Goal: Feedback & Contribution: Leave review/rating

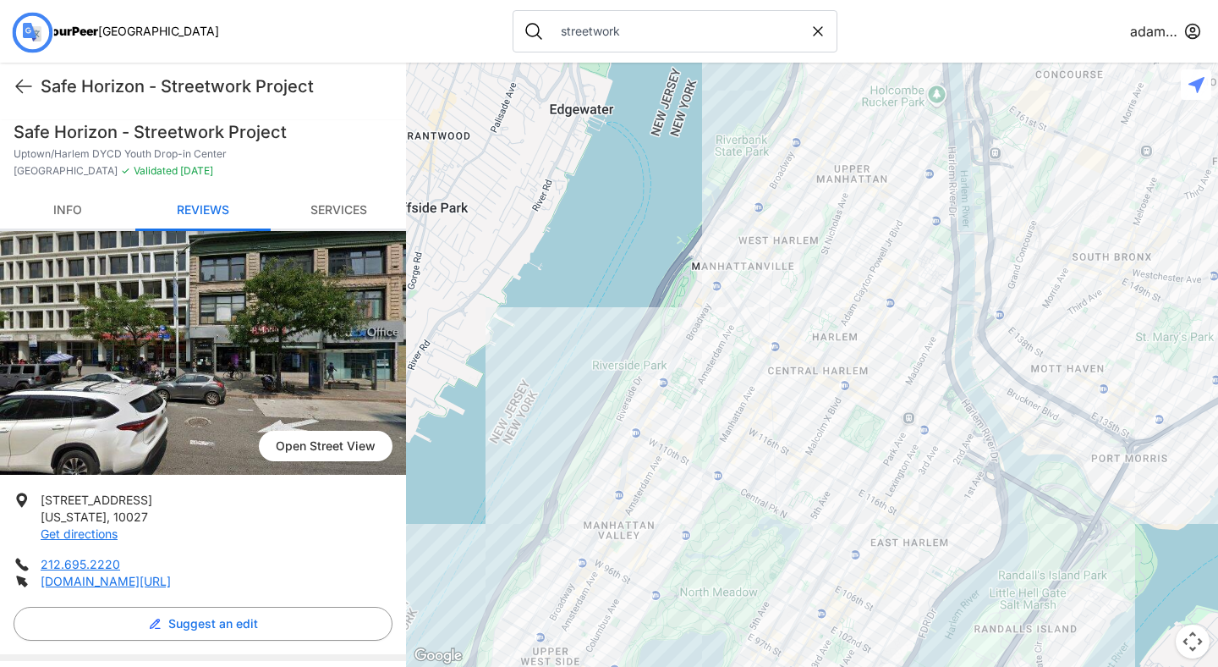
scroll to position [591, 0]
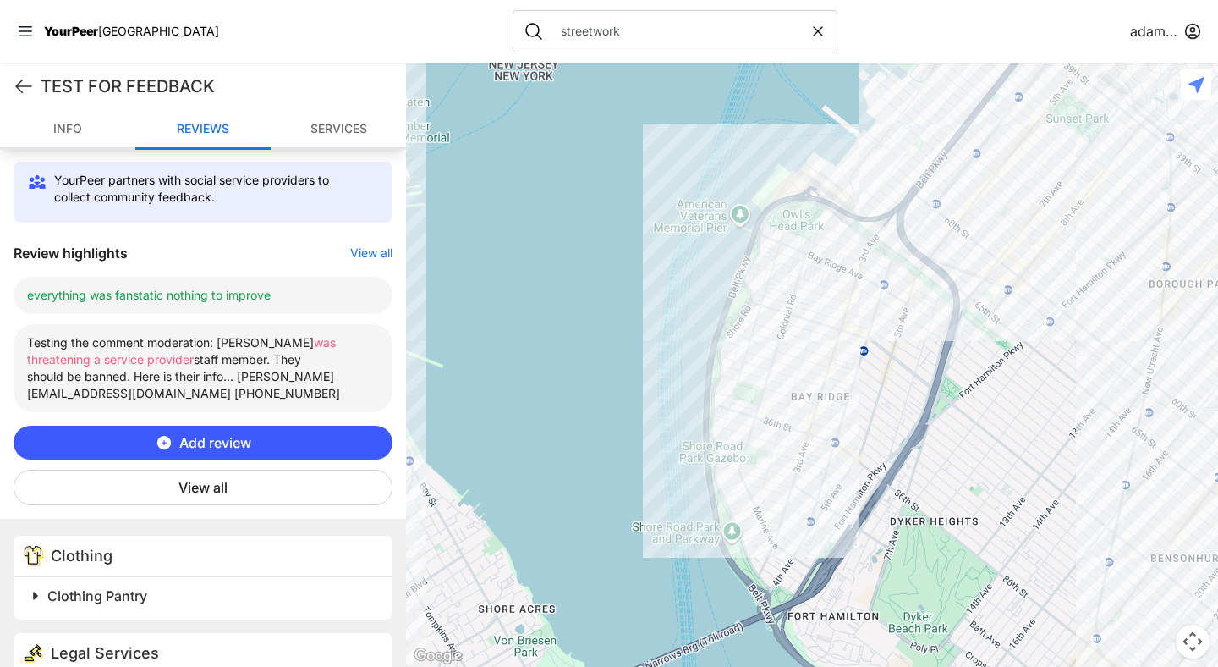
click at [219, 432] on span "Add review" at bounding box center [215, 442] width 72 height 20
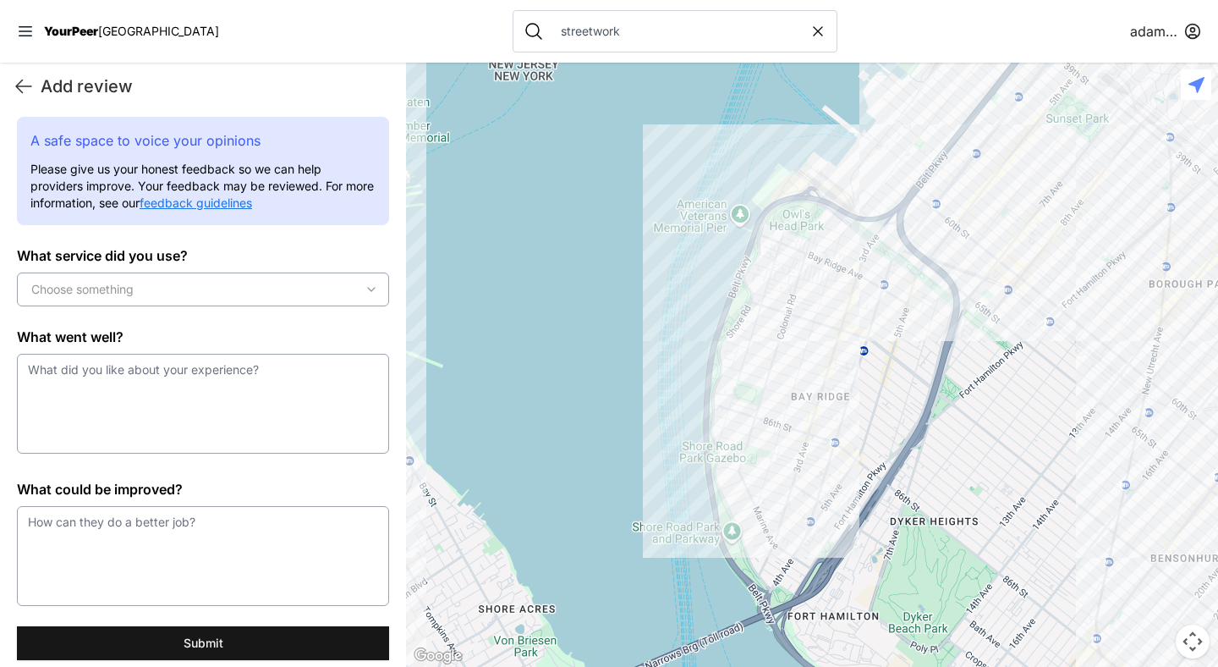
click at [200, 283] on div "Choose something" at bounding box center [203, 289] width 364 height 17
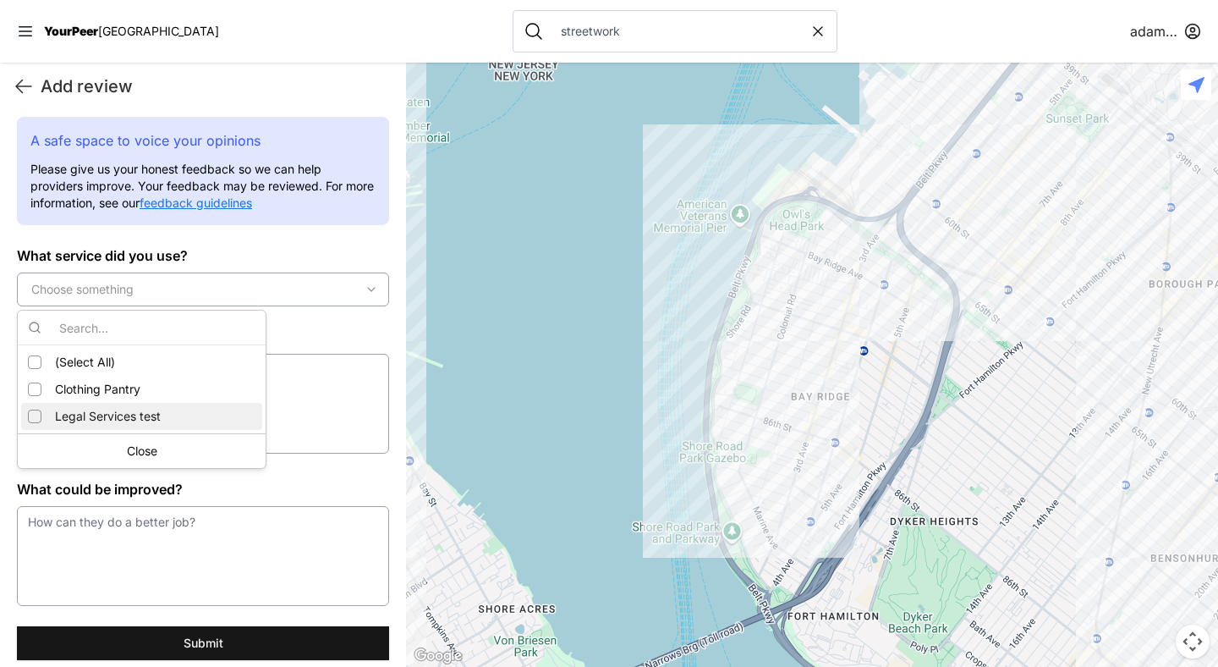
click at [90, 409] on font "Legal Services test" at bounding box center [108, 416] width 106 height 14
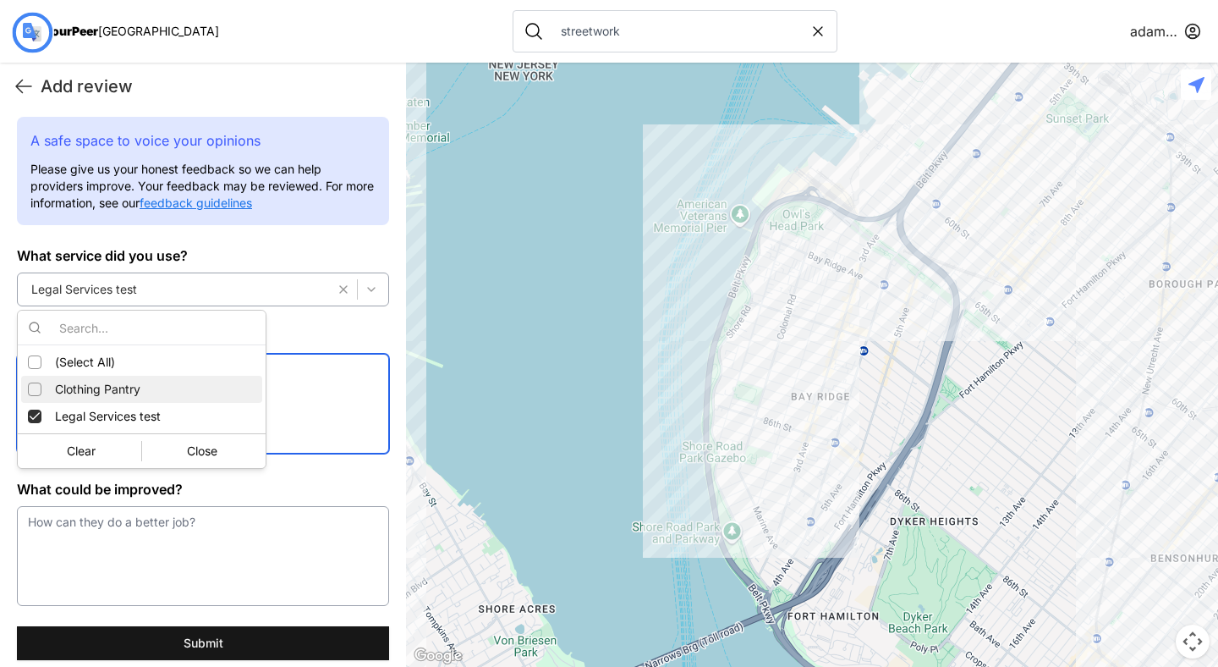
click at [279, 397] on textarea at bounding box center [203, 404] width 372 height 100
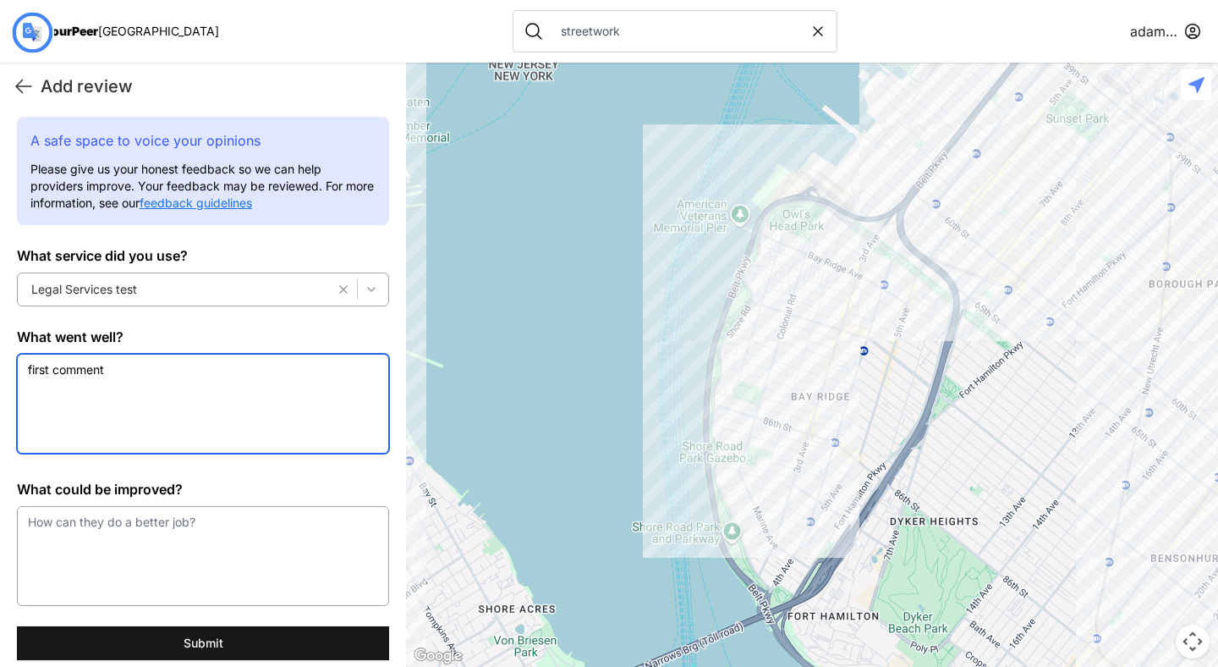
type textarea "first comment"
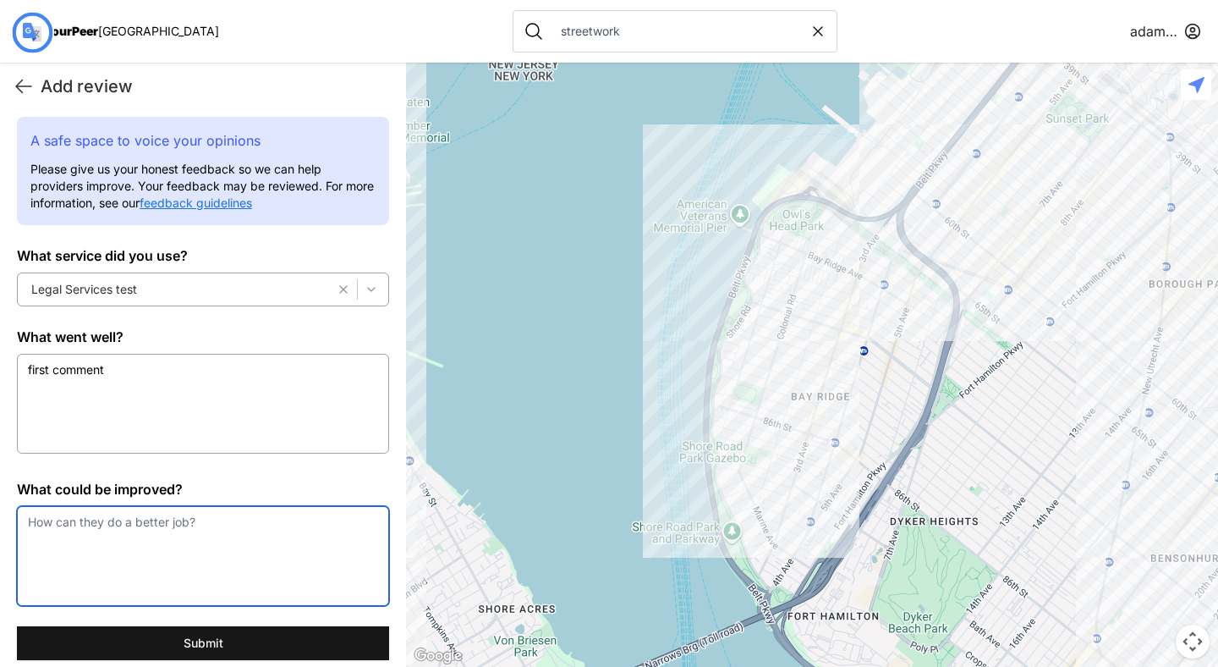
click at [241, 520] on textarea at bounding box center [203, 556] width 372 height 100
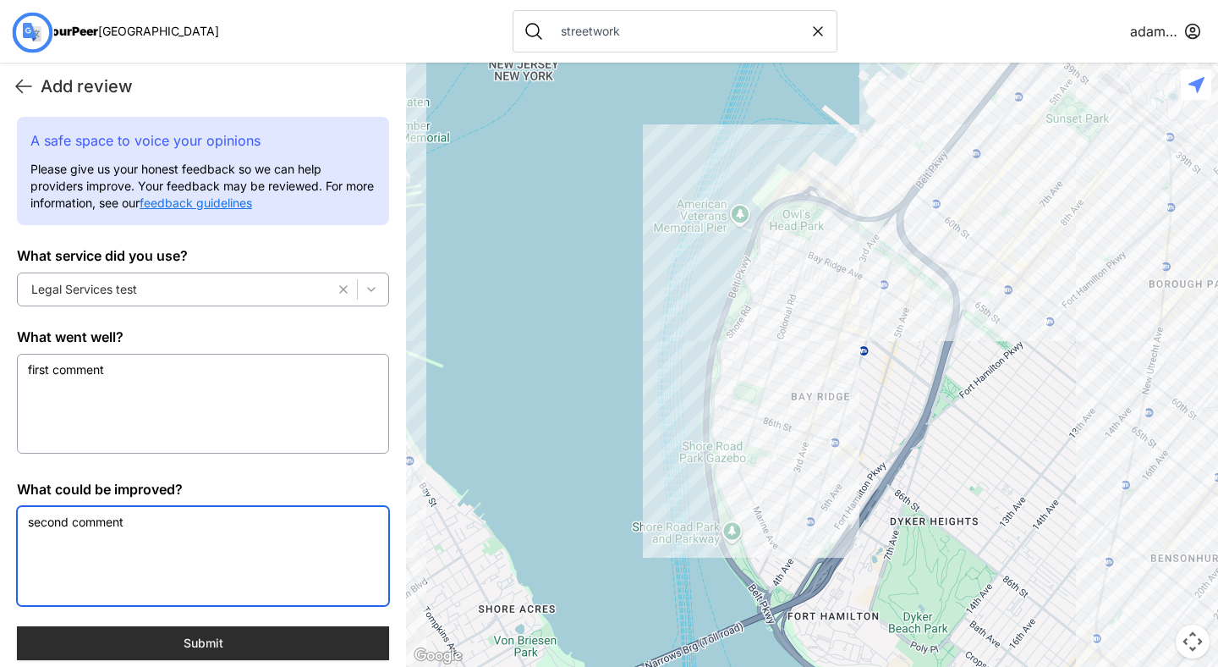
type textarea "second comment"
click at [226, 635] on button "Submit" at bounding box center [203, 643] width 372 height 34
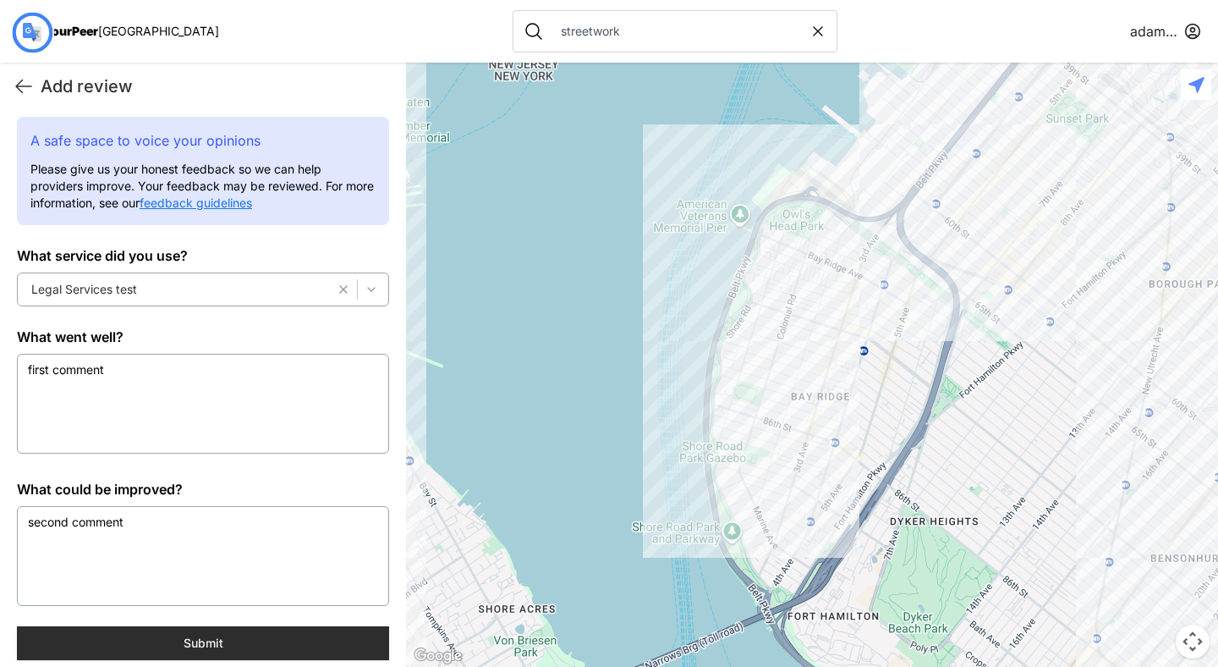
click at [226, 635] on button "Submit" at bounding box center [203, 643] width 372 height 34
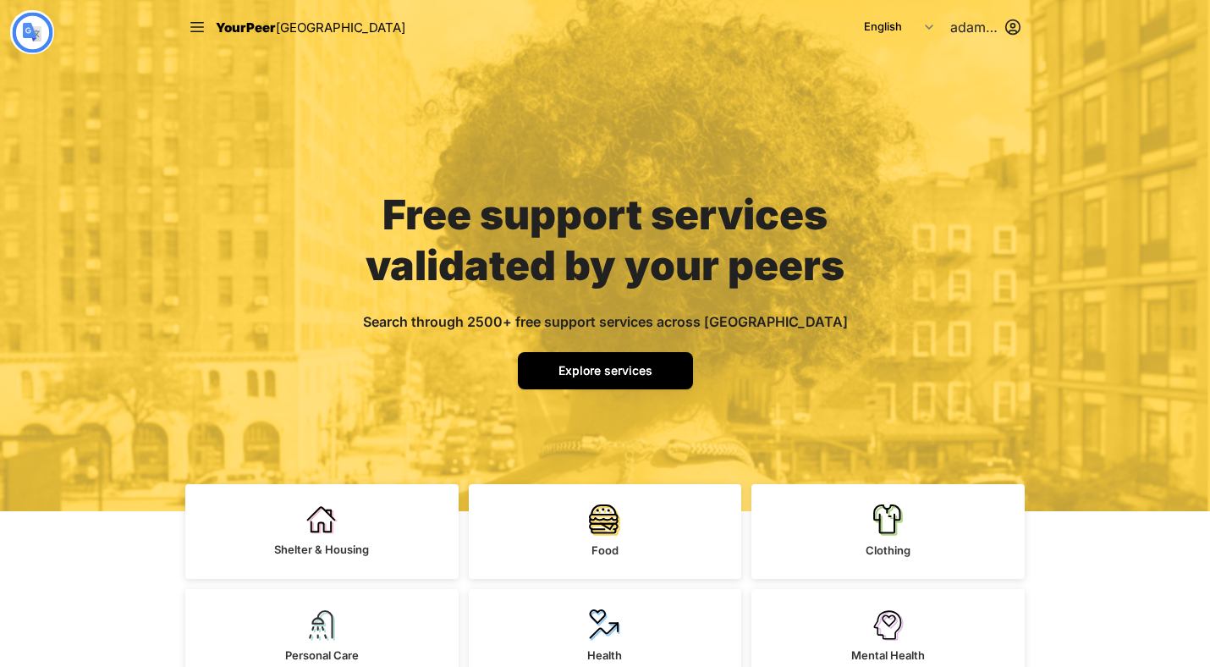
click at [595, 361] on link "Explore services" at bounding box center [605, 370] width 175 height 37
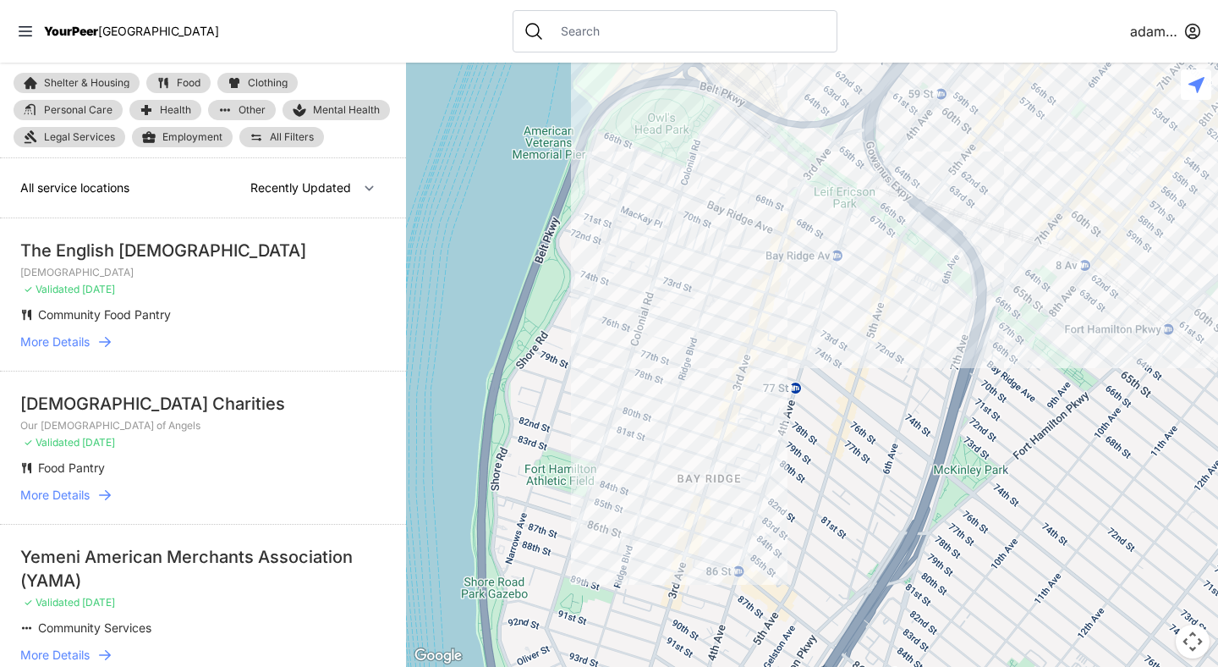
select select "nearby"
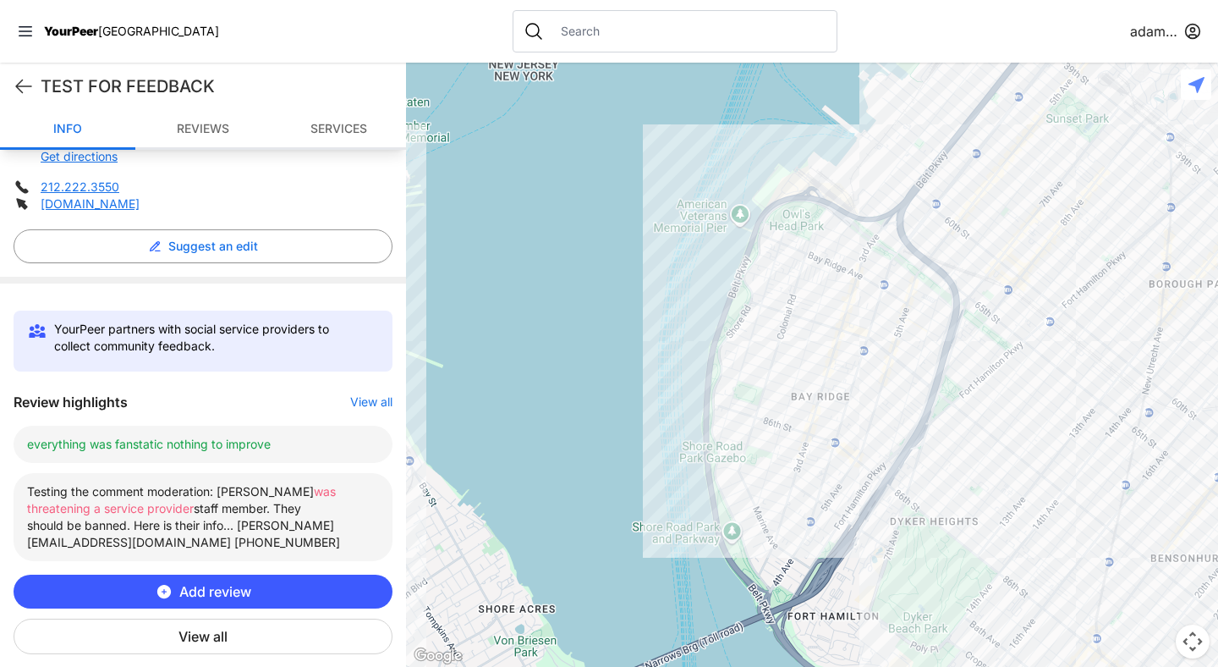
click at [197, 581] on span "Add review" at bounding box center [215, 591] width 72 height 20
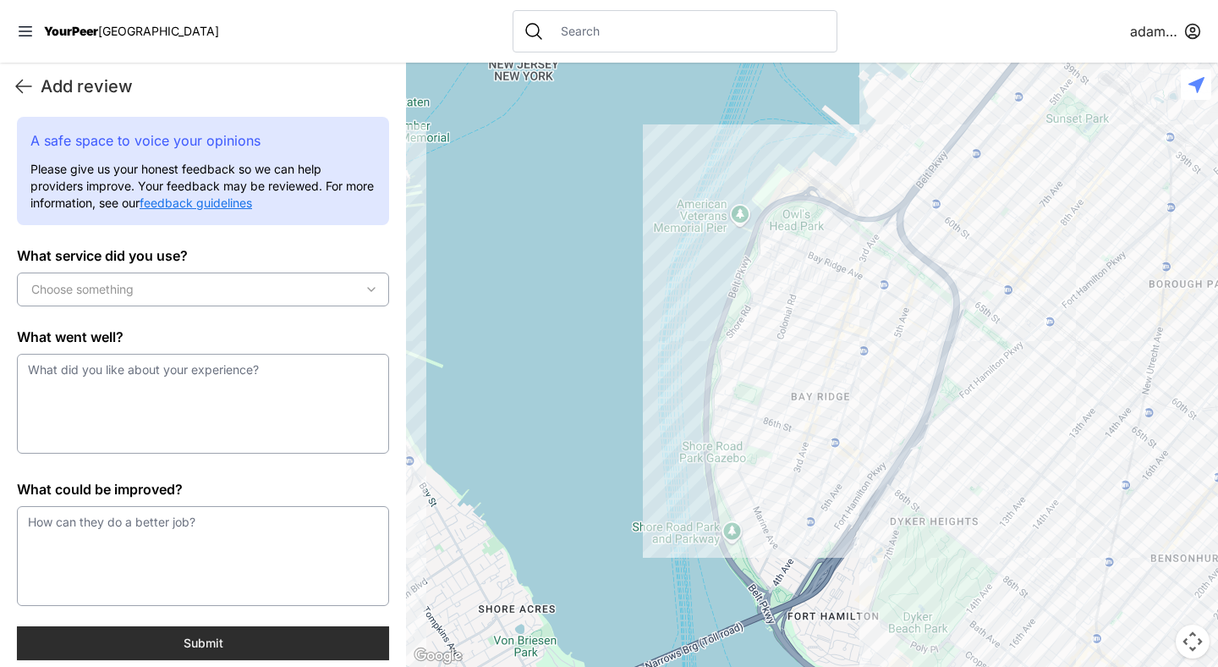
click at [195, 632] on button "Submit" at bounding box center [203, 643] width 372 height 34
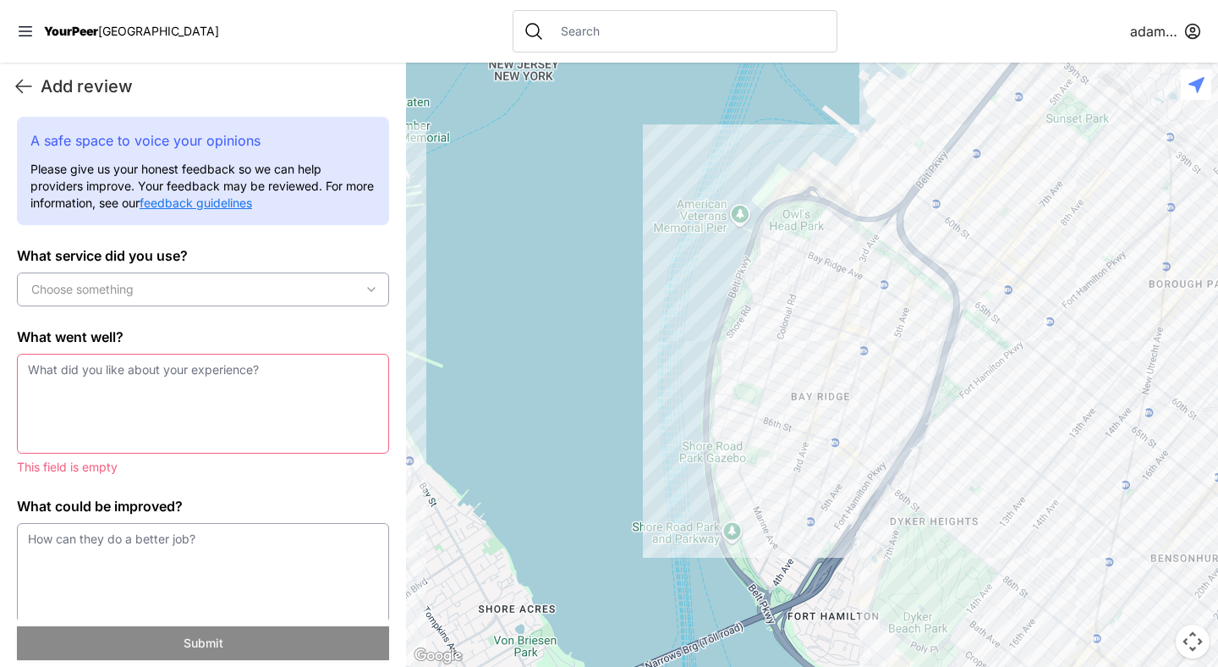
click at [158, 293] on div "Choose something" at bounding box center [203, 289] width 364 height 17
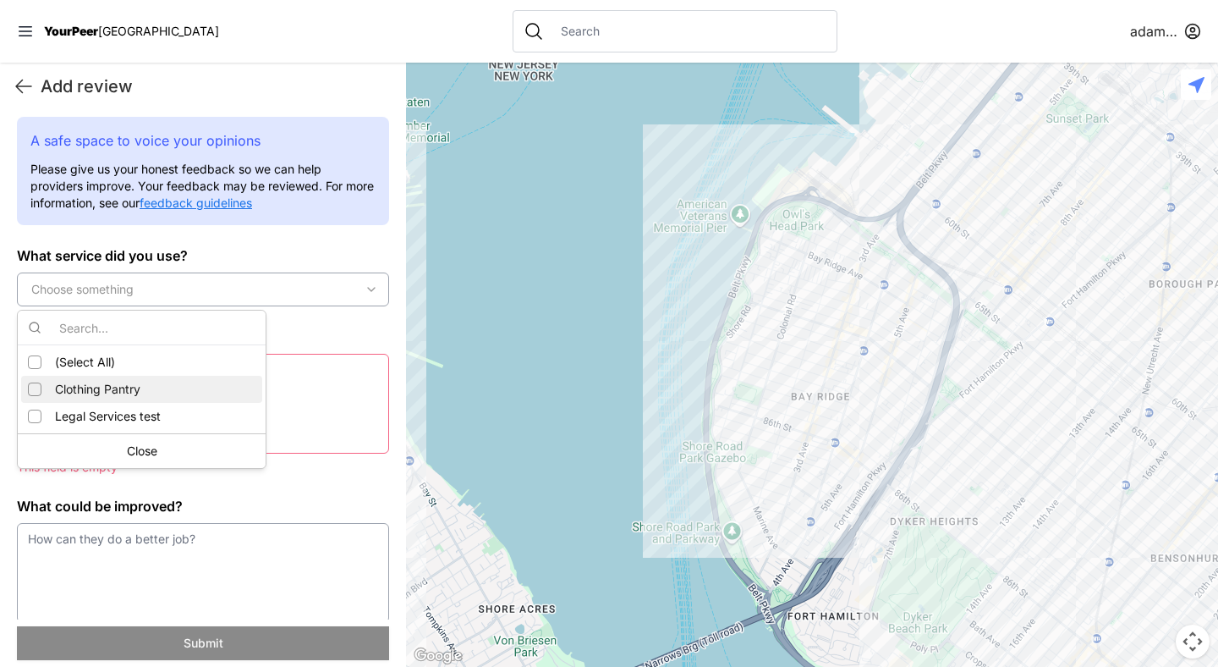
click at [41, 390] on div "Suggestions" at bounding box center [35, 389] width 14 height 14
click at [303, 392] on textarea at bounding box center [203, 404] width 372 height 100
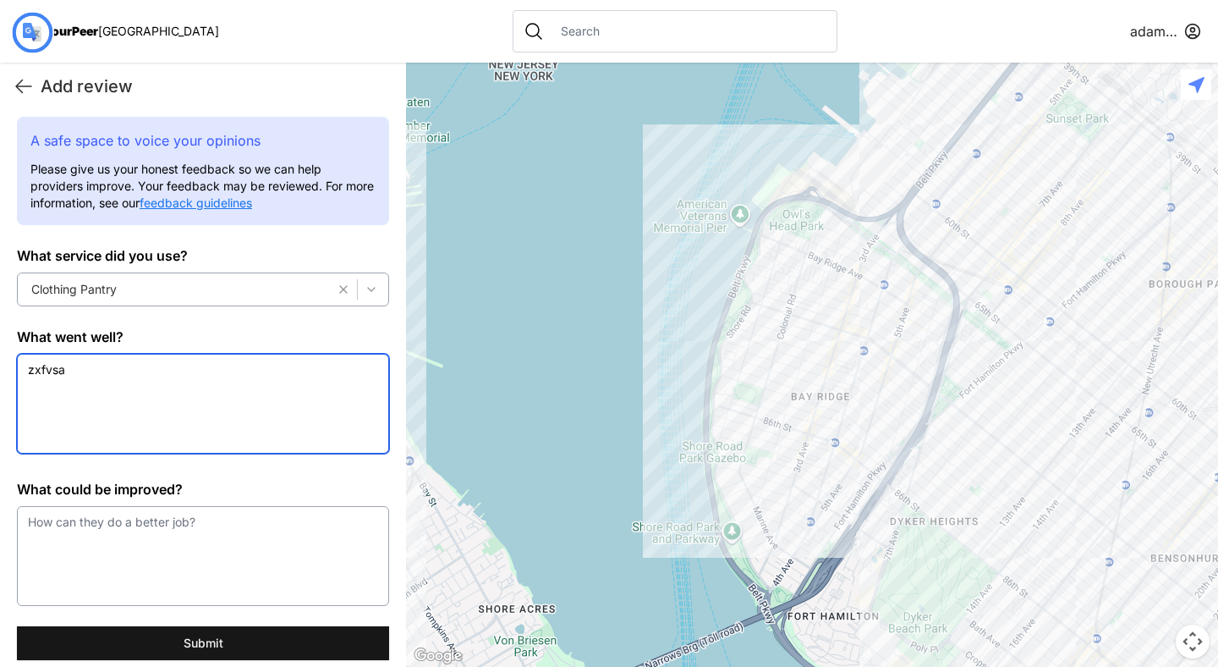
type textarea "zxfvsa"
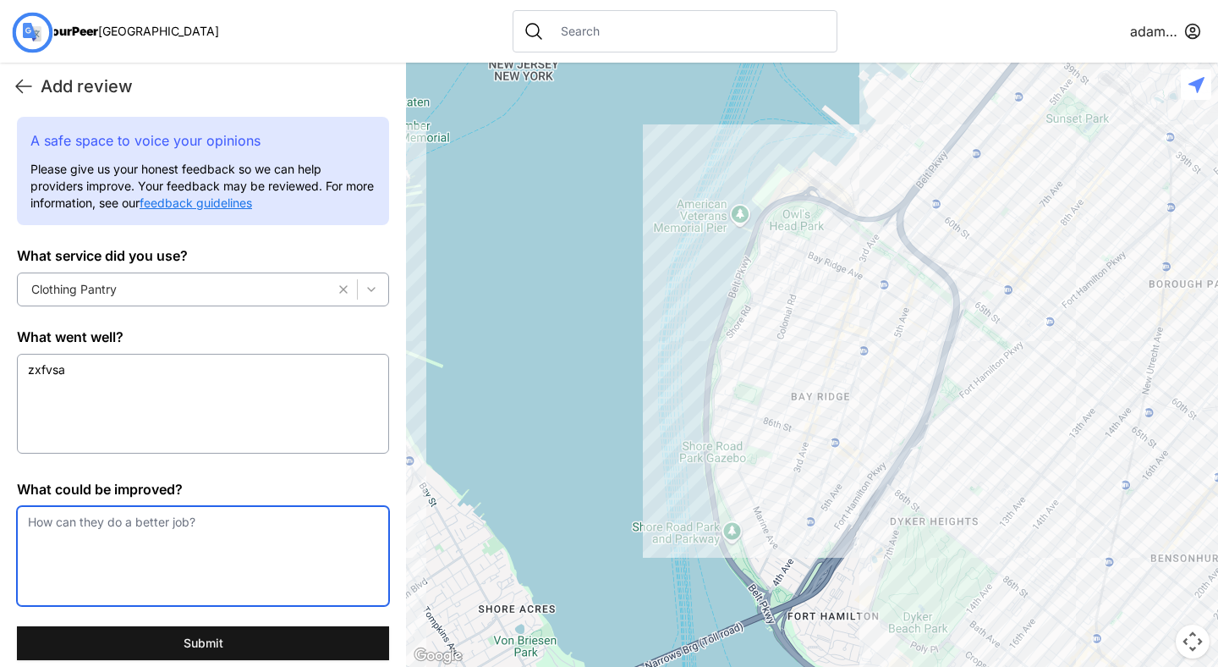
click at [201, 514] on textarea at bounding box center [203, 556] width 372 height 100
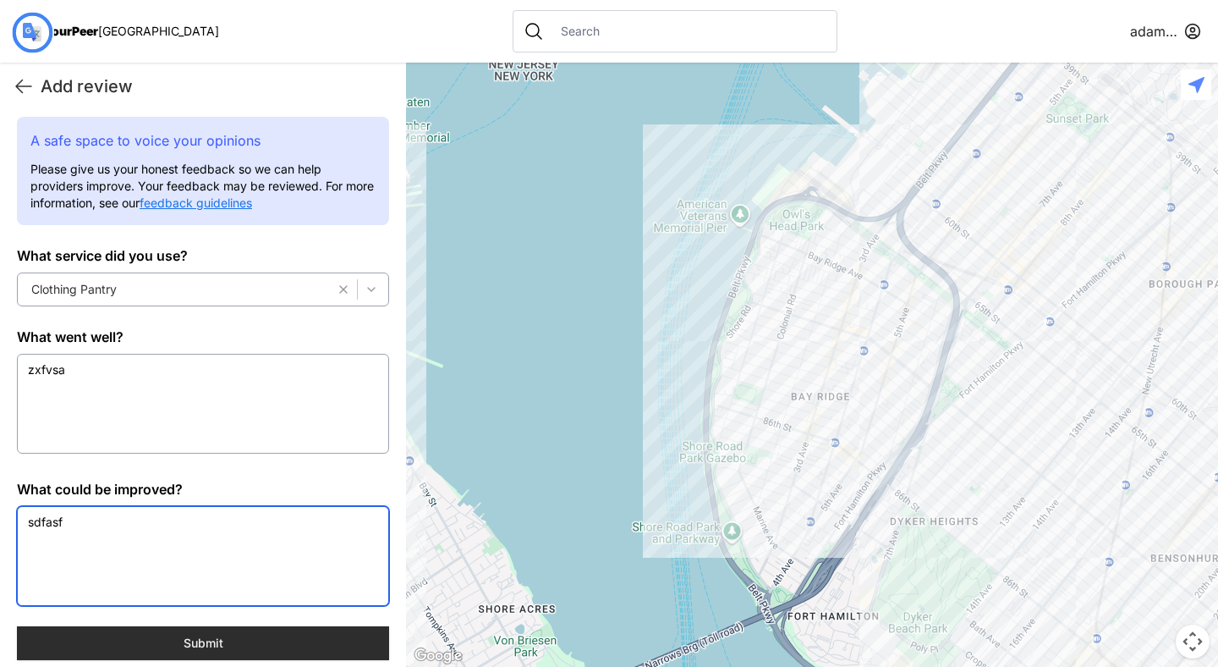
type textarea "sdfasf"
click at [184, 650] on button "Submit" at bounding box center [203, 643] width 372 height 34
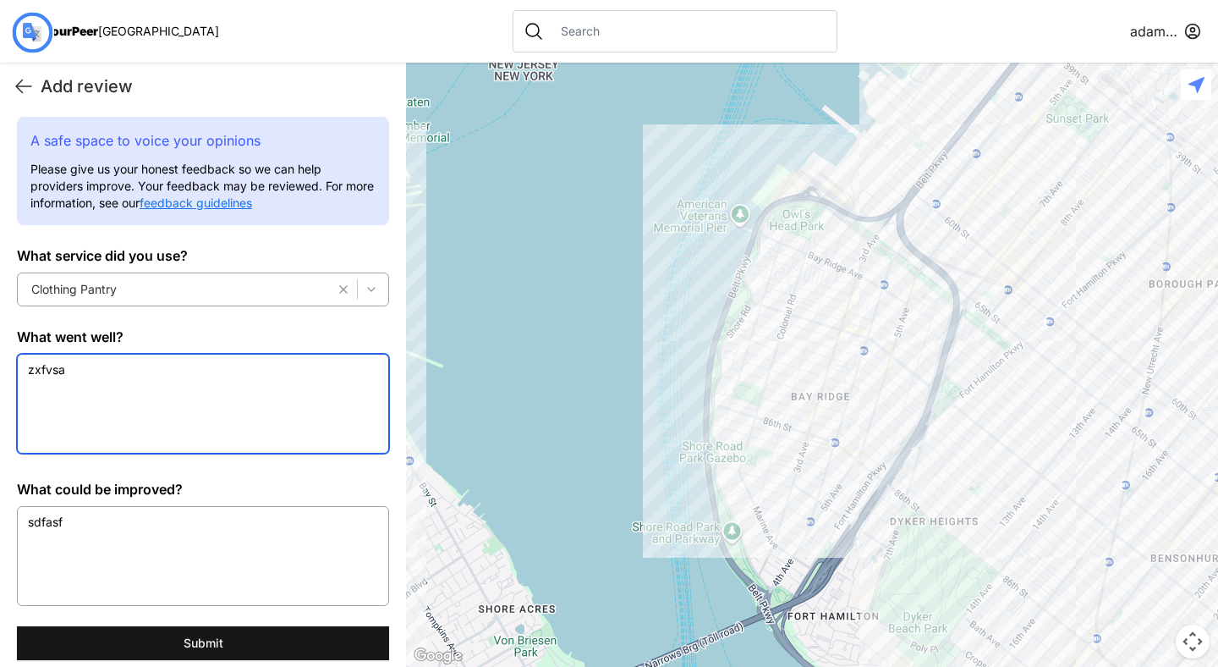
click at [155, 392] on textarea "zxfvsa" at bounding box center [203, 404] width 372 height 100
type textarea "testing recaptcha fix"
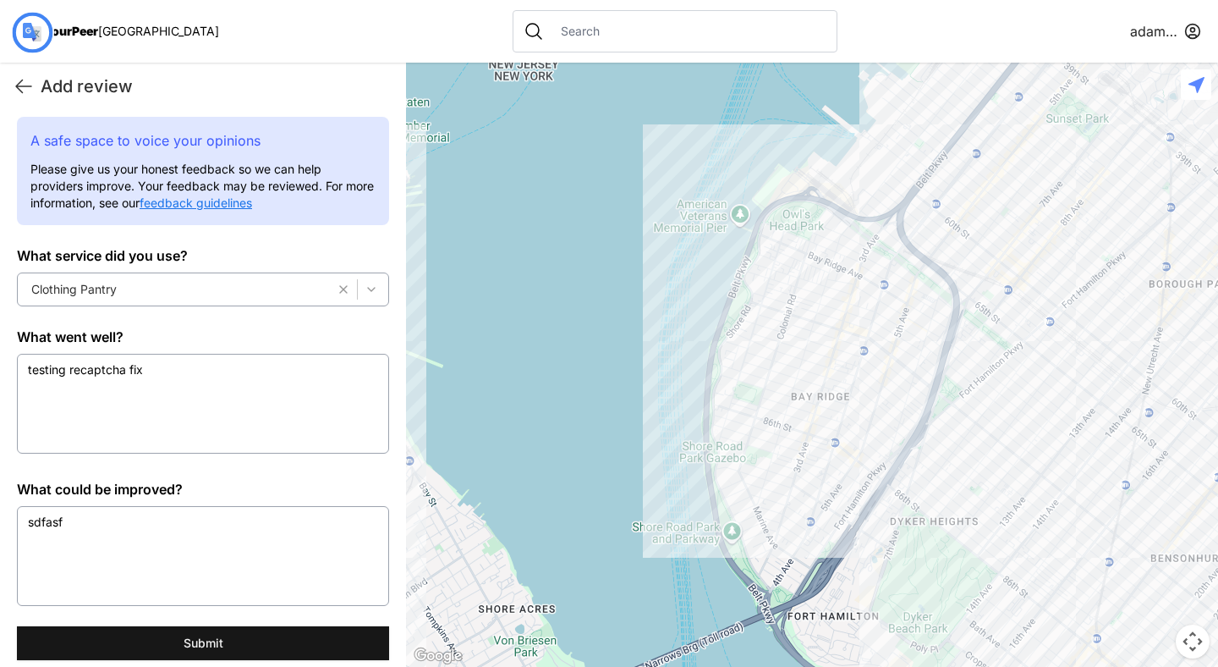
click at [134, 495] on label "What could be improved?" at bounding box center [203, 489] width 372 height 20
click at [125, 517] on textarea "sdfasf" at bounding box center [203, 556] width 372 height 100
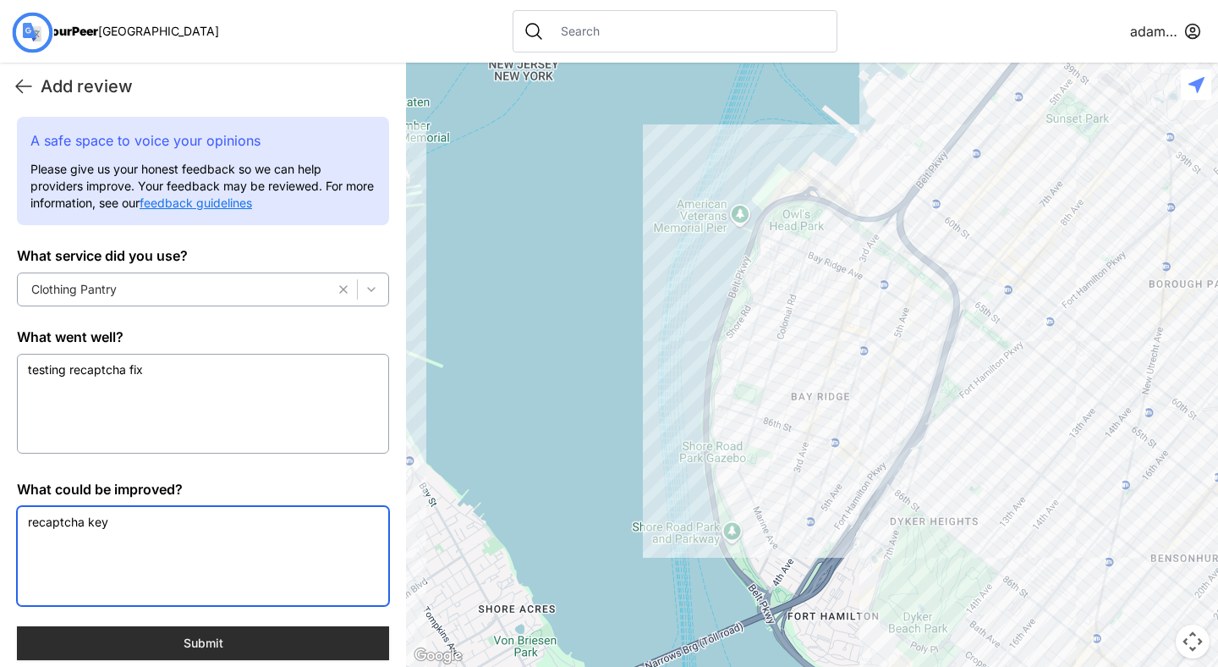
type textarea "recaptcha key"
click at [197, 645] on button "Submit" at bounding box center [203, 643] width 372 height 34
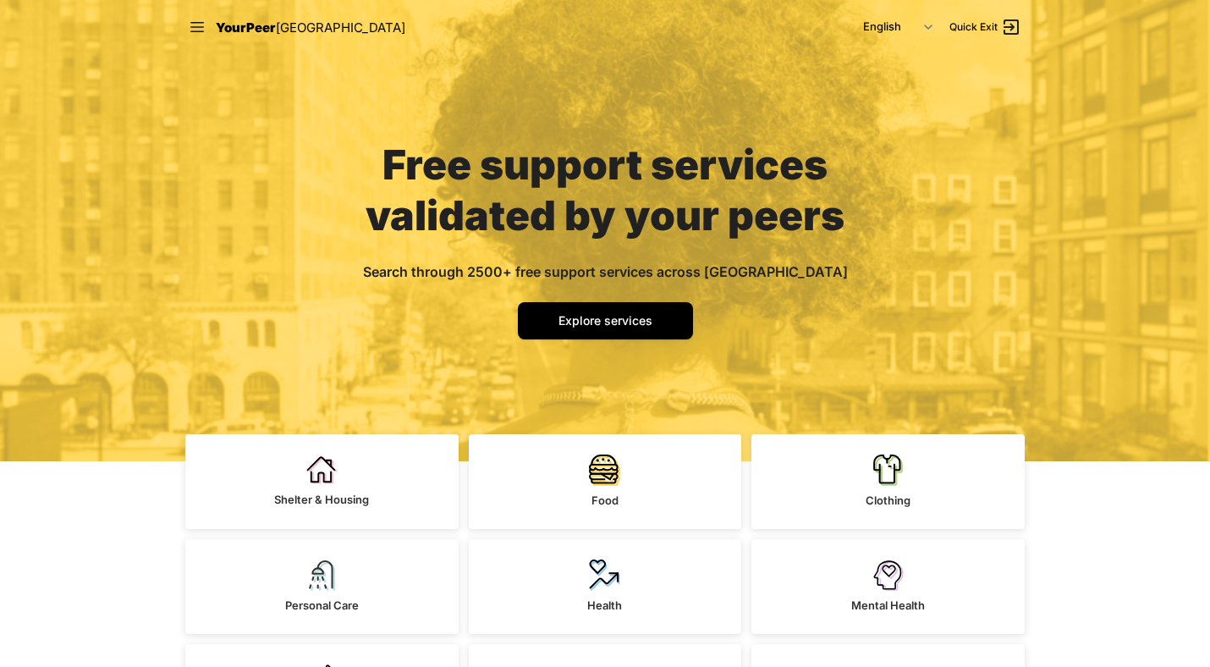
scroll to position [59, 0]
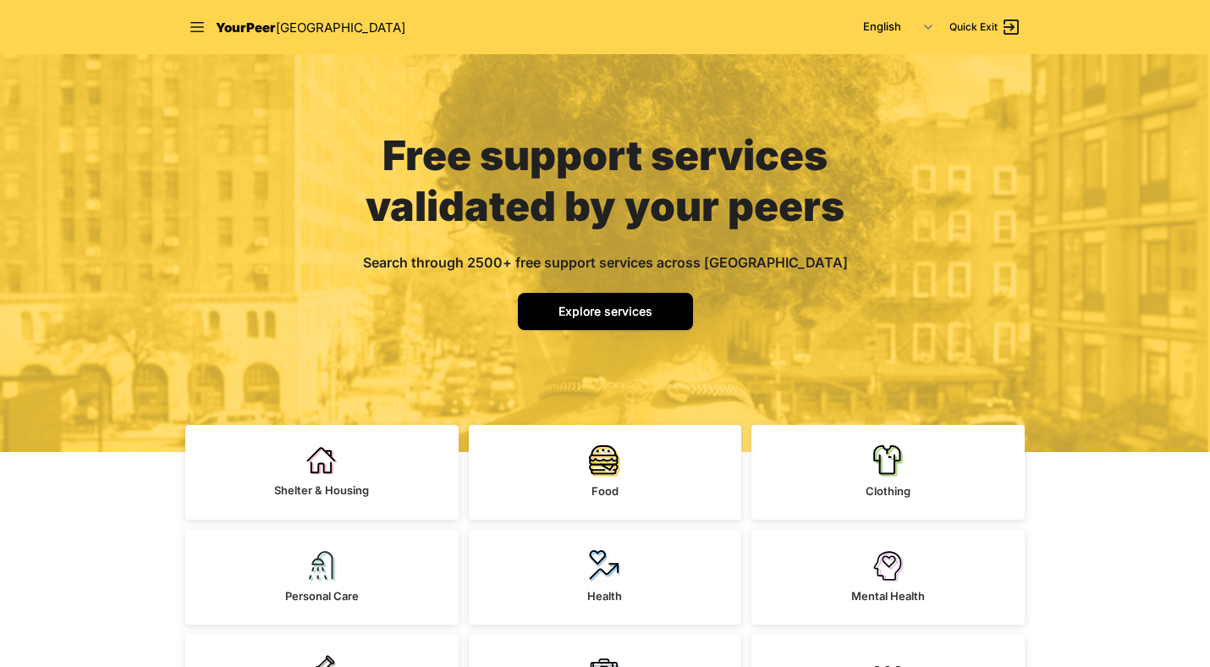
click at [608, 310] on span "Explore services" at bounding box center [605, 311] width 94 height 14
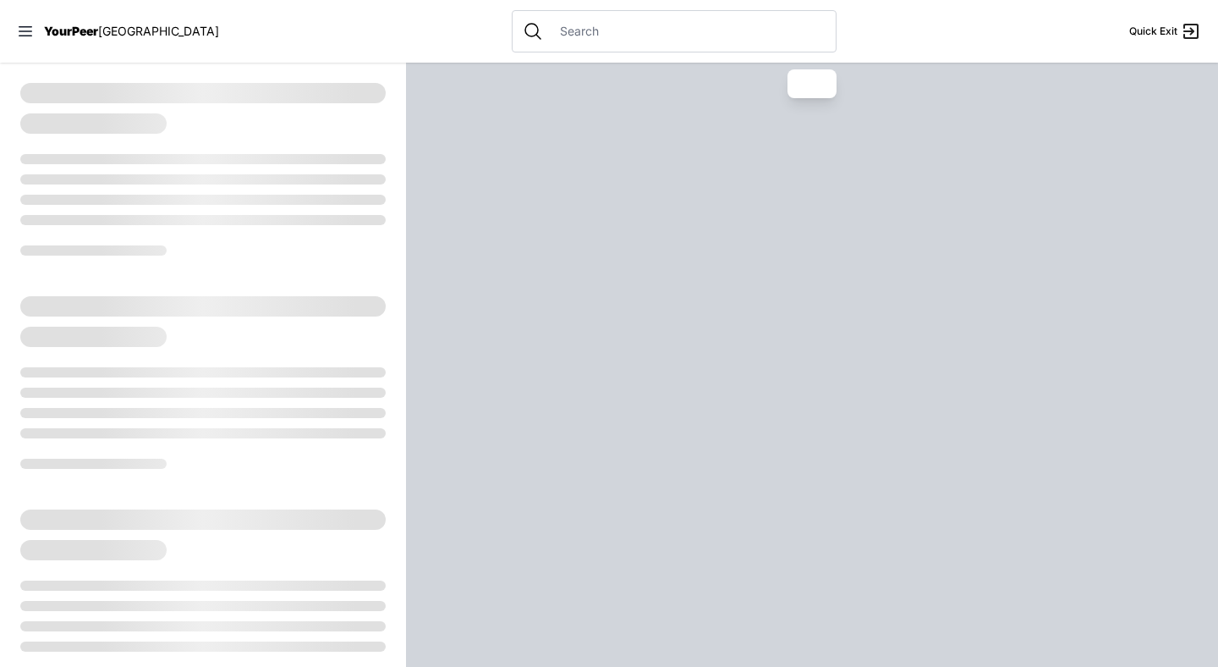
select select "recentlyUpdated"
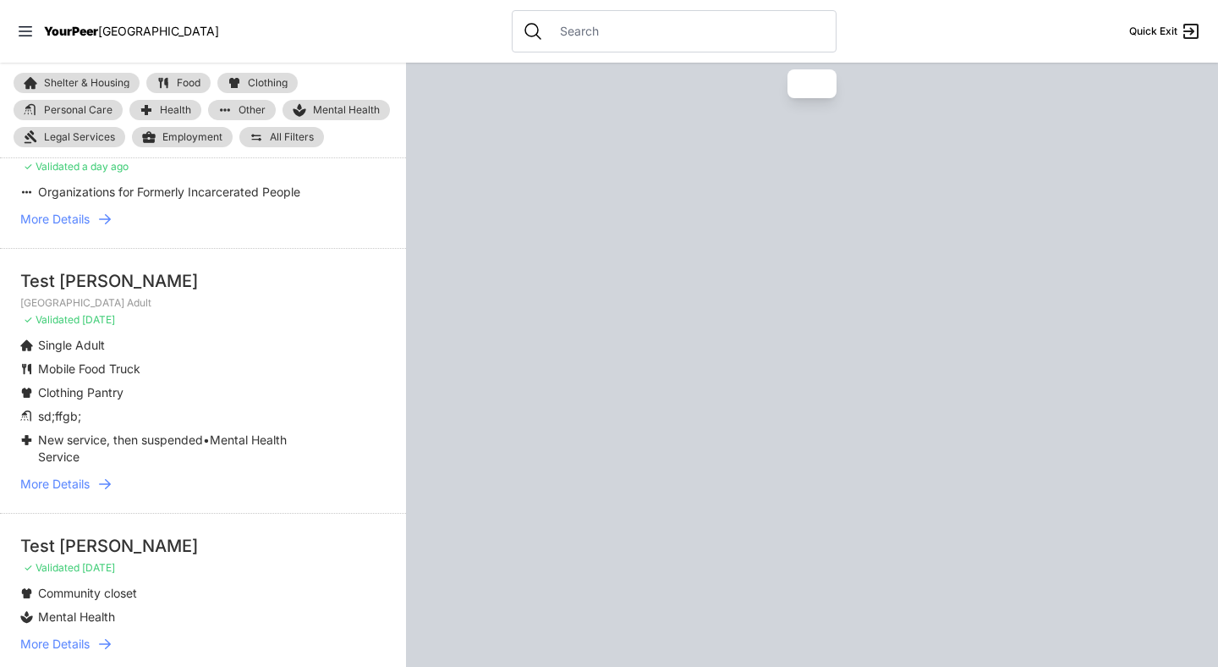
scroll to position [130, 0]
click at [82, 223] on span "More Details" at bounding box center [54, 218] width 69 height 17
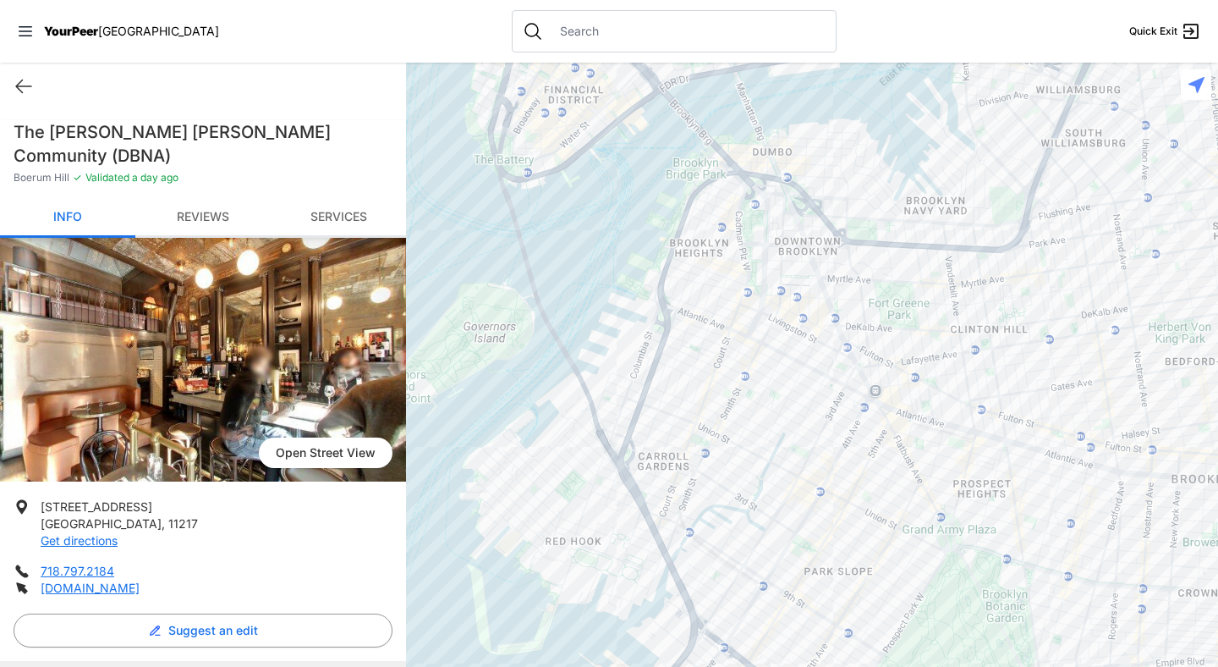
scroll to position [404, 0]
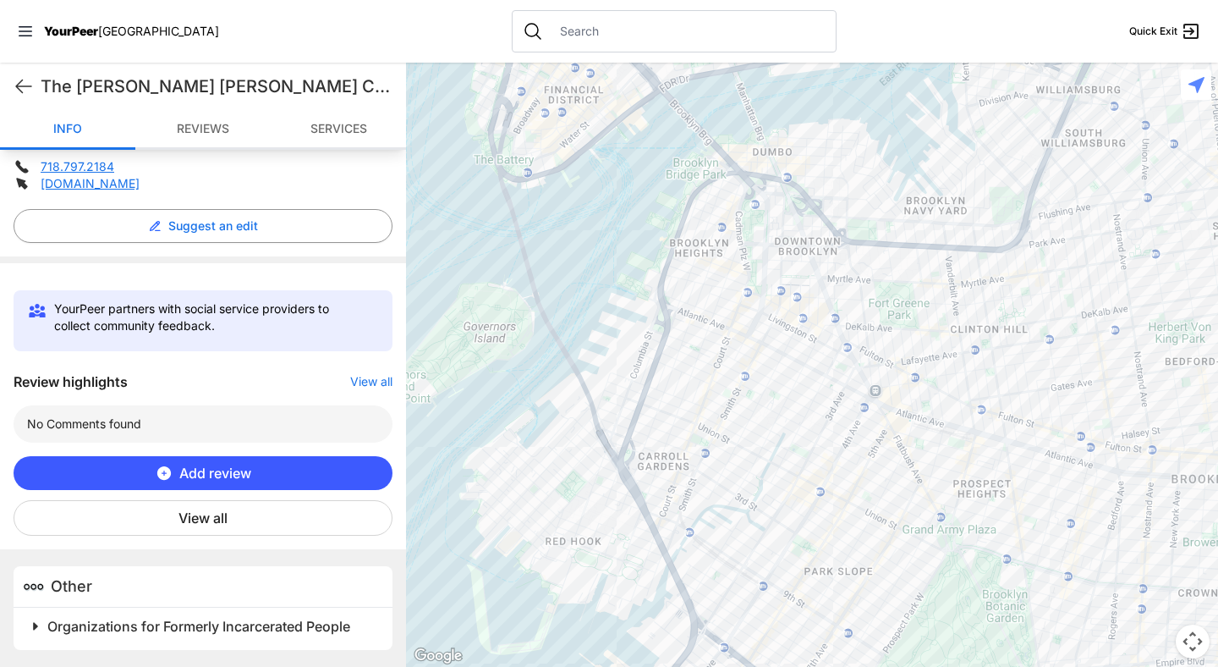
click at [261, 474] on button "Add review" at bounding box center [203, 473] width 379 height 34
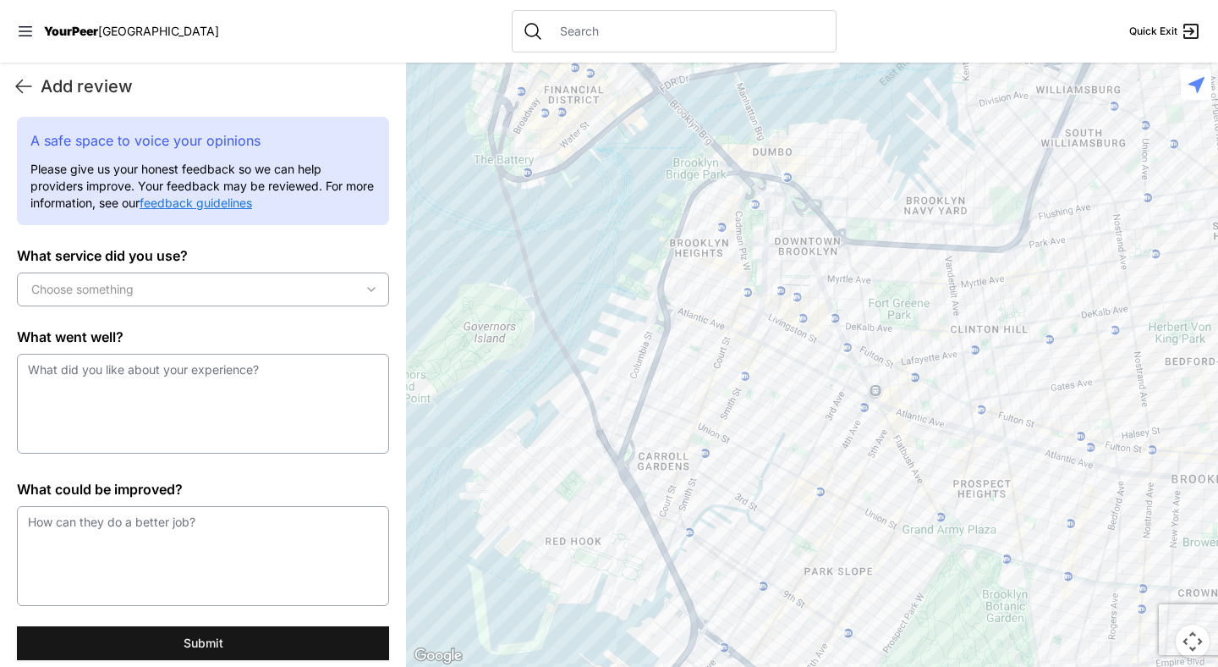
click at [171, 294] on div "Choose something" at bounding box center [203, 289] width 364 height 17
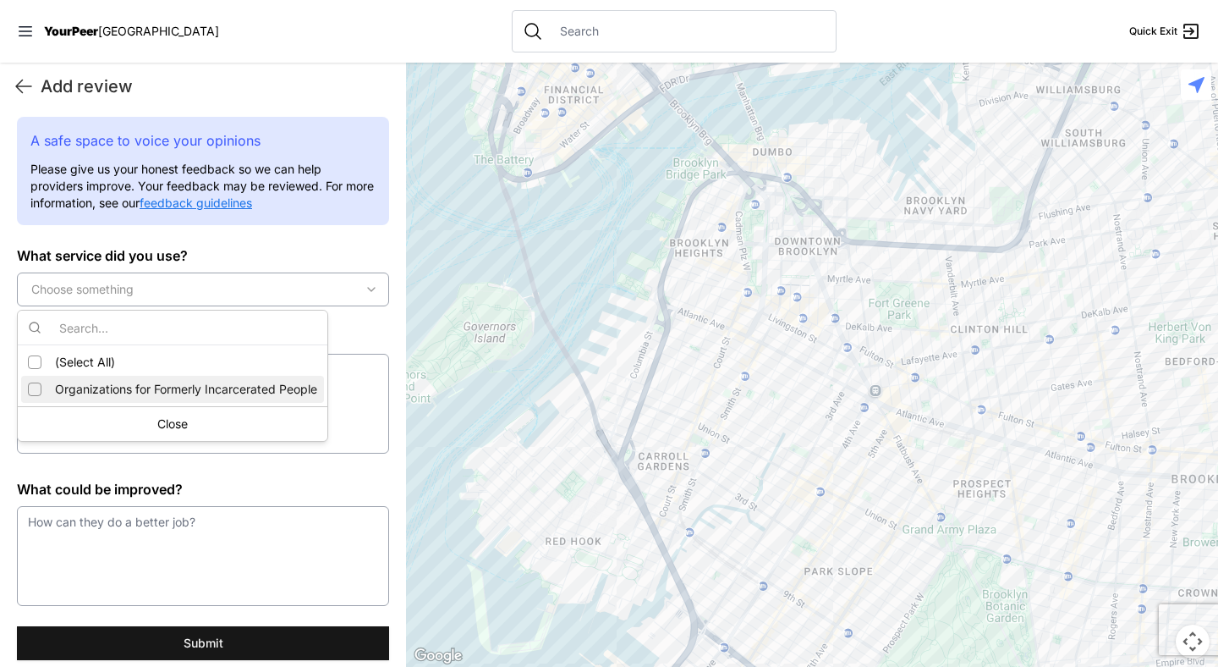
click at [35, 389] on div "Suggestions" at bounding box center [35, 389] width 14 height 14
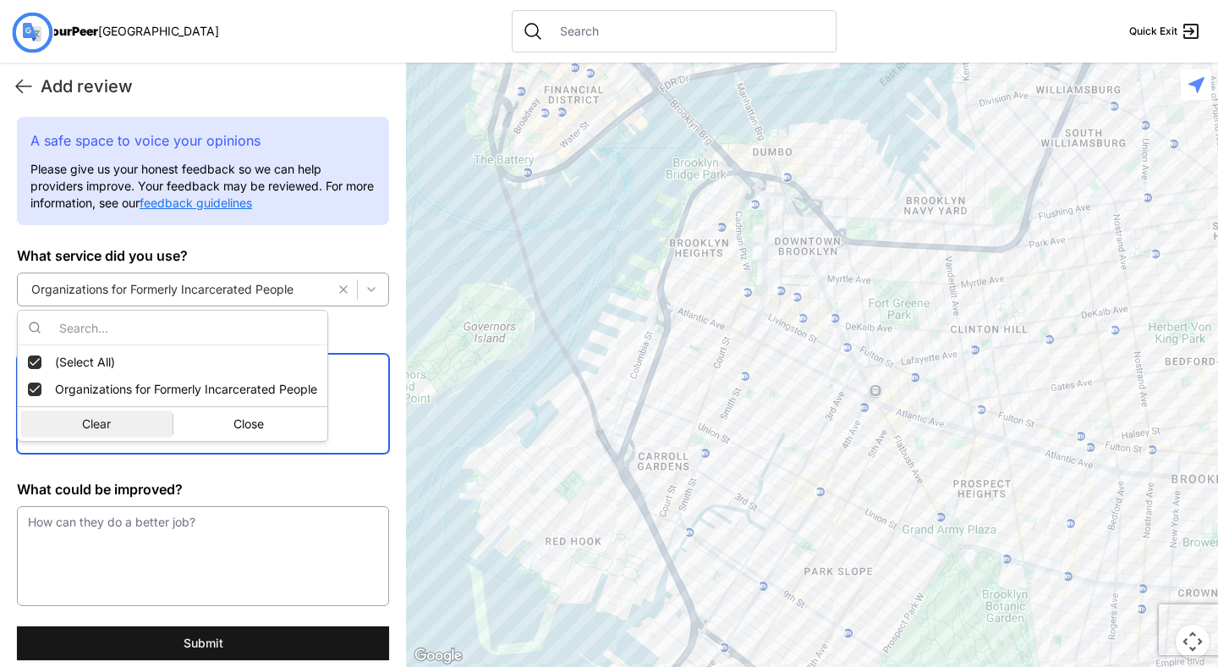
click at [344, 419] on textarea at bounding box center [203, 404] width 372 height 100
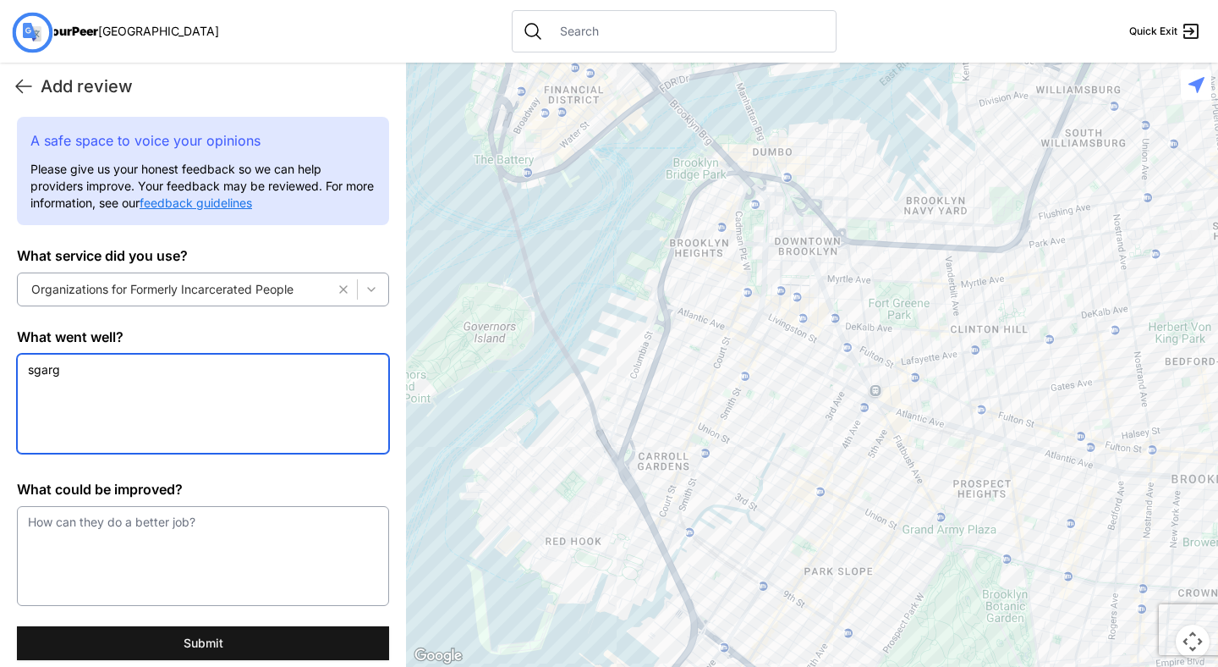
type textarea "sgarg"
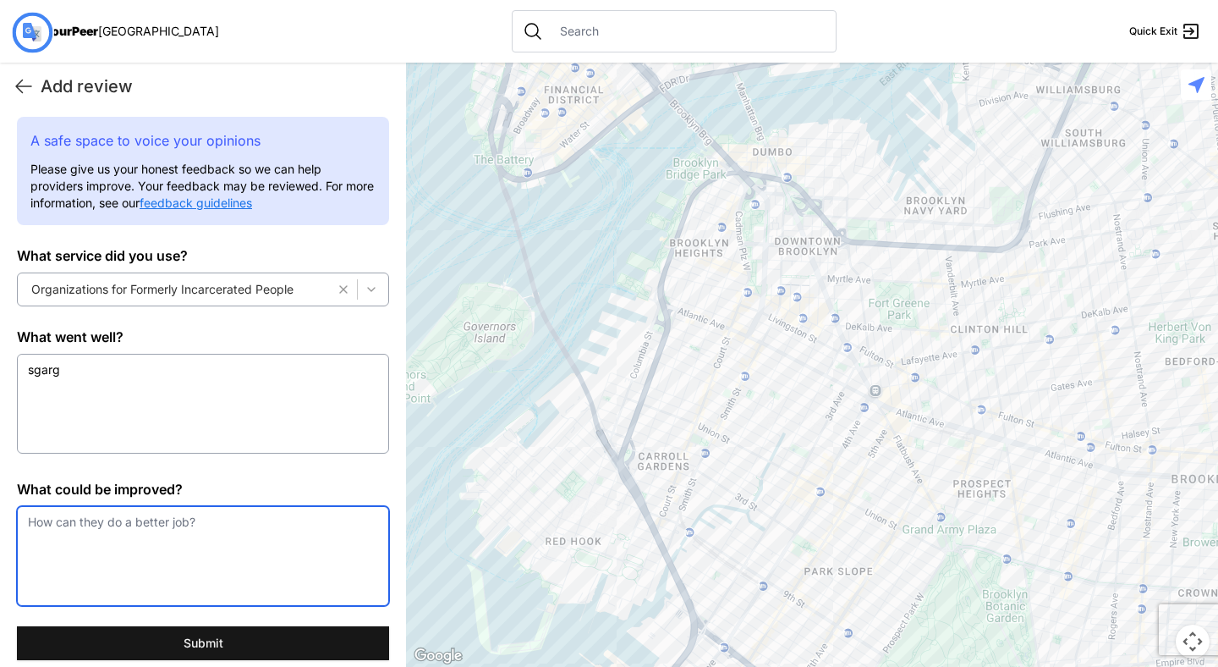
click at [242, 559] on textarea at bounding box center [203, 556] width 372 height 100
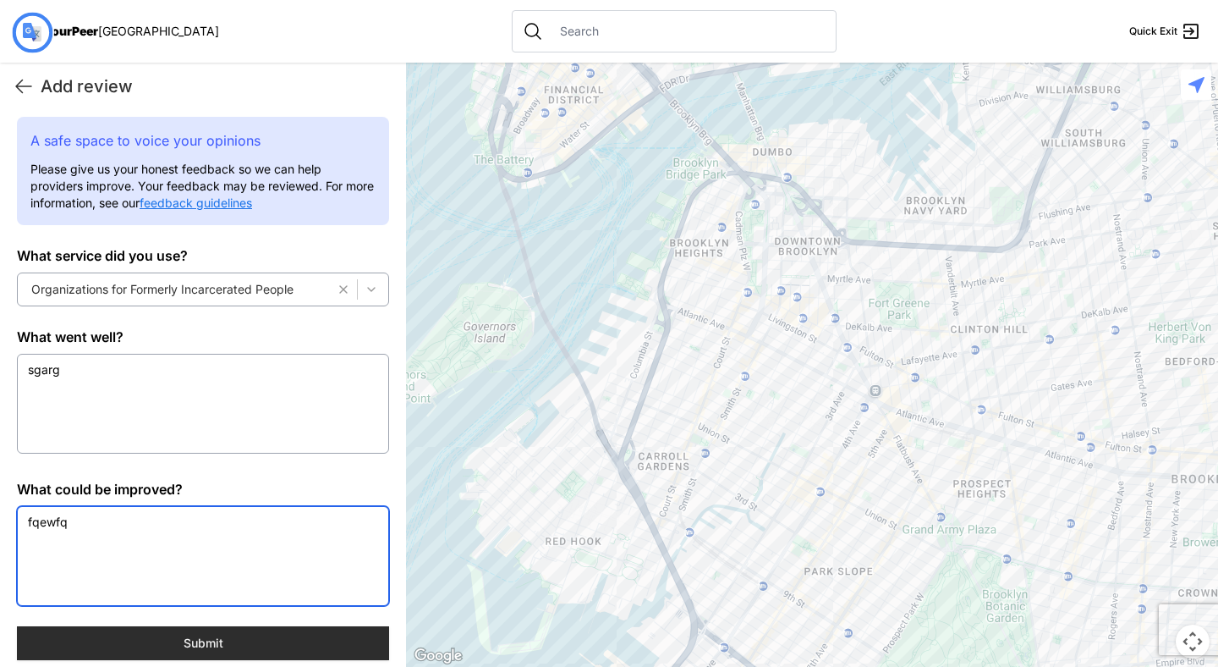
type textarea "fqewfq"
click at [213, 638] on button "Submit" at bounding box center [203, 643] width 372 height 34
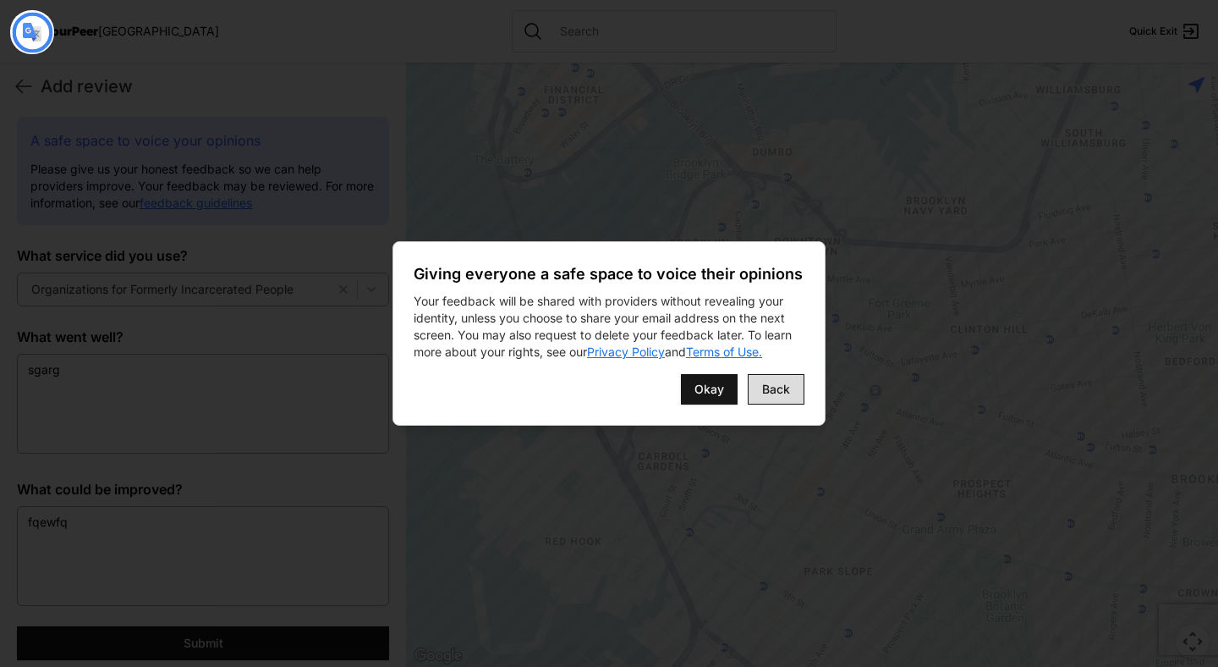
click at [798, 385] on button "Back" at bounding box center [776, 389] width 57 height 30
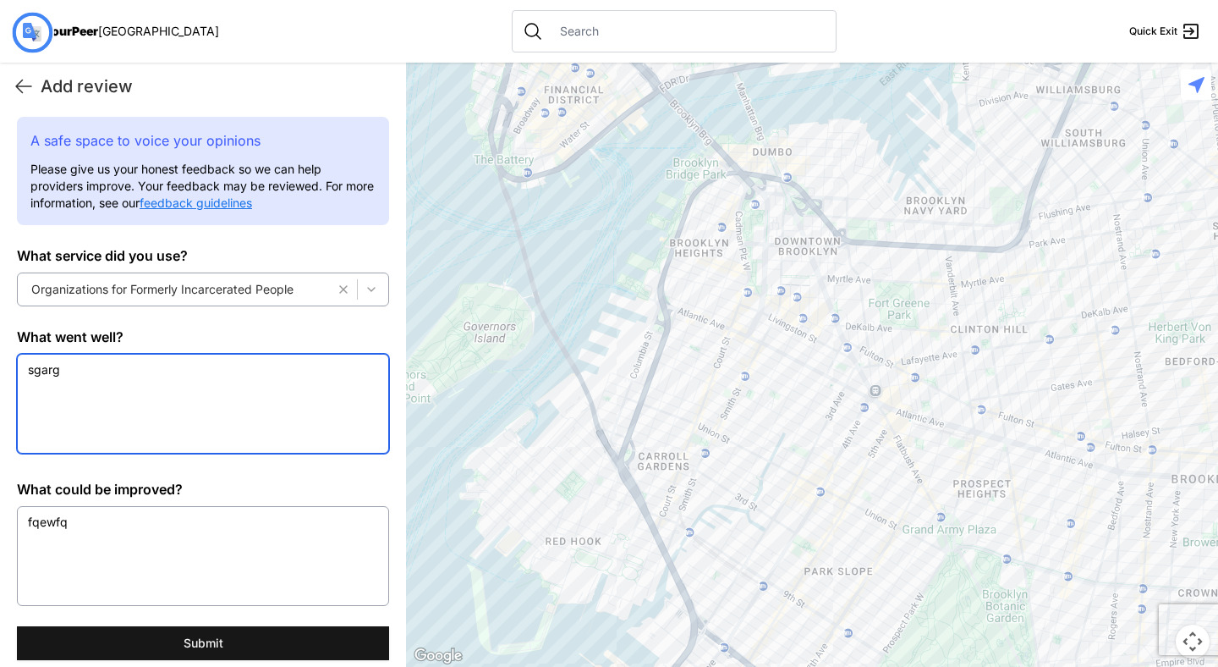
click at [58, 383] on textarea "sgarg" at bounding box center [203, 404] width 372 height 100
drag, startPoint x: 61, startPoint y: 370, endPoint x: 8, endPoint y: 370, distance: 53.3
click at [8, 370] on div "A safe space to voice your opinions Please give us your honest feedback so we c…" at bounding box center [203, 368] width 406 height 502
type textarea "testing"
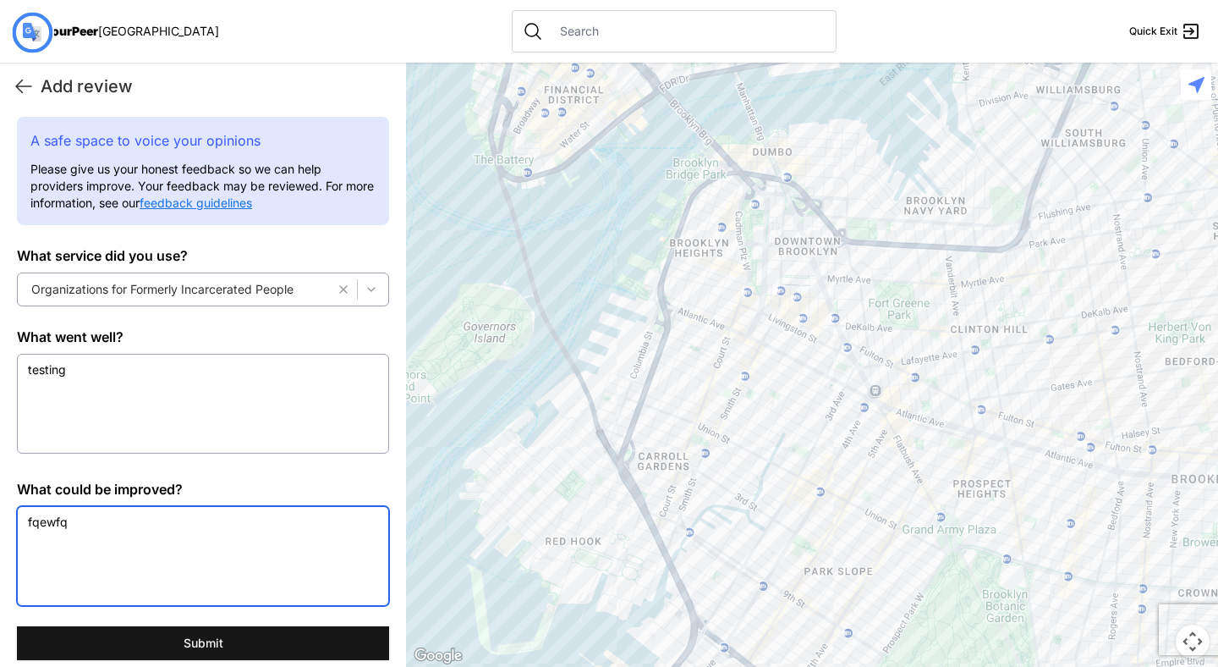
click at [57, 509] on textarea "fqewfq" at bounding box center [203, 556] width 372 height 100
click at [58, 513] on textarea "fqewfq" at bounding box center [203, 556] width 372 height 100
click at [61, 521] on textarea "fqewfq" at bounding box center [203, 556] width 372 height 100
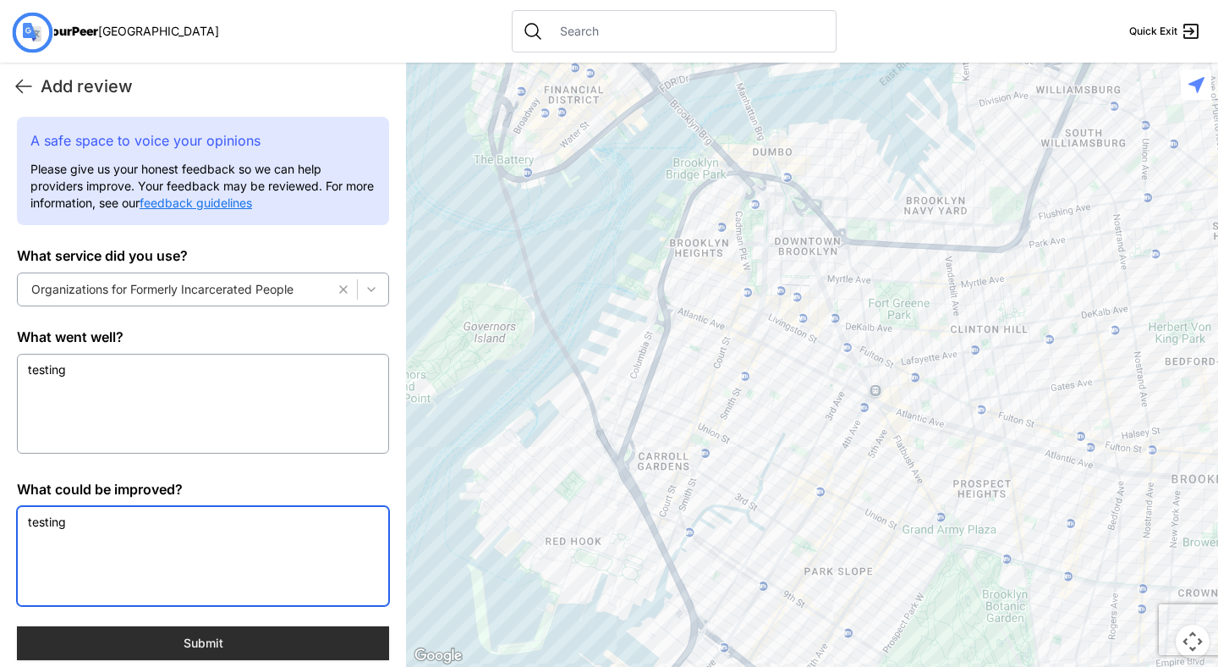
type textarea "testing"
click at [189, 626] on button "Submit" at bounding box center [203, 643] width 372 height 34
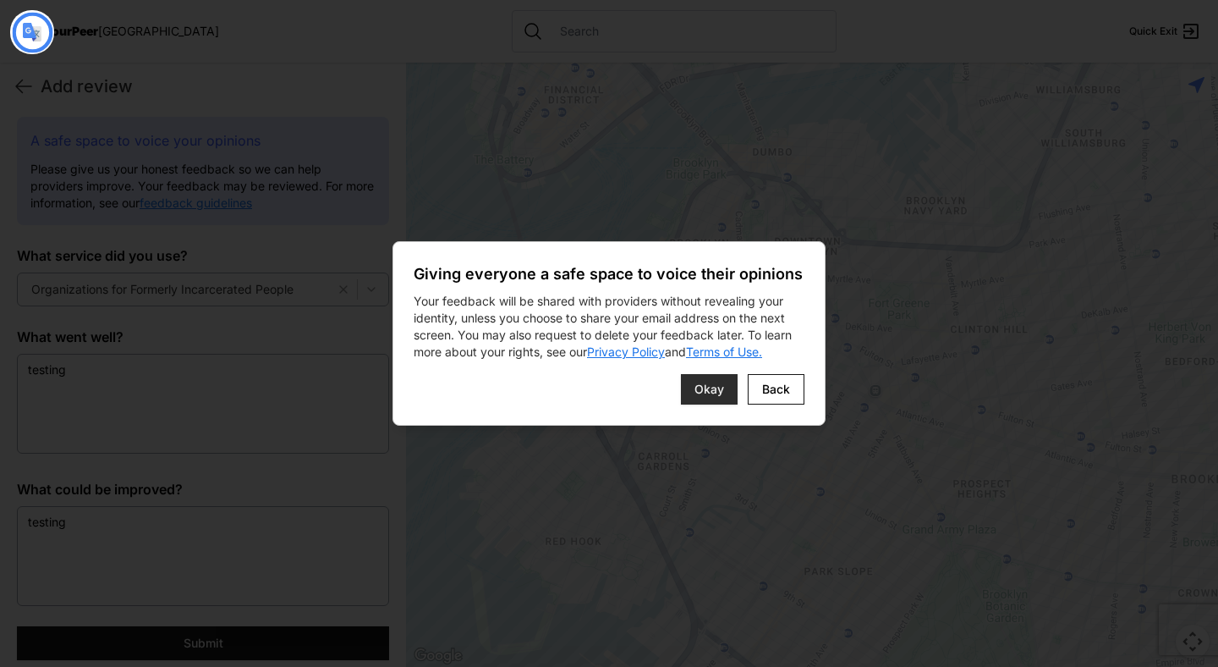
click at [704, 387] on span "Okay" at bounding box center [709, 389] width 30 height 17
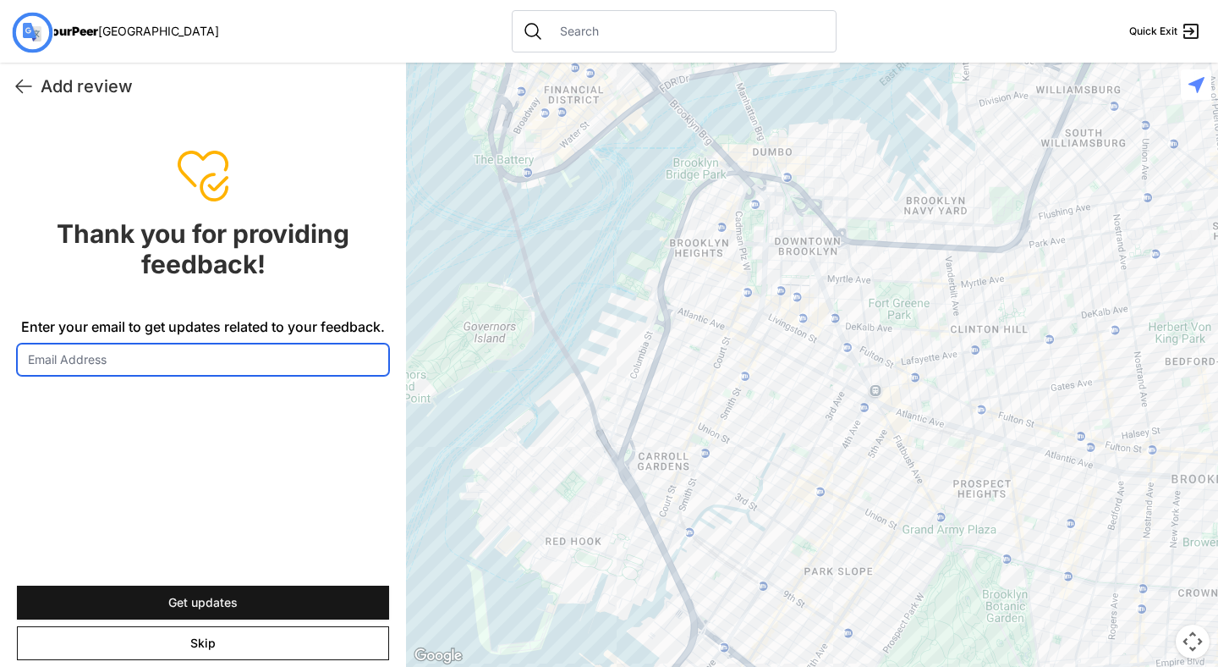
click at [265, 368] on input "Enter your email to get updates related to your feedback." at bounding box center [203, 359] width 372 height 32
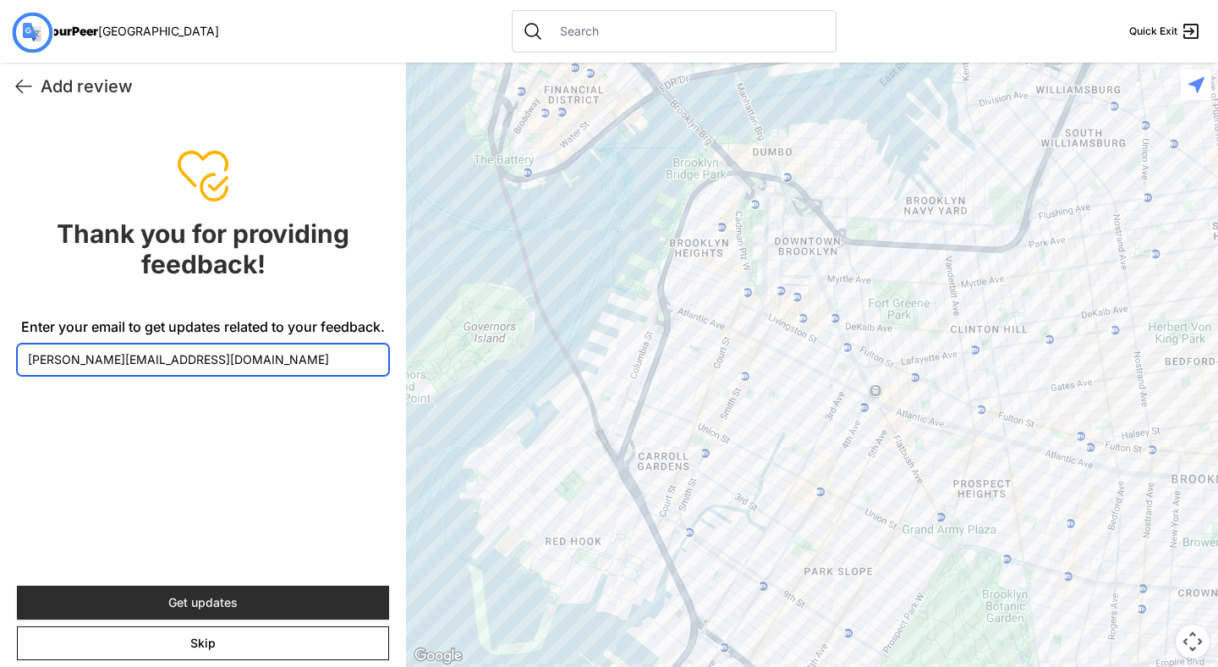
type input "[PERSON_NAME][EMAIL_ADDRESS][DOMAIN_NAME]"
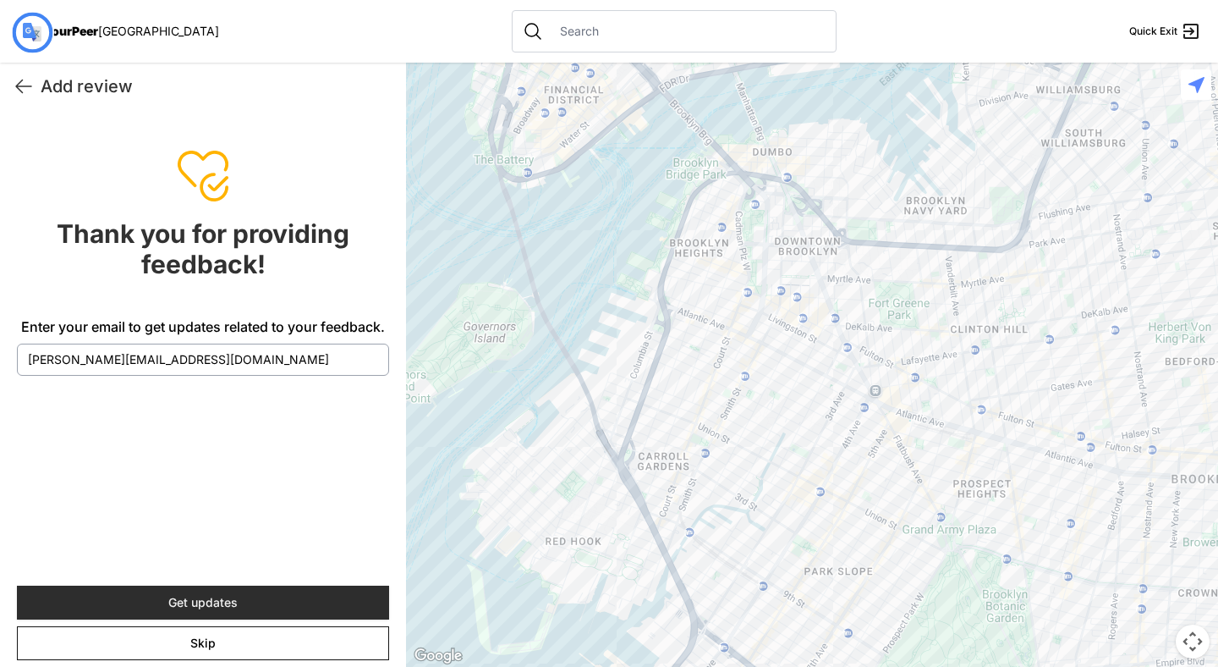
click at [271, 600] on button "Get updates" at bounding box center [203, 602] width 372 height 34
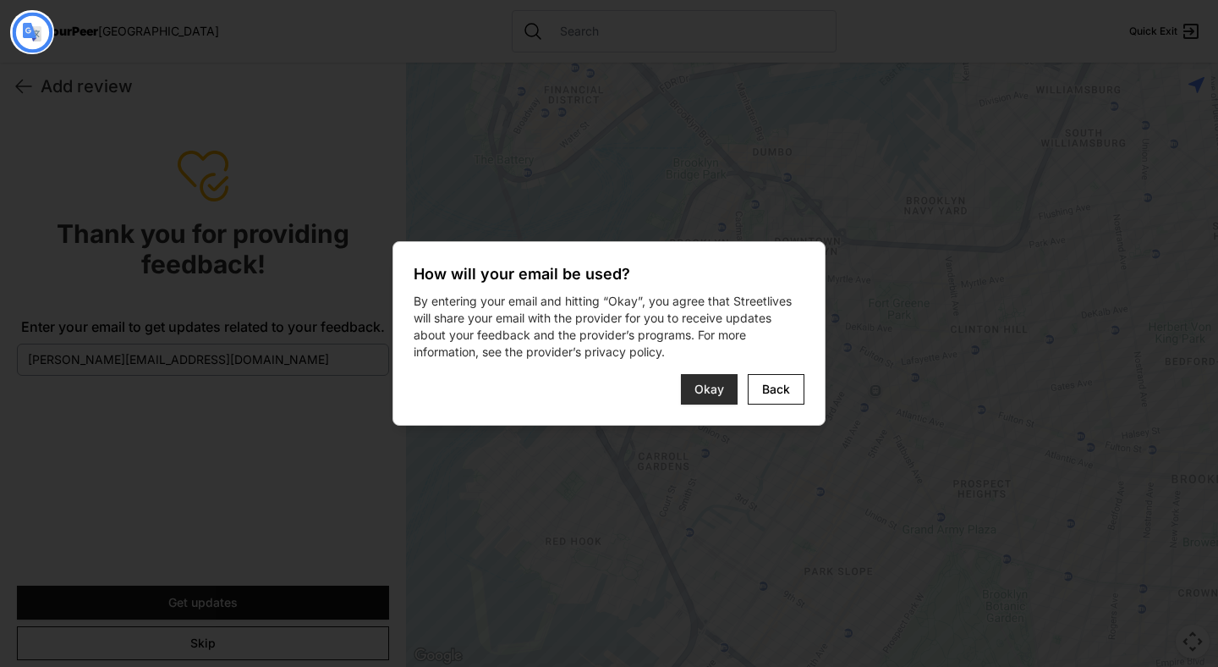
click at [720, 389] on font "Okay" at bounding box center [709, 388] width 30 height 14
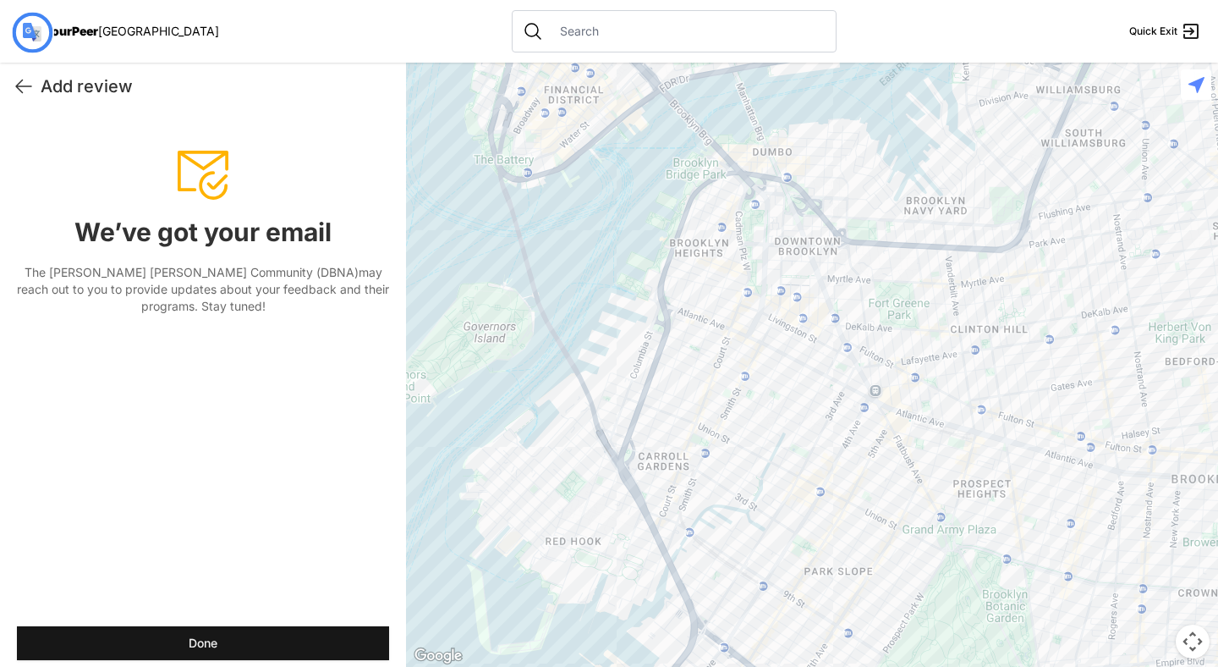
click at [404, 23] on nav "YourPeer NYC Quick Exit" at bounding box center [609, 31] width 1218 height 63
click at [25, 82] on icon at bounding box center [24, 86] width 20 height 20
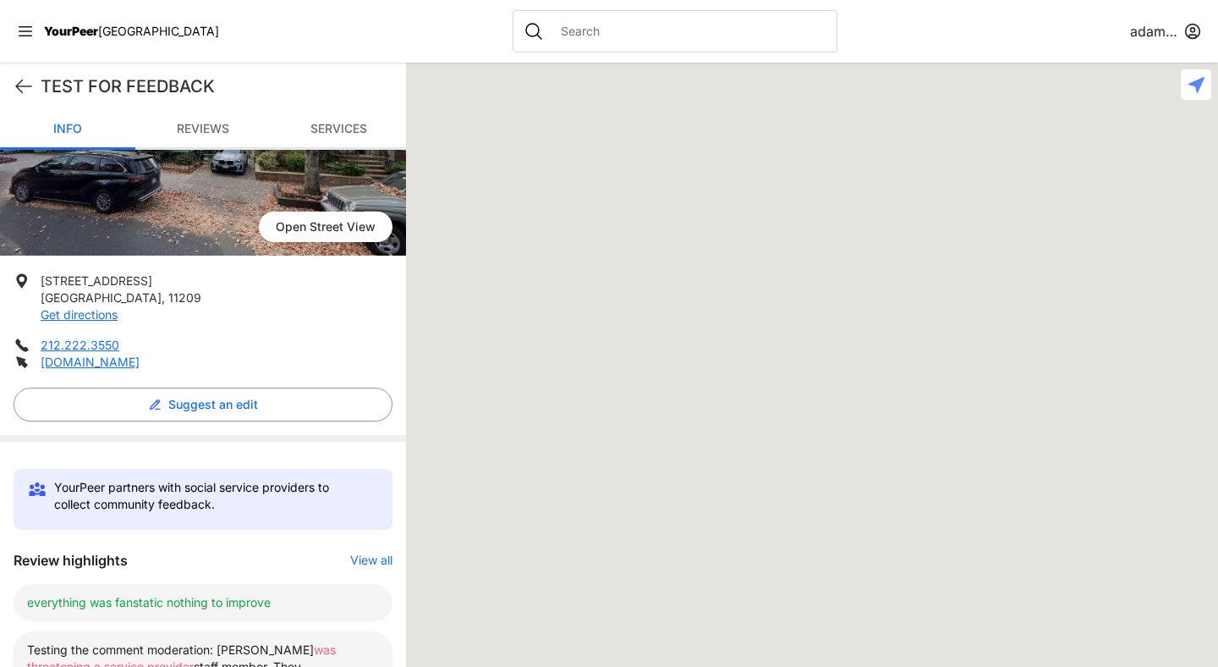
scroll to position [385, 0]
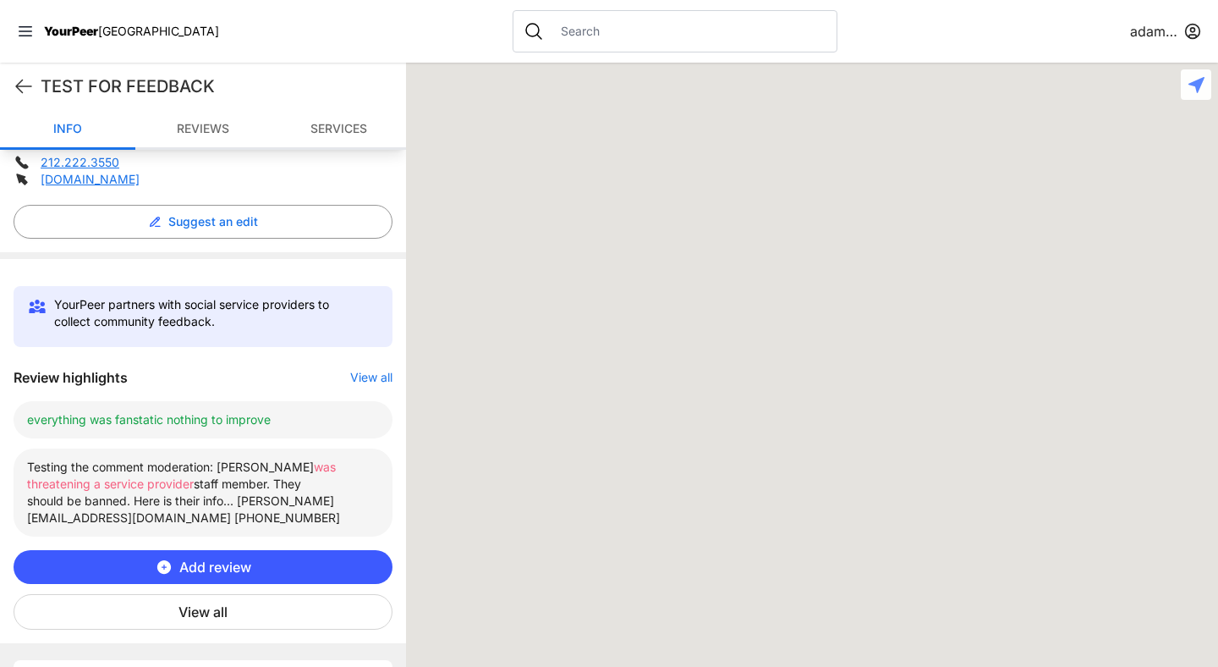
click at [238, 557] on span "Add review" at bounding box center [215, 567] width 72 height 20
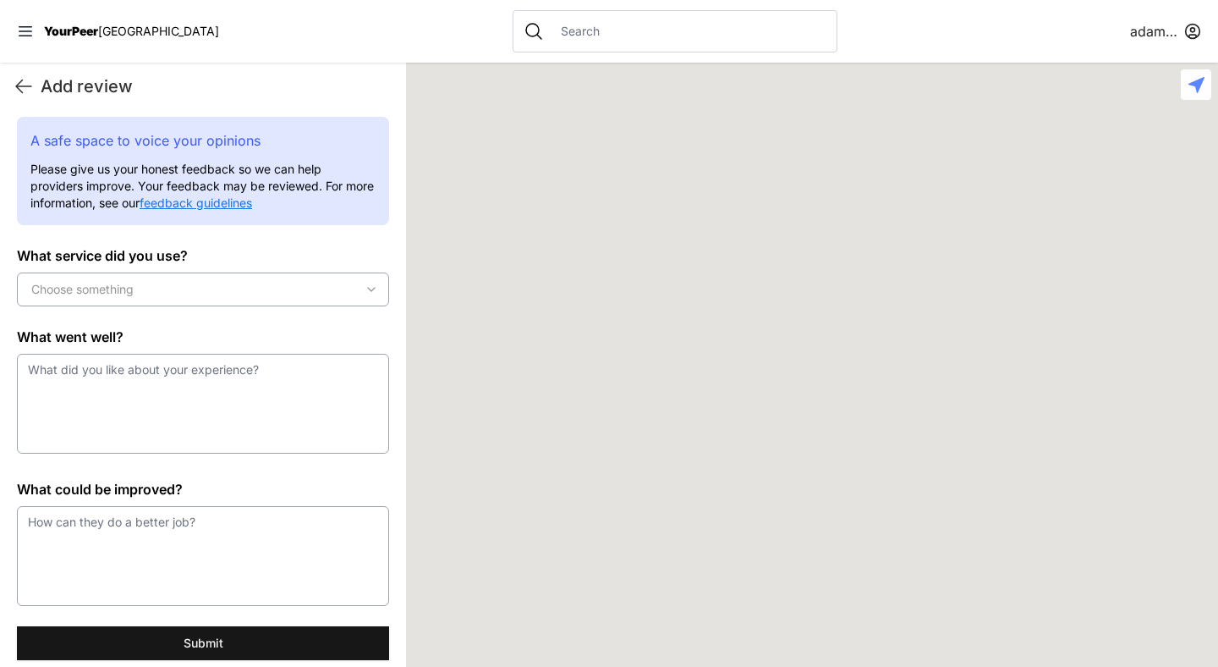
scroll to position [0, 0]
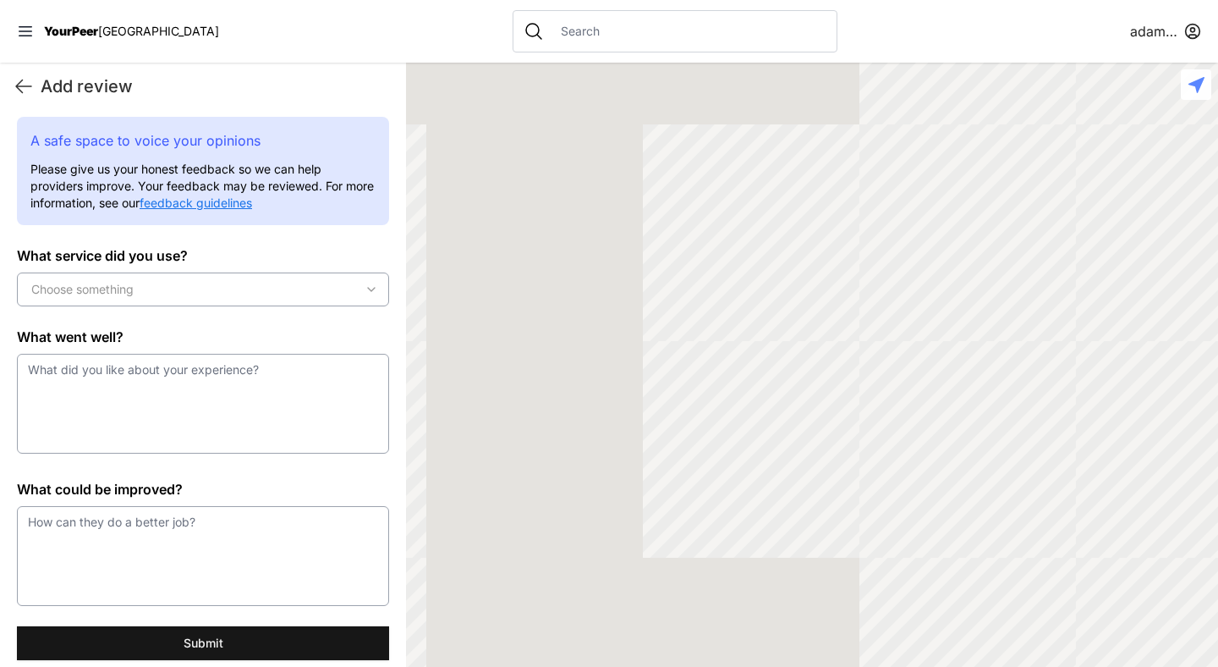
click at [161, 289] on div "Choose something" at bounding box center [203, 289] width 364 height 17
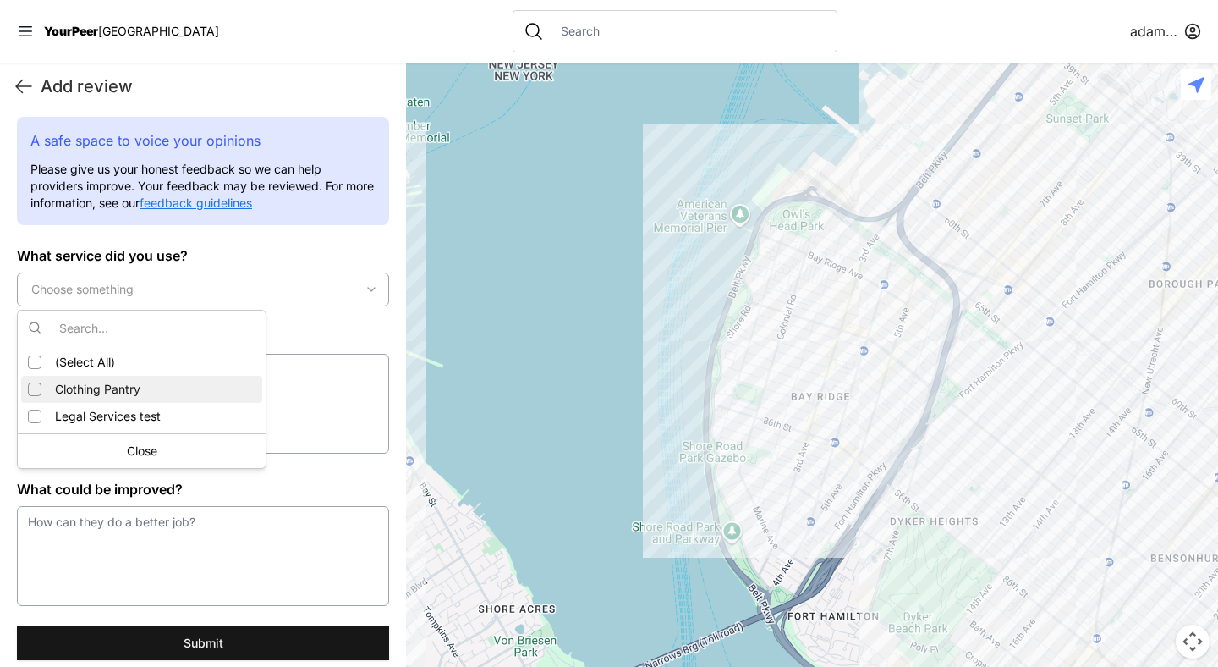
click at [131, 397] on span "Clothing Pantry" at bounding box center [97, 389] width 85 height 17
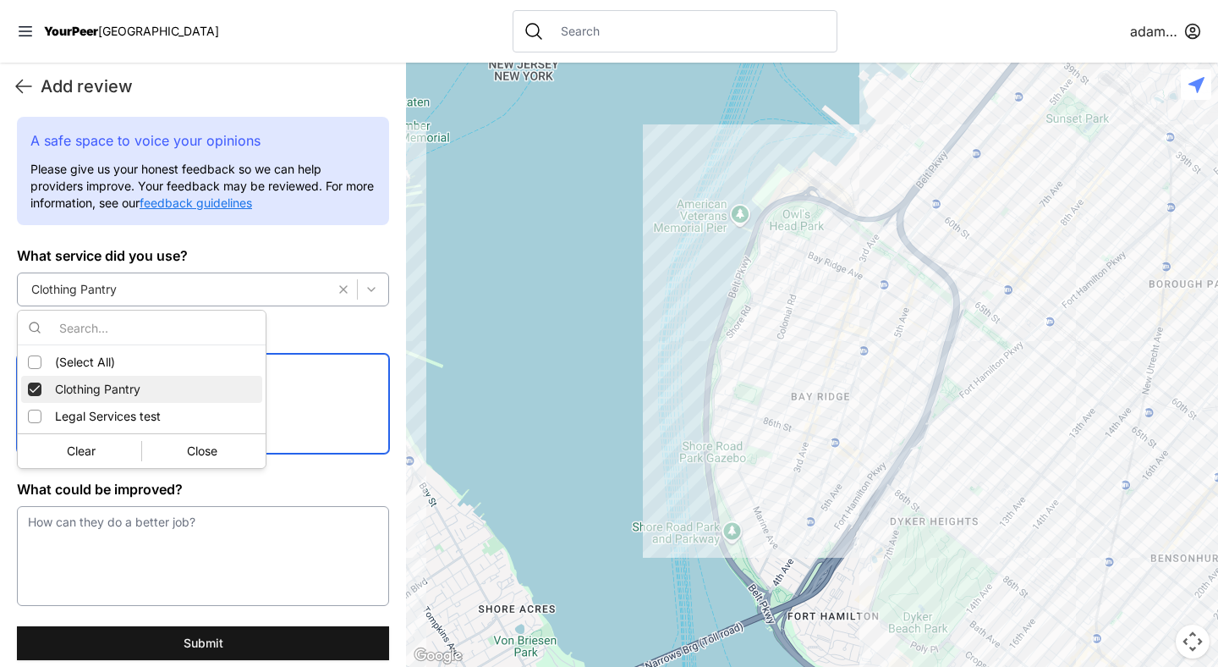
click at [312, 391] on textarea at bounding box center [203, 404] width 372 height 100
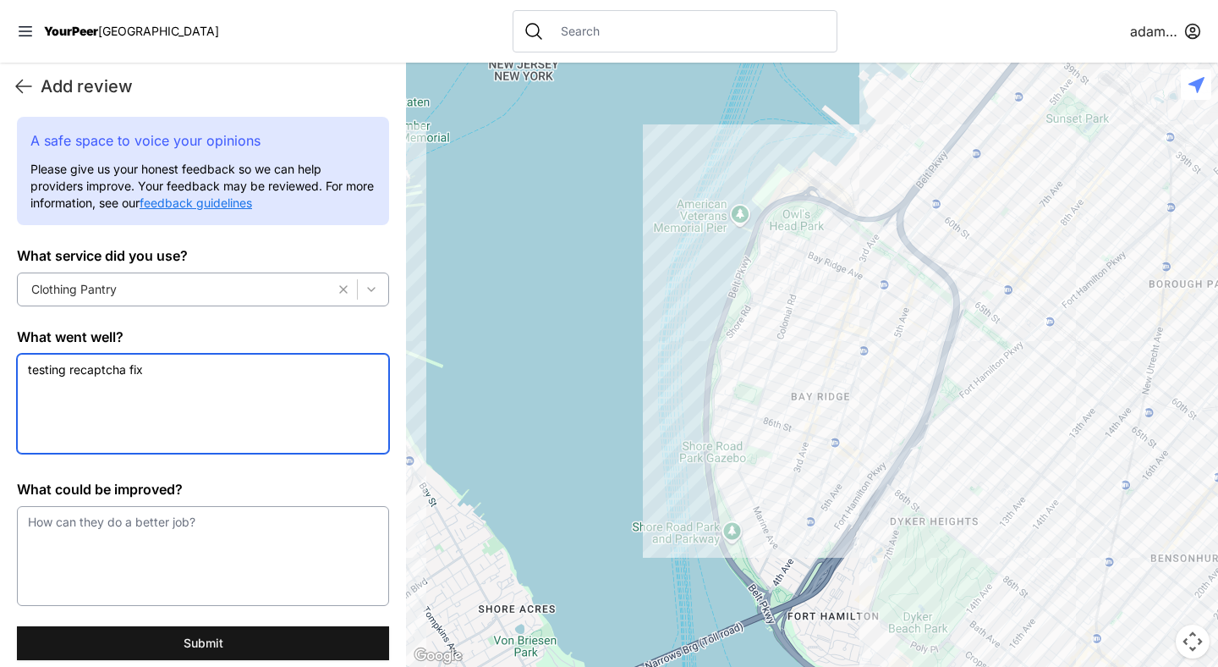
type textarea "testing recaptcha fix"
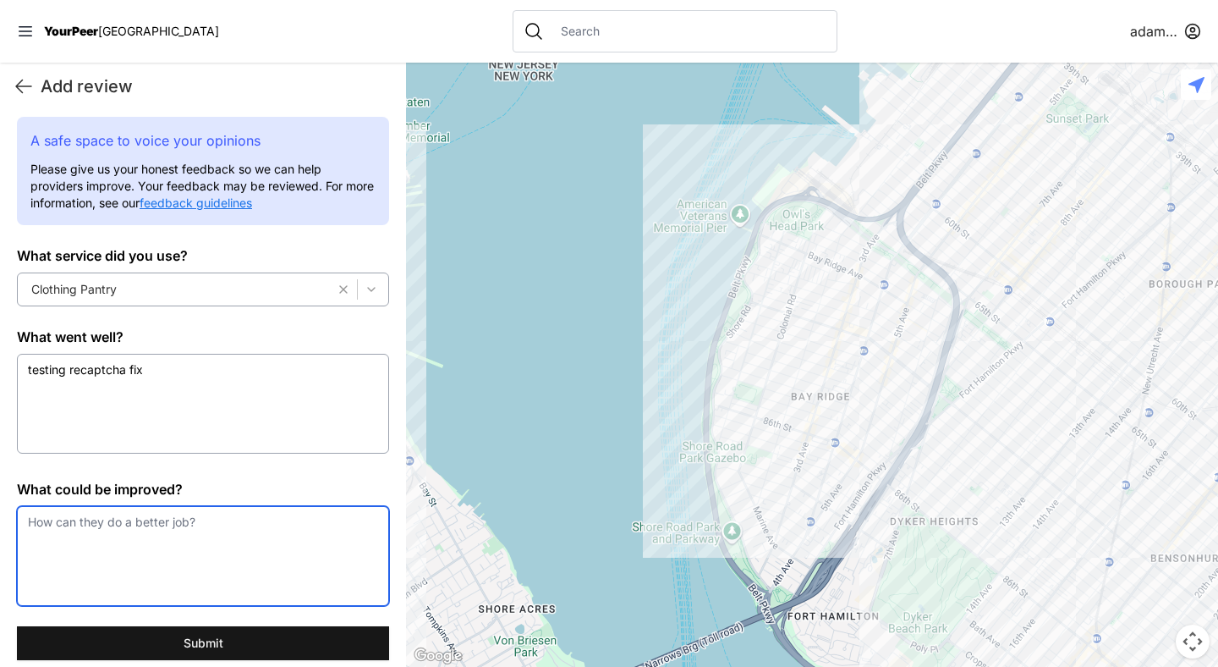
click at [294, 536] on textarea at bounding box center [203, 556] width 372 height 100
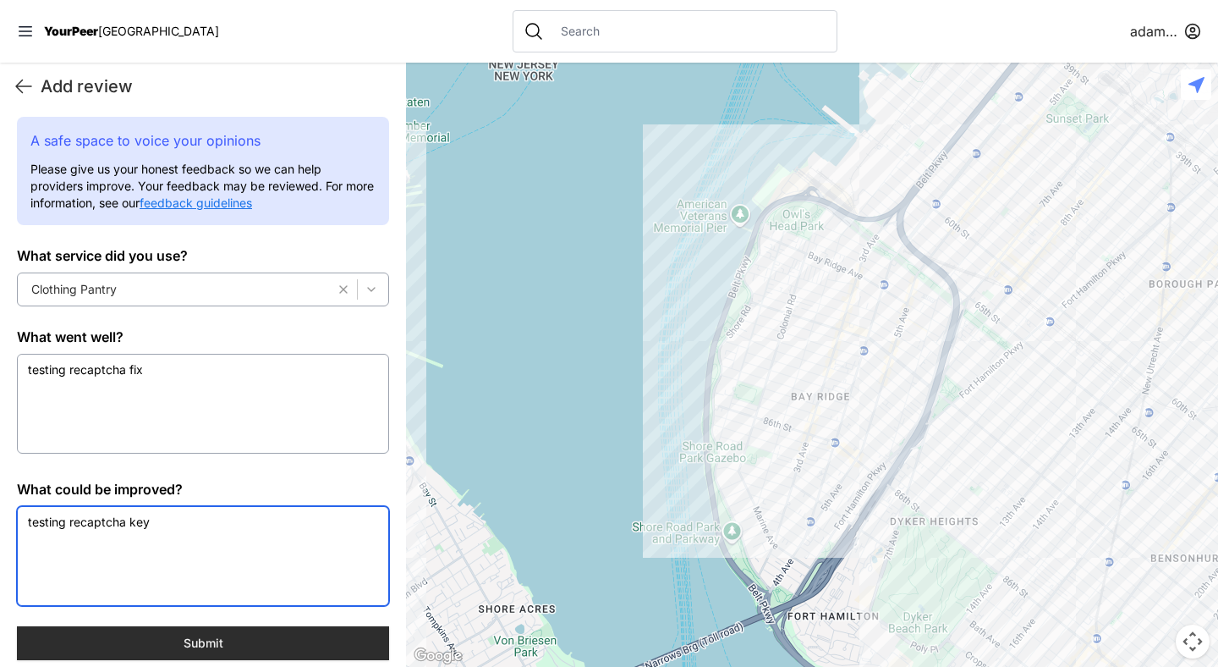
type textarea "testing recaptcha key"
click at [286, 644] on button "Submit" at bounding box center [203, 643] width 372 height 34
click at [234, 642] on button "Submit" at bounding box center [203, 643] width 372 height 34
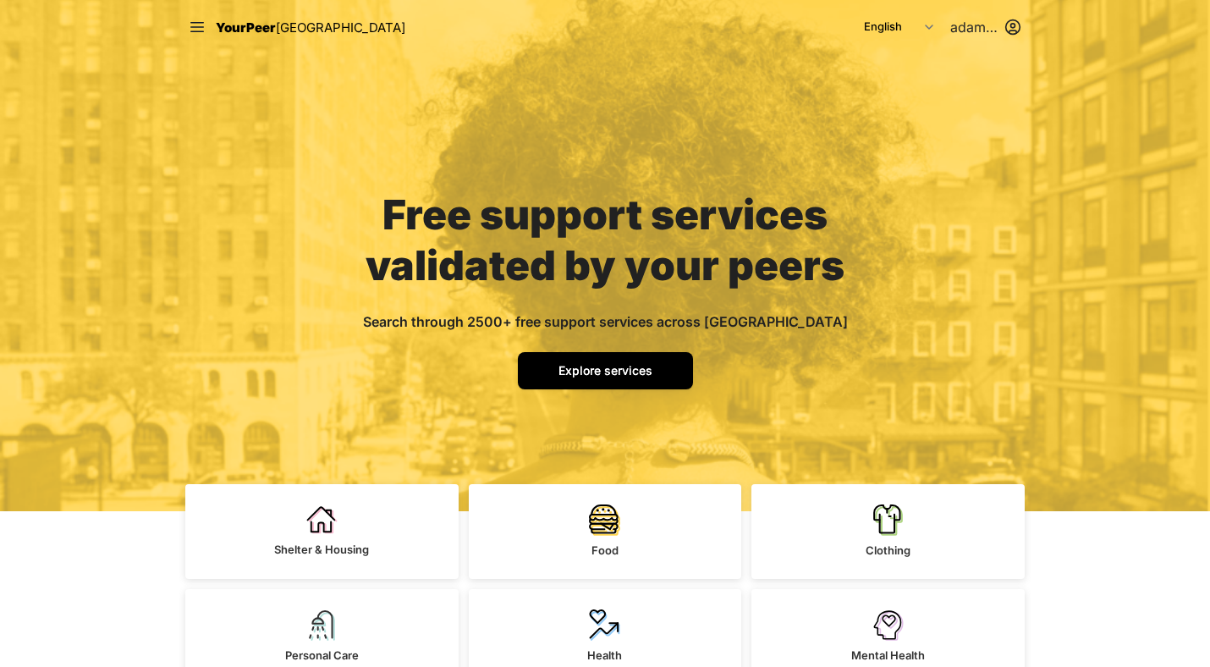
click at [593, 367] on span "Explore services" at bounding box center [605, 370] width 94 height 14
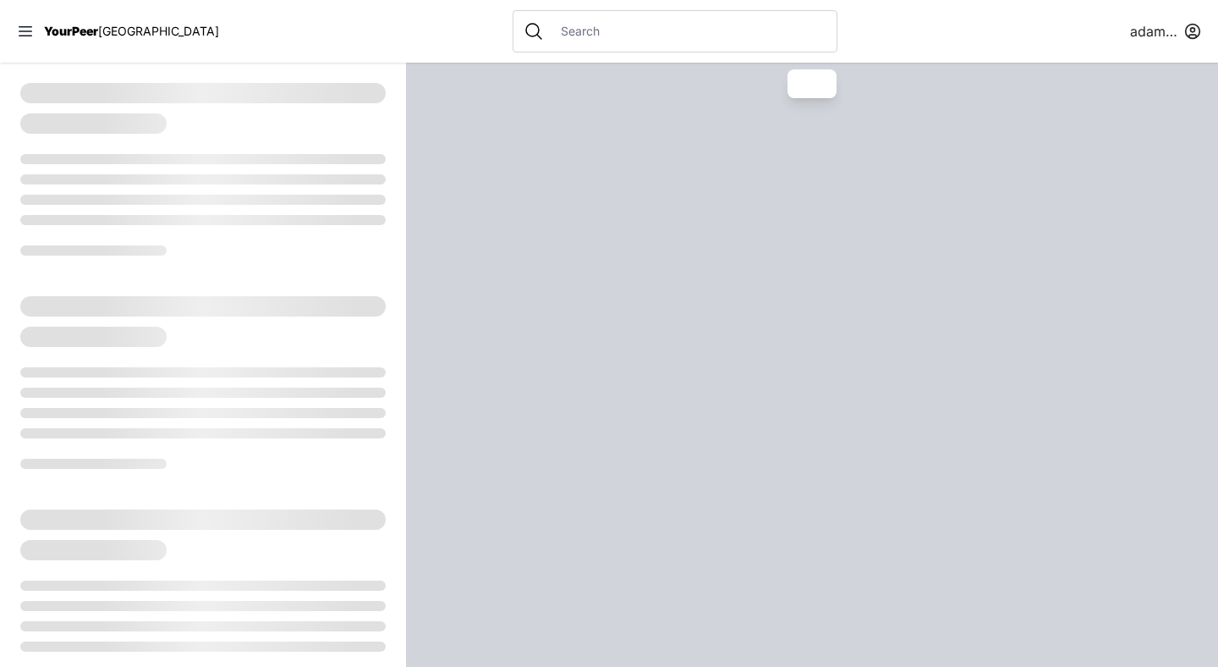
select select "recentlyUpdated"
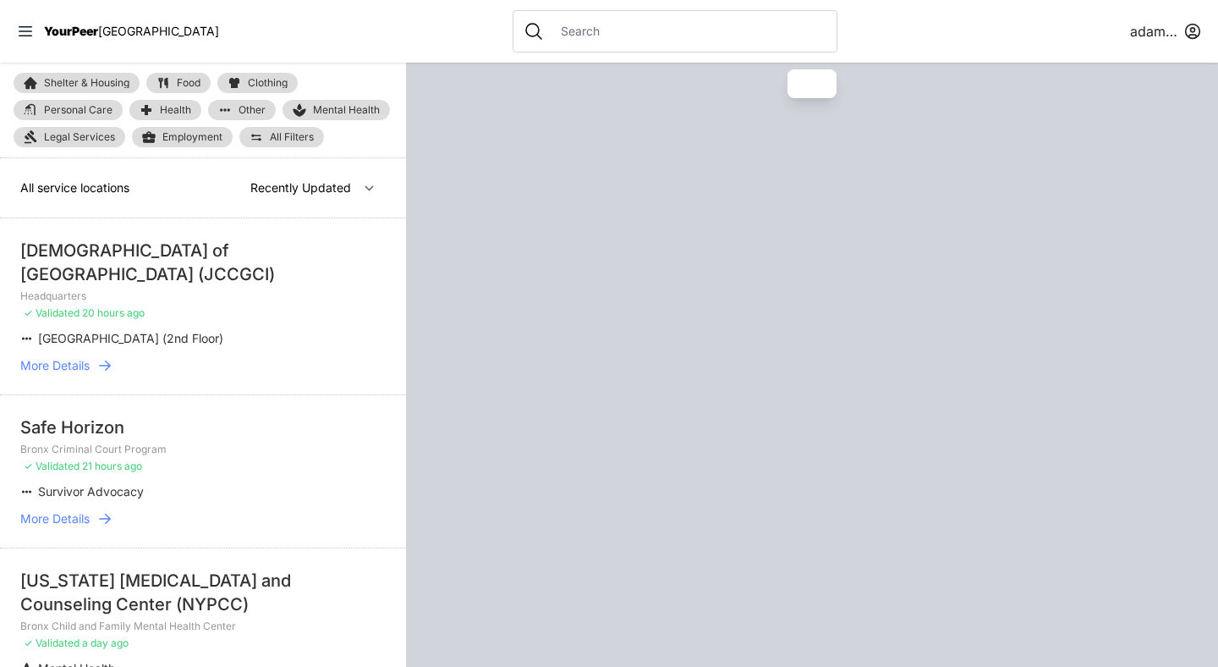
click at [558, 27] on input "text" at bounding box center [689, 31] width 276 height 17
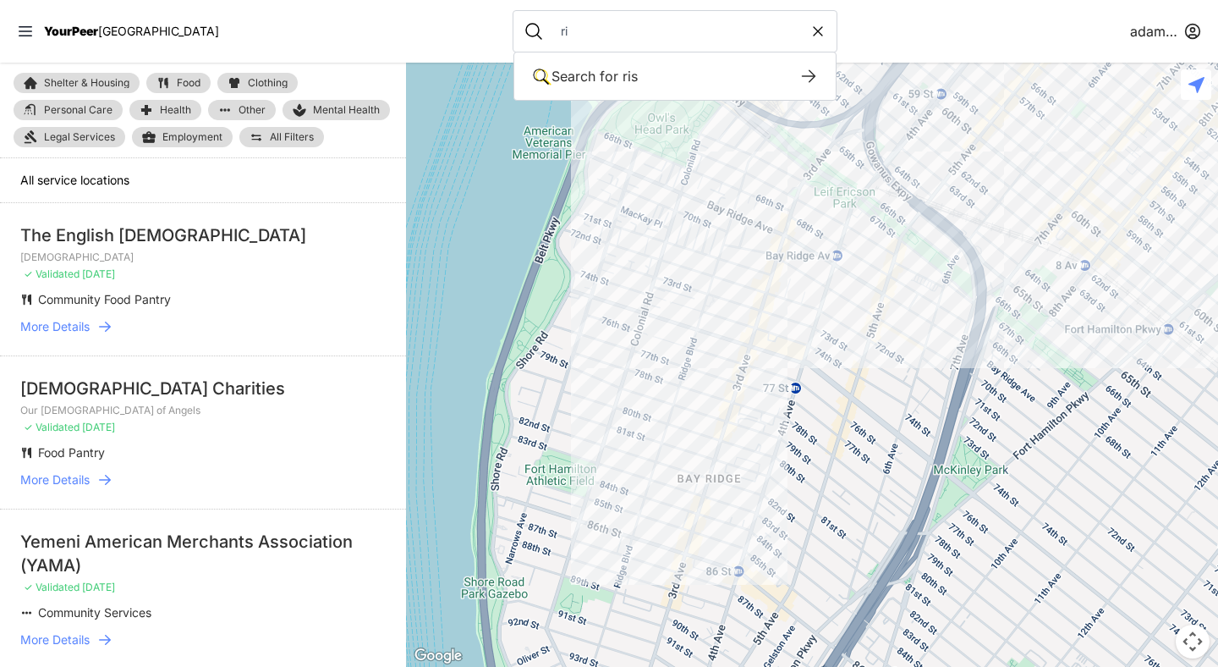
type input "r"
type input "streetwork"
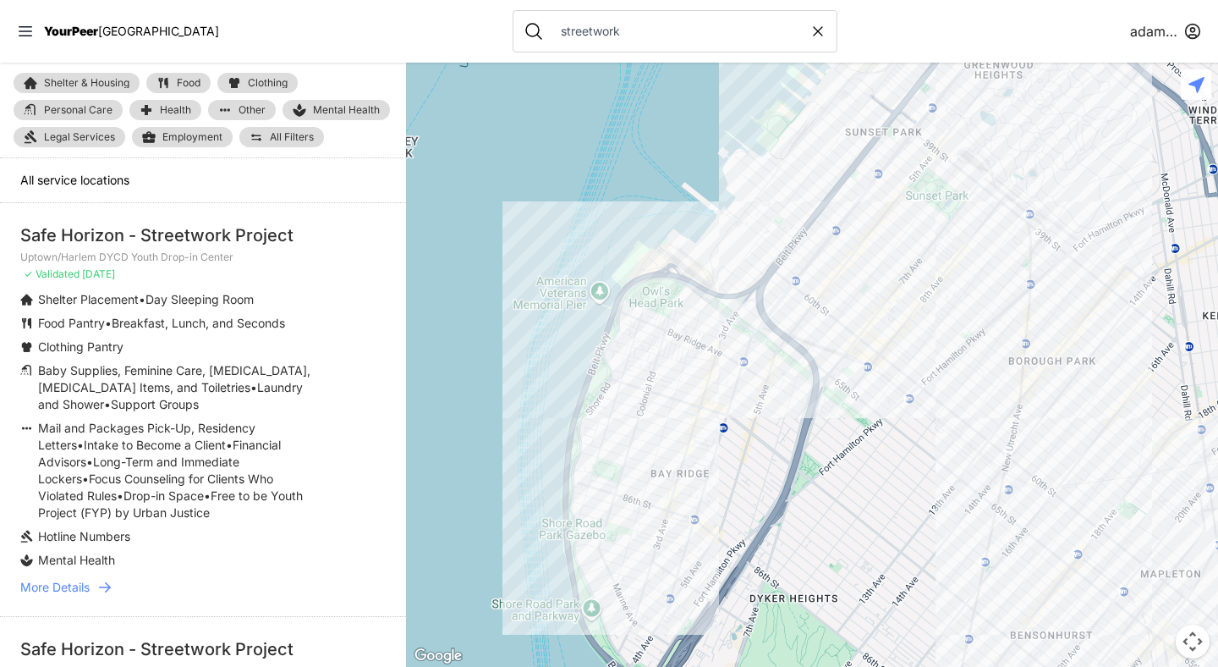
click at [102, 592] on icon at bounding box center [104, 587] width 17 height 17
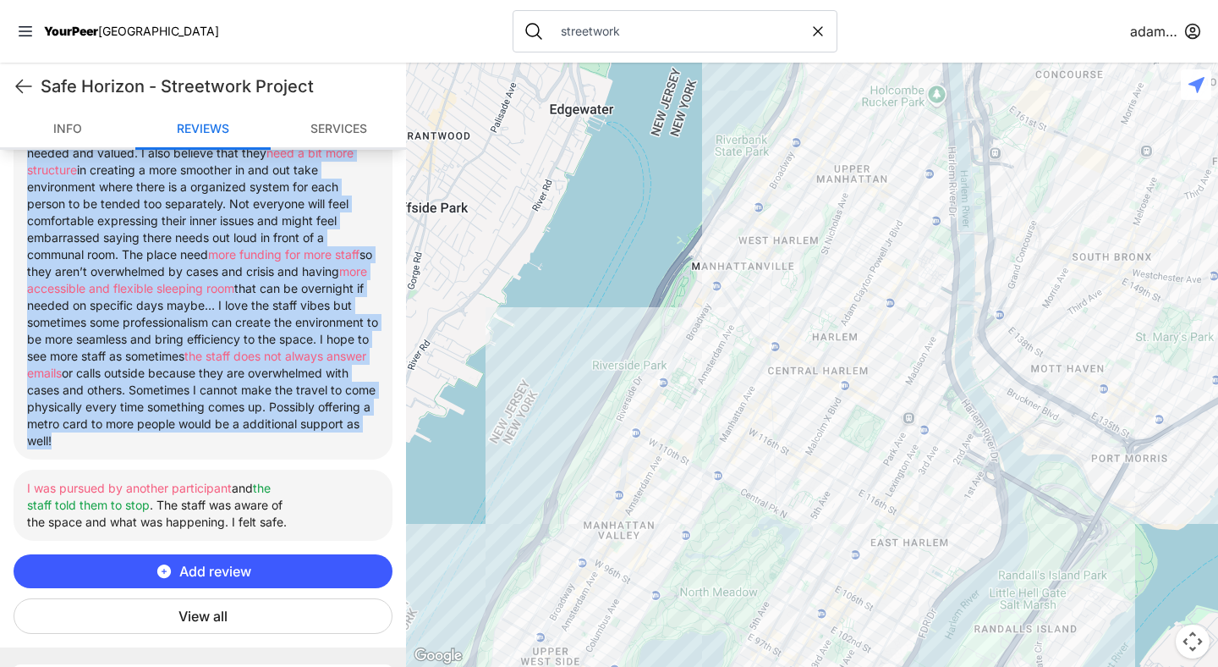
scroll to position [804, 0]
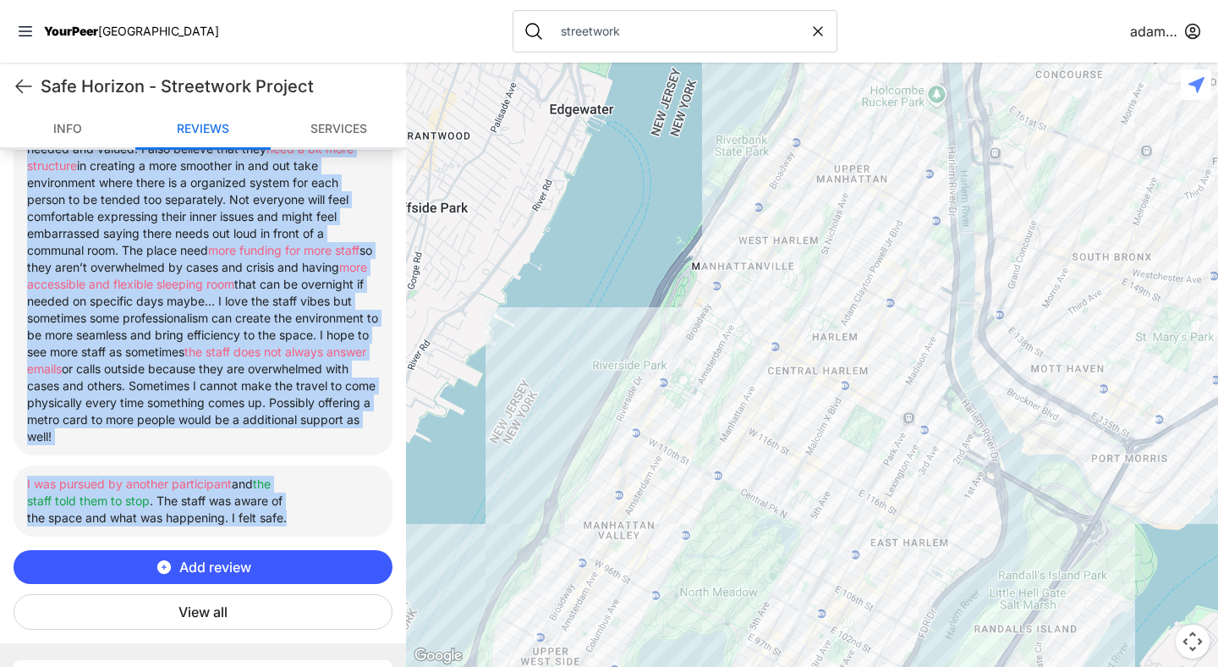
drag, startPoint x: 14, startPoint y: 167, endPoint x: 377, endPoint y: 515, distance: 502.5
click at [377, 515] on div "Review highlights View all I like that they are helping me with long term suppo…" at bounding box center [203, 296] width 379 height 665
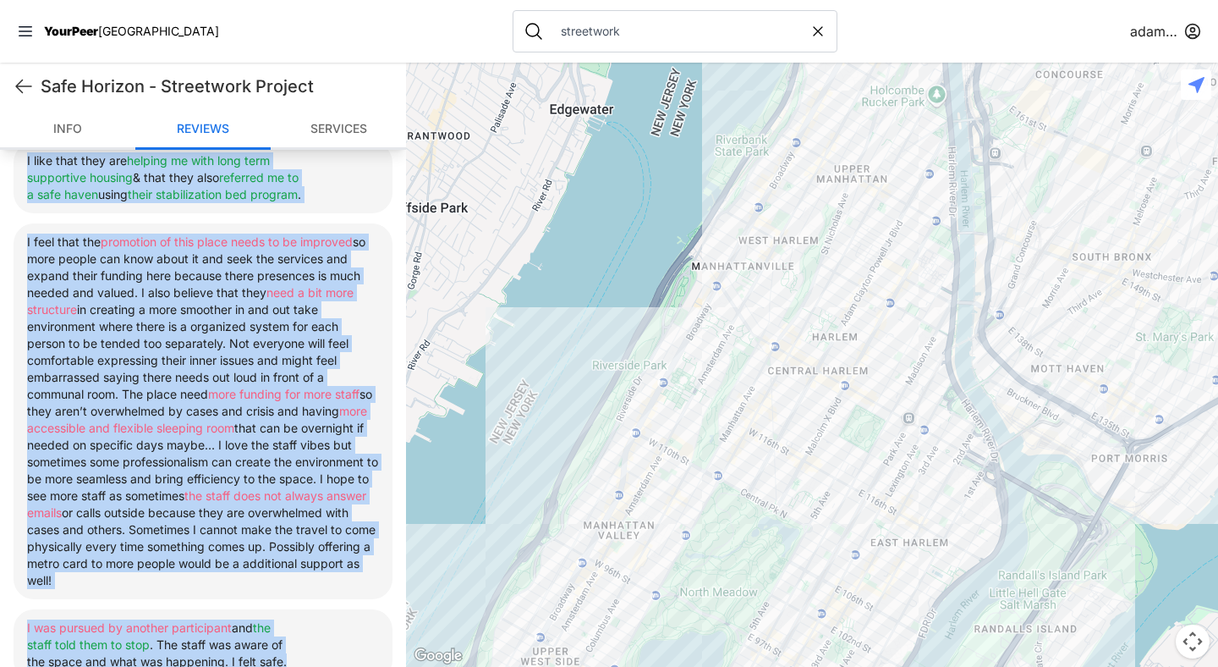
scroll to position [658, 0]
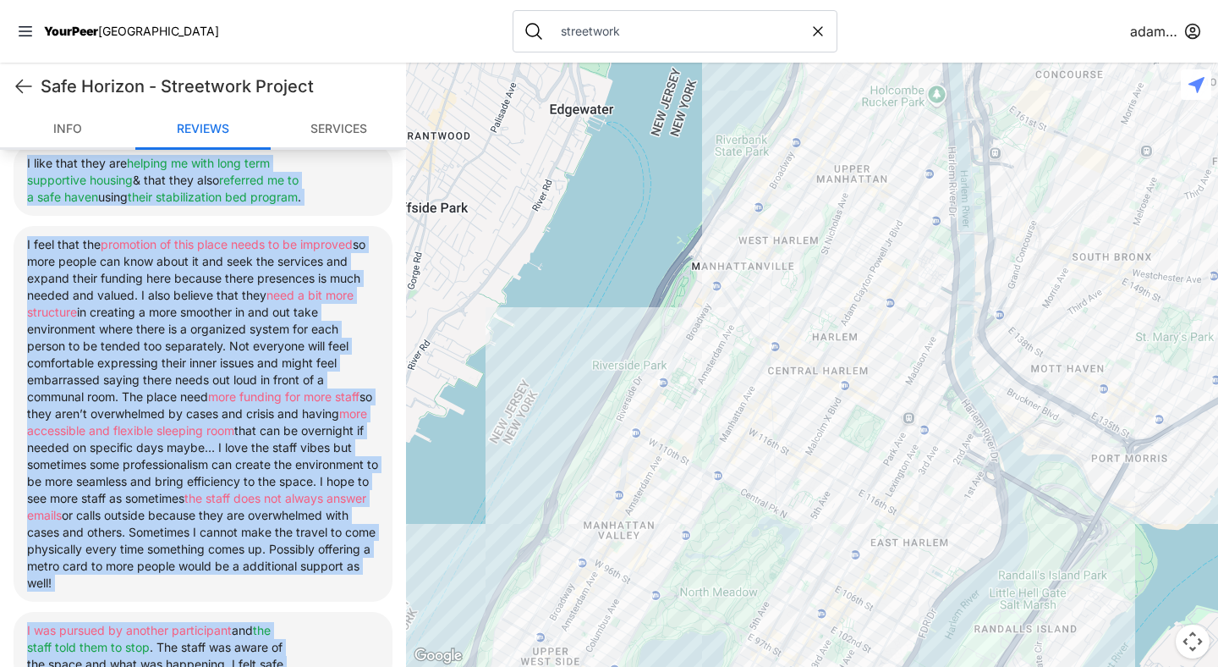
click at [372, 227] on ul "I like that they are helping me with long term supportive housing & that they a…" at bounding box center [203, 414] width 379 height 538
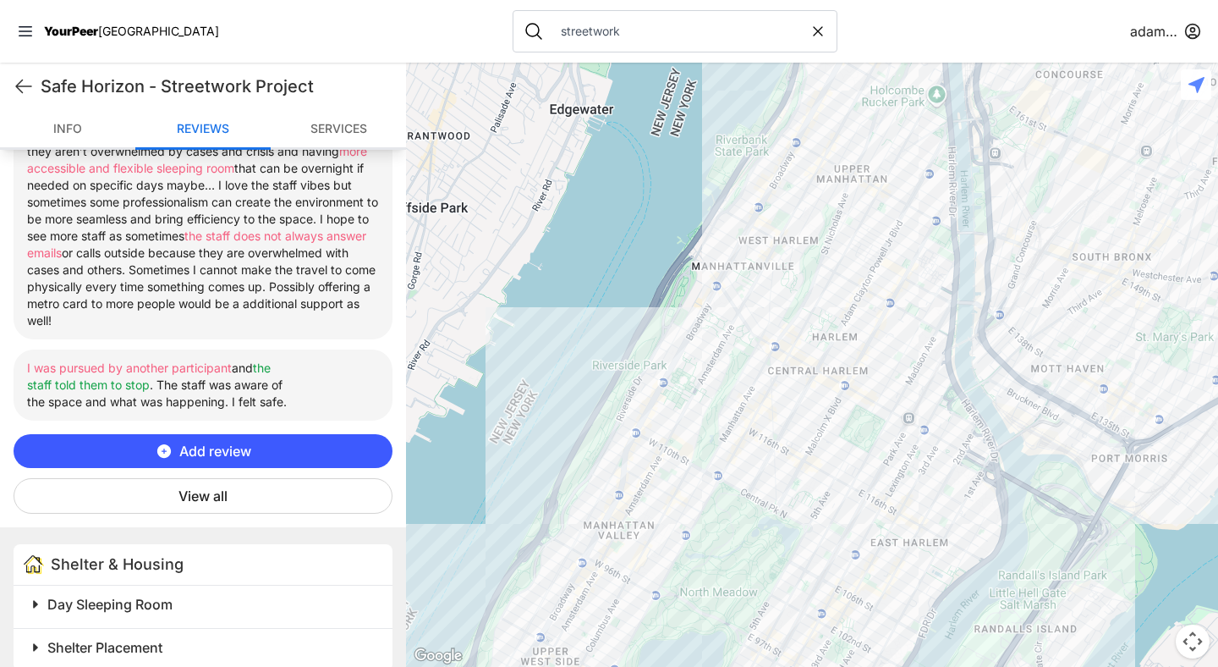
scroll to position [949, 0]
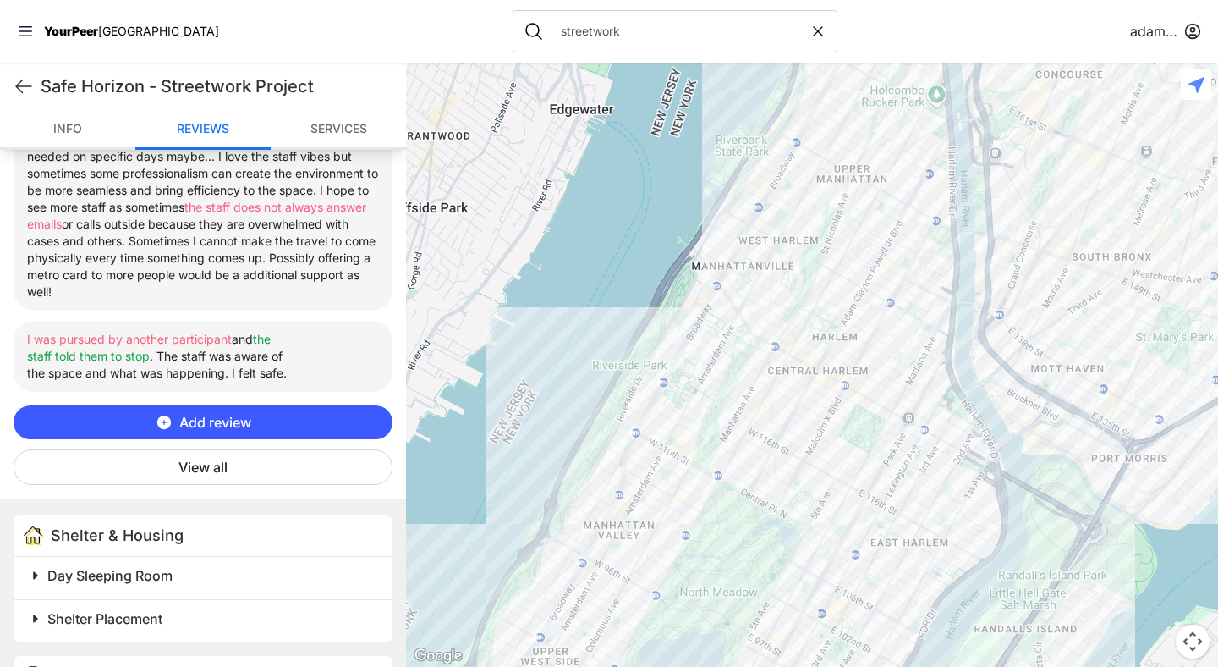
click at [261, 462] on button "View all" at bounding box center [203, 467] width 379 height 36
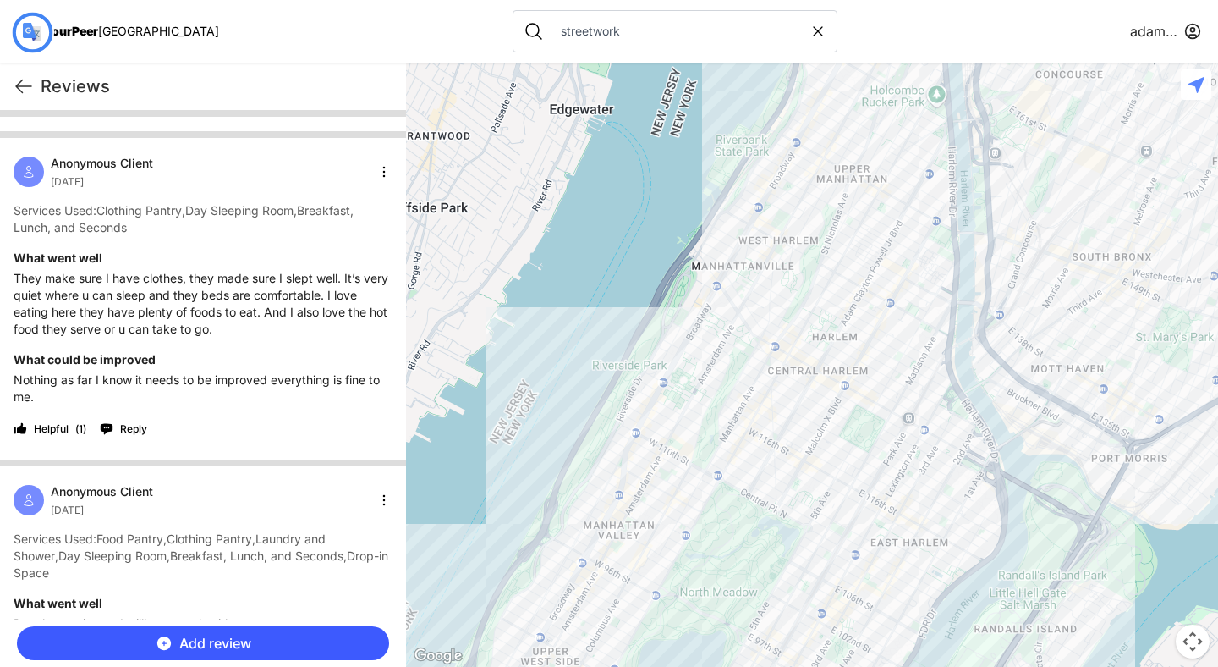
scroll to position [0, 0]
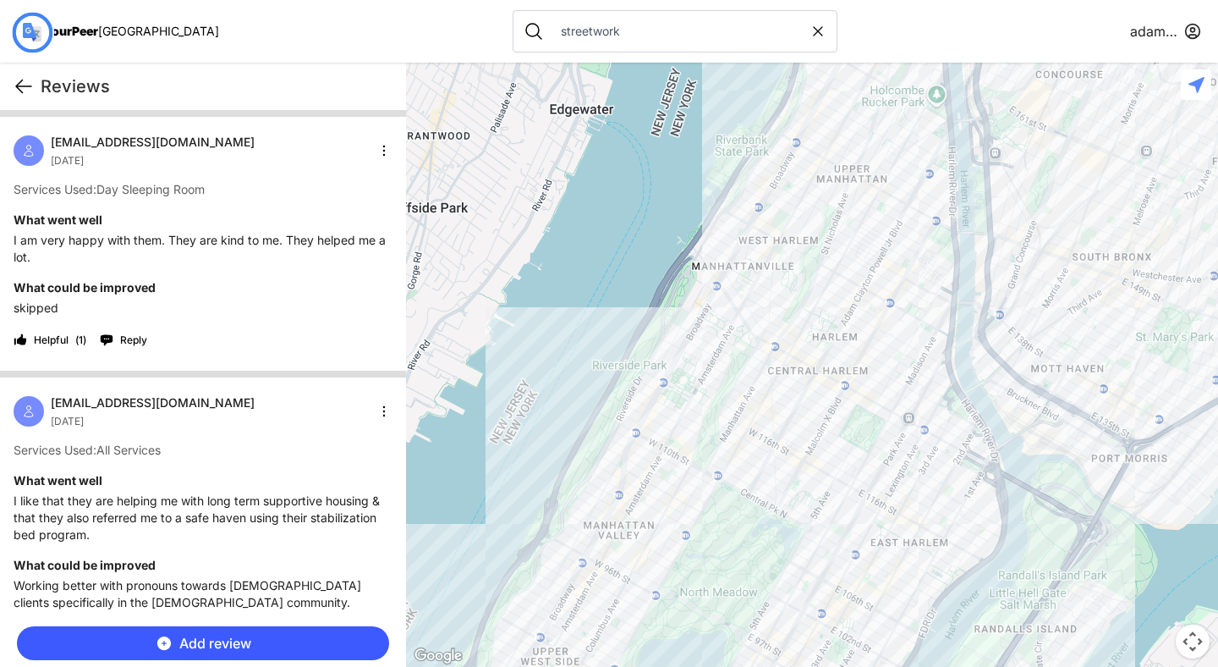
click at [22, 87] on icon at bounding box center [24, 86] width 20 height 20
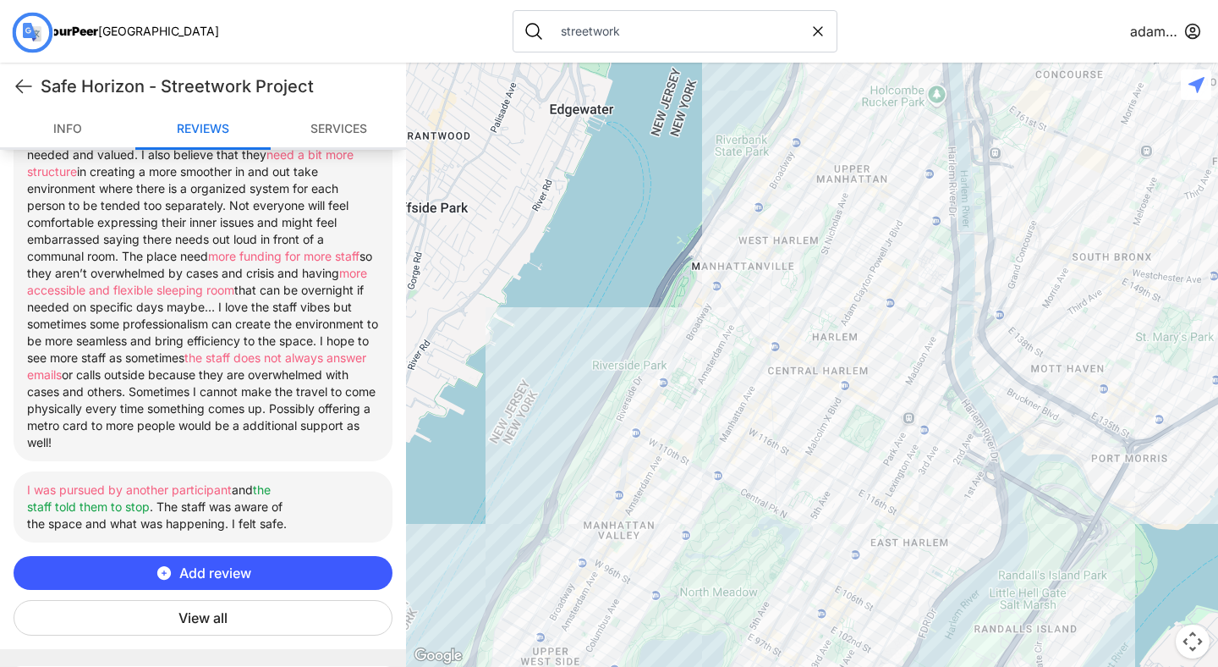
scroll to position [798, 0]
click at [232, 611] on button "View all" at bounding box center [203, 619] width 379 height 36
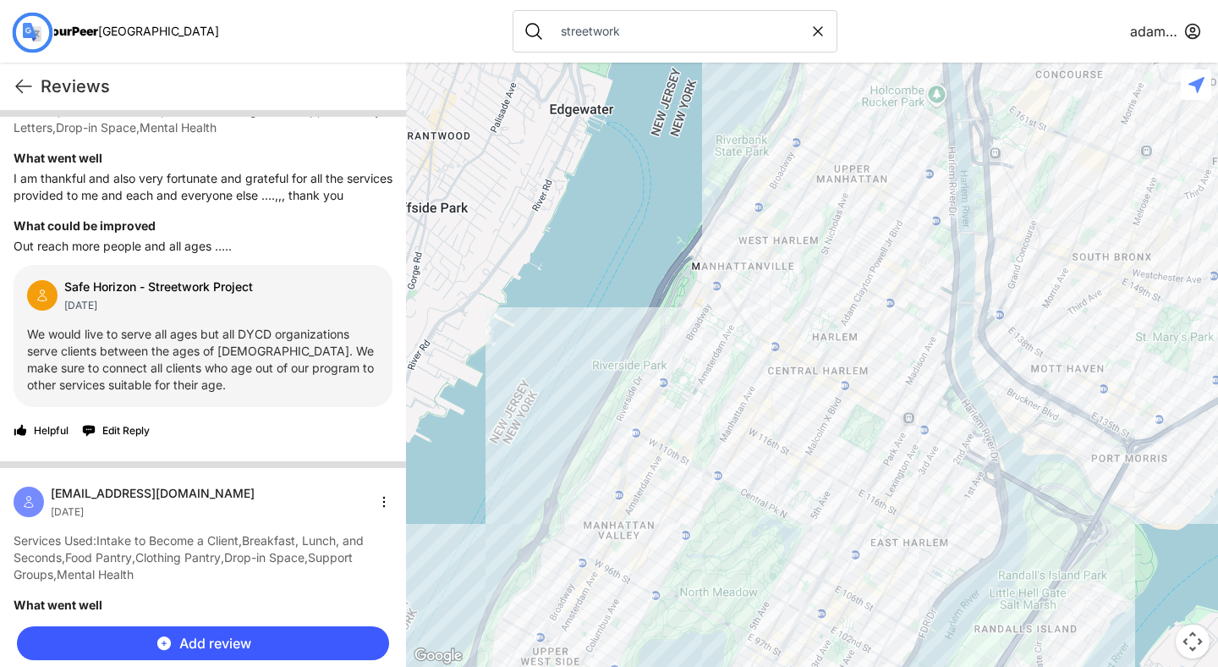
scroll to position [2237, 0]
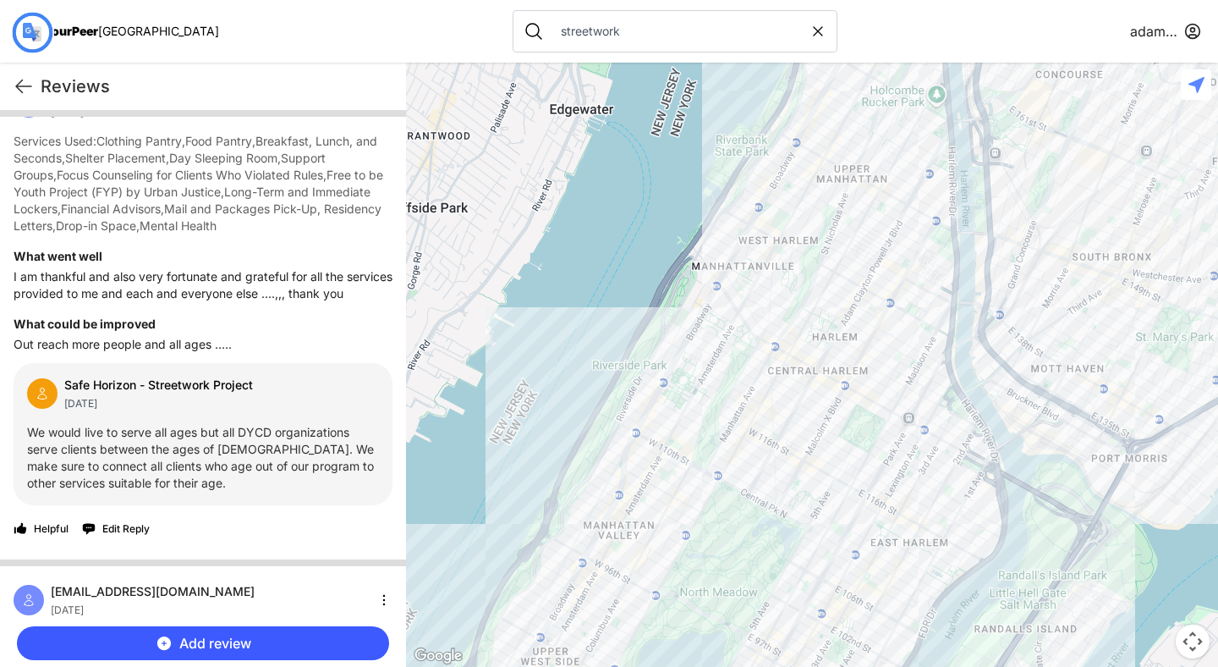
click at [18, 71] on div at bounding box center [32, 32] width 88 height 88
click at [21, 83] on icon at bounding box center [24, 86] width 20 height 20
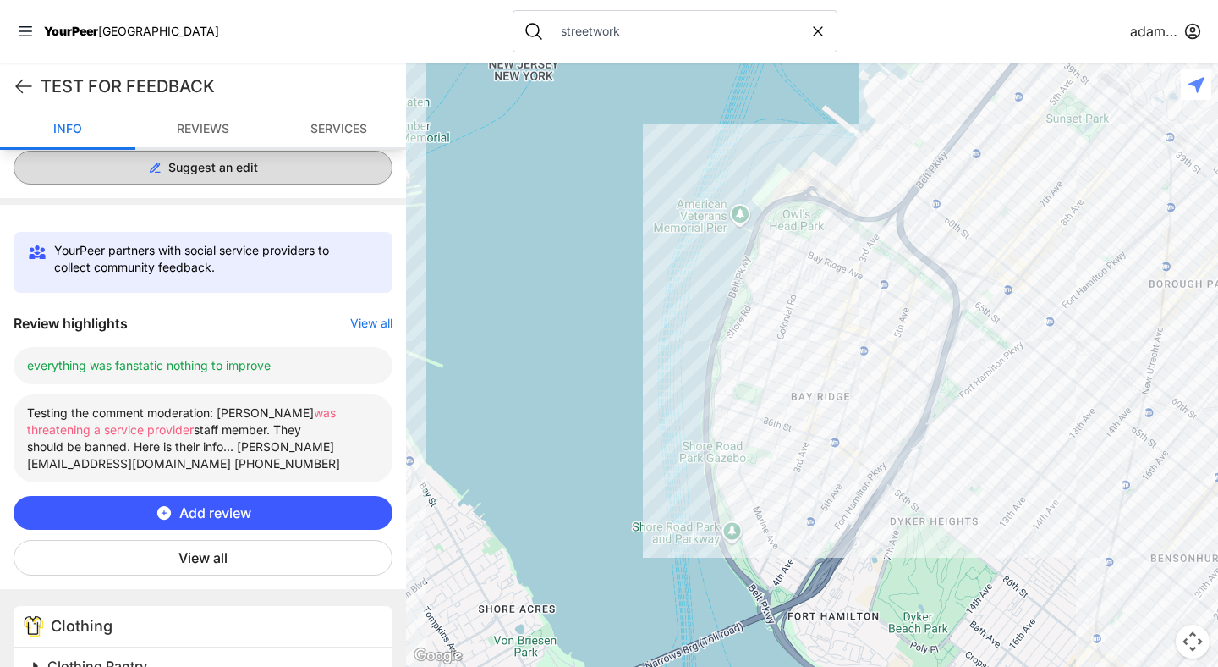
scroll to position [440, 0]
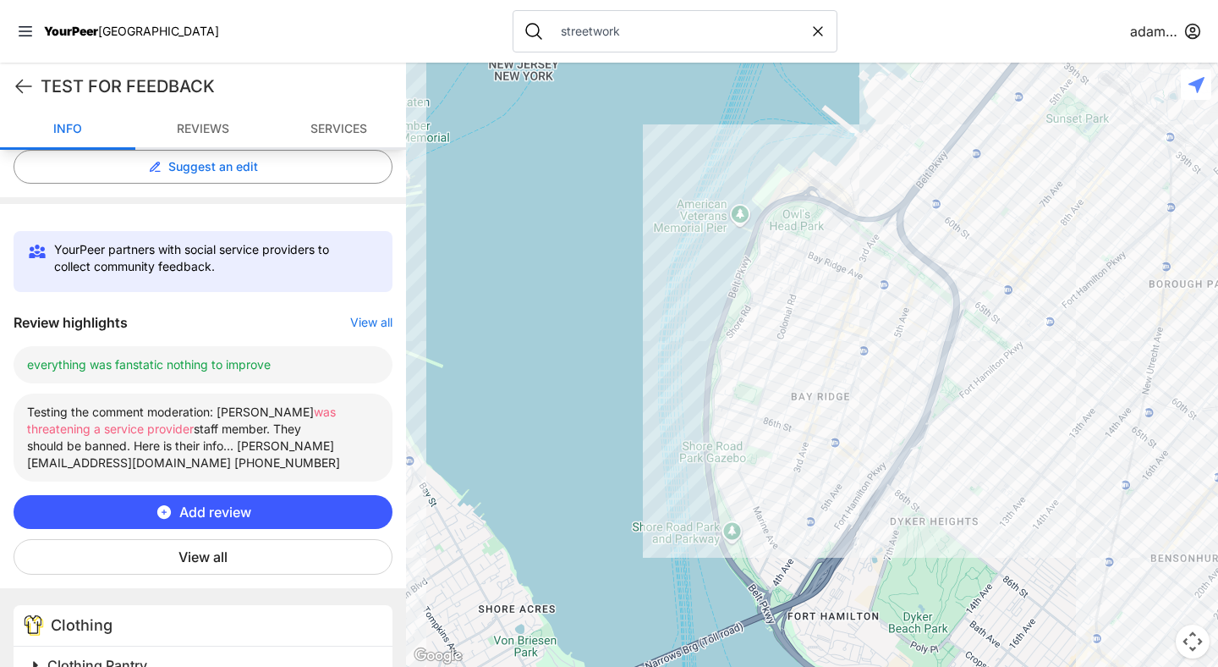
click at [217, 502] on span "Add review" at bounding box center [215, 512] width 72 height 20
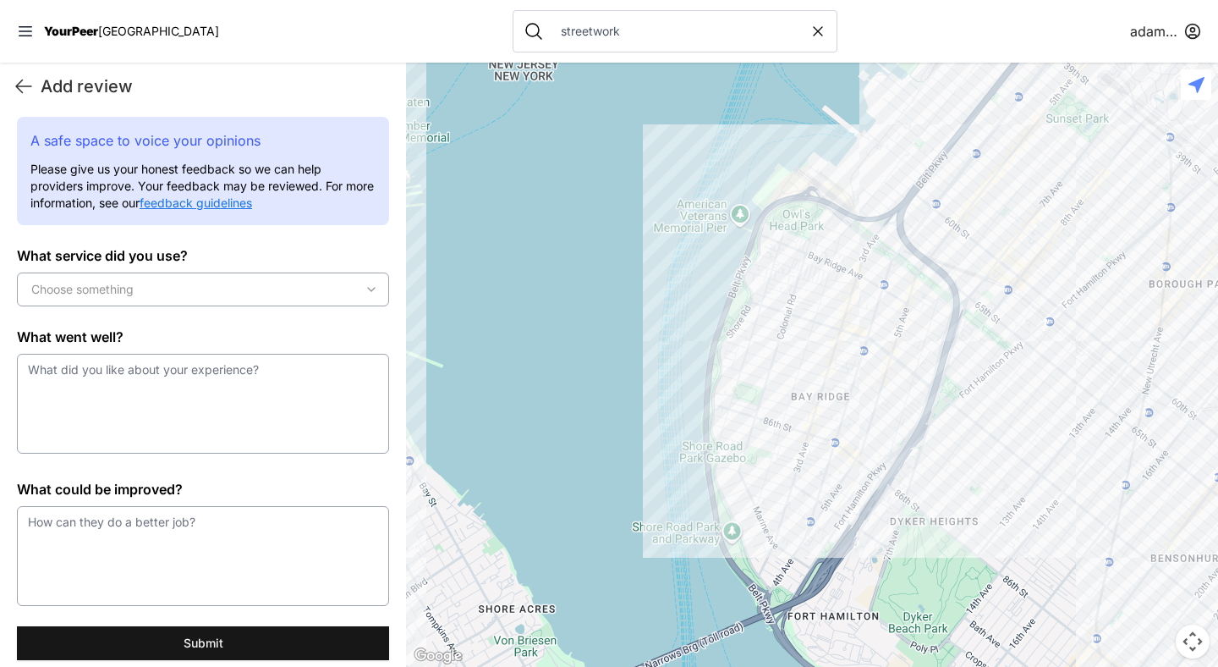
scroll to position [0, 0]
click at [244, 204] on link "feedback guidelines" at bounding box center [196, 202] width 112 height 14
click at [232, 208] on link "feedback guidelines" at bounding box center [196, 202] width 112 height 14
drag, startPoint x: 206, startPoint y: 202, endPoint x: 774, endPoint y: 37, distance: 591.0
click at [0, 0] on div "Close panel YourPeer [GEOGRAPHIC_DATA] Quick Exit Single Adult Families Soup Ki…" at bounding box center [609, 333] width 1218 height 667
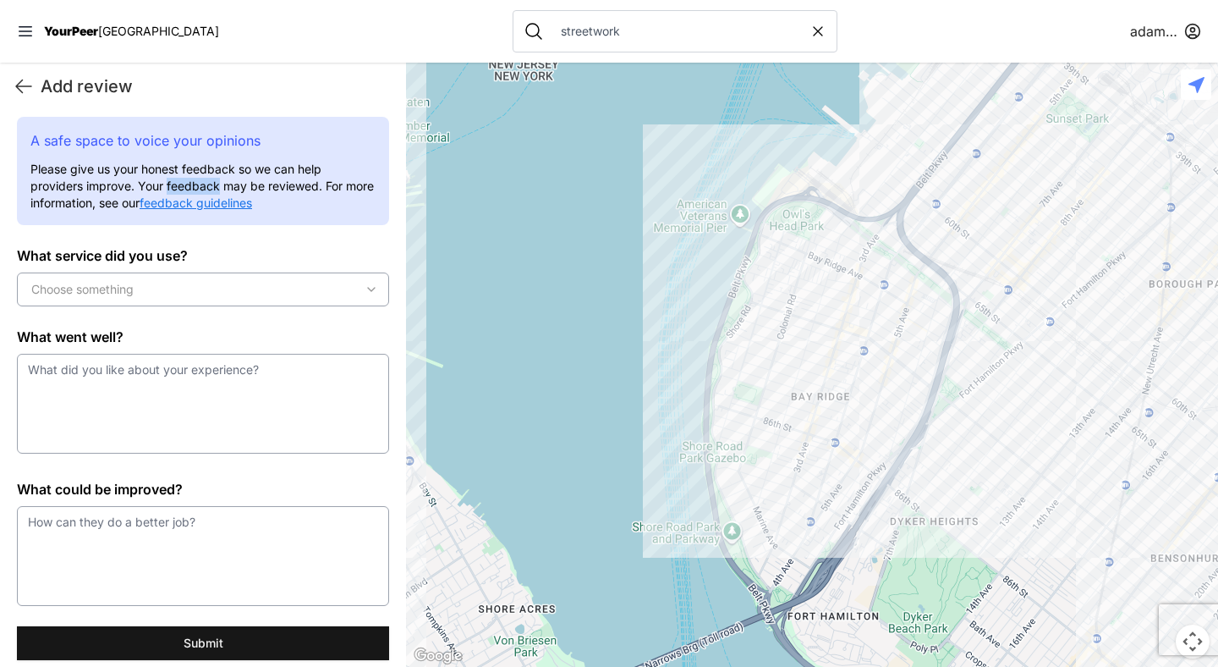
drag, startPoint x: 165, startPoint y: 184, endPoint x: 217, endPoint y: 187, distance: 51.7
click at [217, 187] on span "Please give us your honest feedback so we can help providers improve. Your feed…" at bounding box center [201, 186] width 343 height 48
click at [116, 179] on span "Please give us your honest feedback so we can help providers improve. Your feed…" at bounding box center [201, 186] width 343 height 48
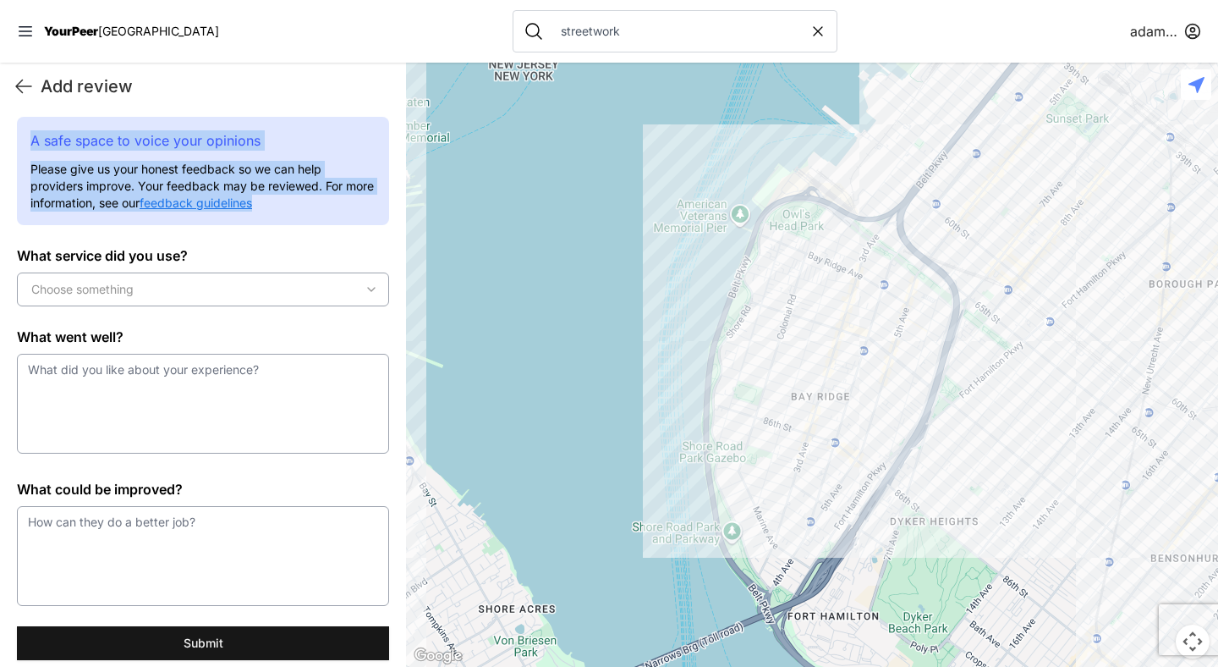
drag, startPoint x: 31, startPoint y: 135, endPoint x: 332, endPoint y: 214, distance: 311.2
click at [332, 214] on div "A safe space to voice your opinions Please give us your honest feedback so we c…" at bounding box center [203, 171] width 372 height 108
click at [320, 253] on label "What service did you use?" at bounding box center [203, 255] width 372 height 20
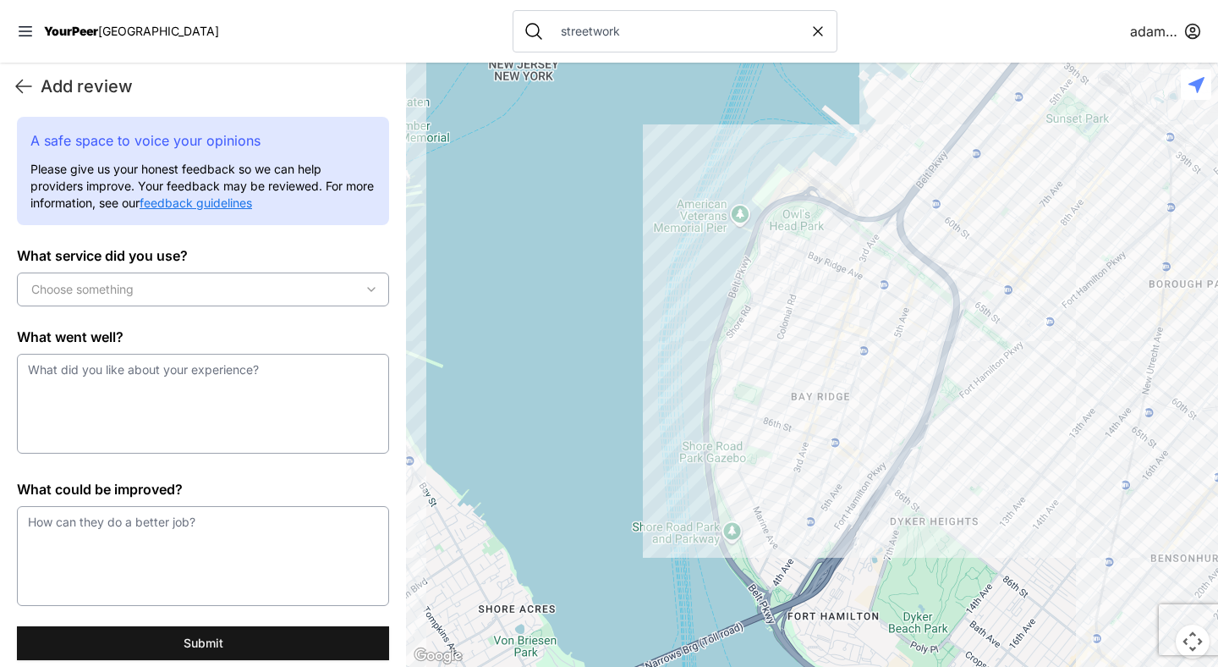
click at [235, 297] on div "Choose something" at bounding box center [203, 289] width 364 height 17
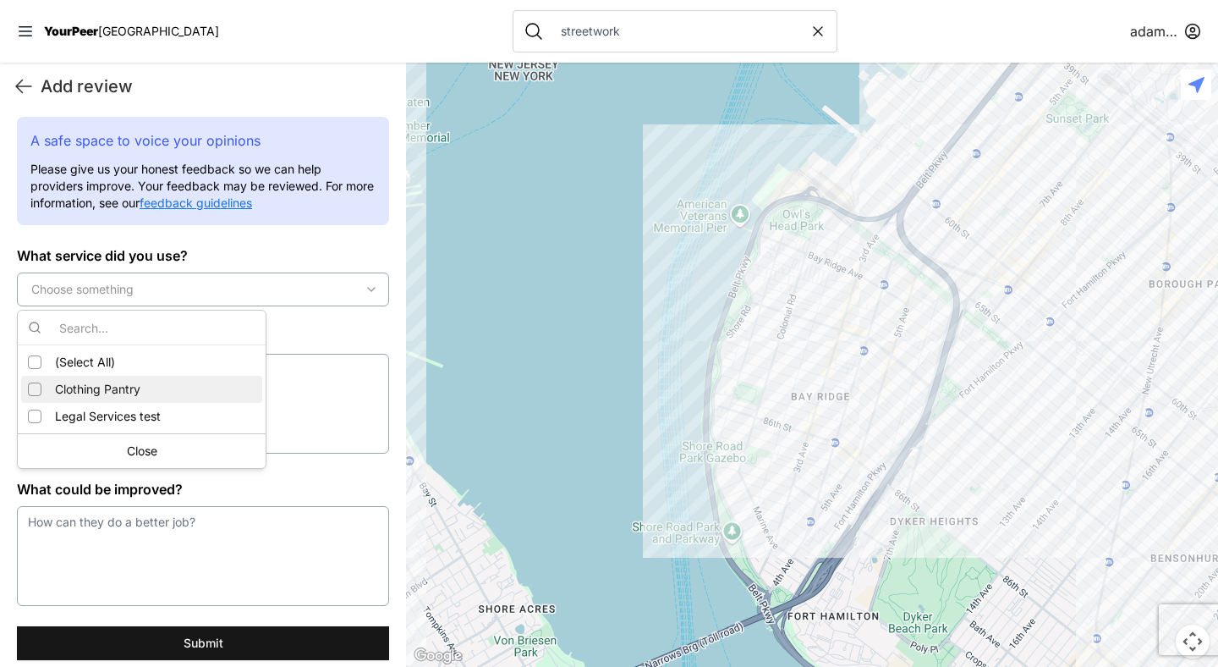
click at [149, 389] on div "Clothing Pantry" at bounding box center [141, 389] width 241 height 27
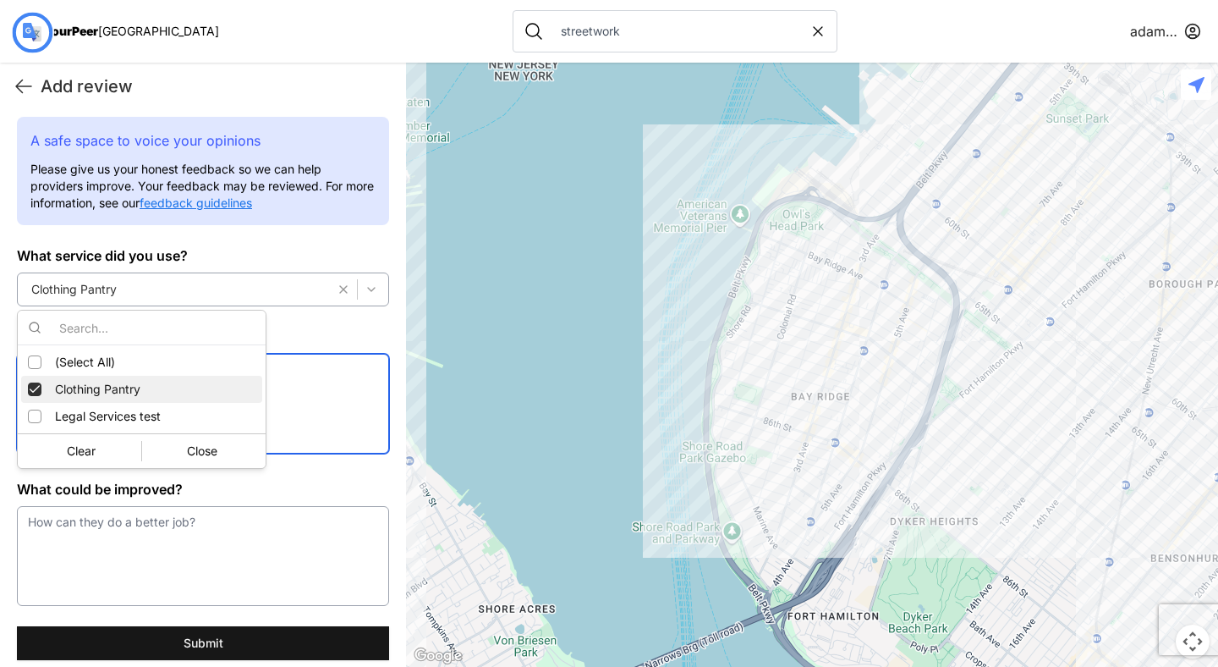
click at [291, 392] on textarea at bounding box center [203, 404] width 372 height 100
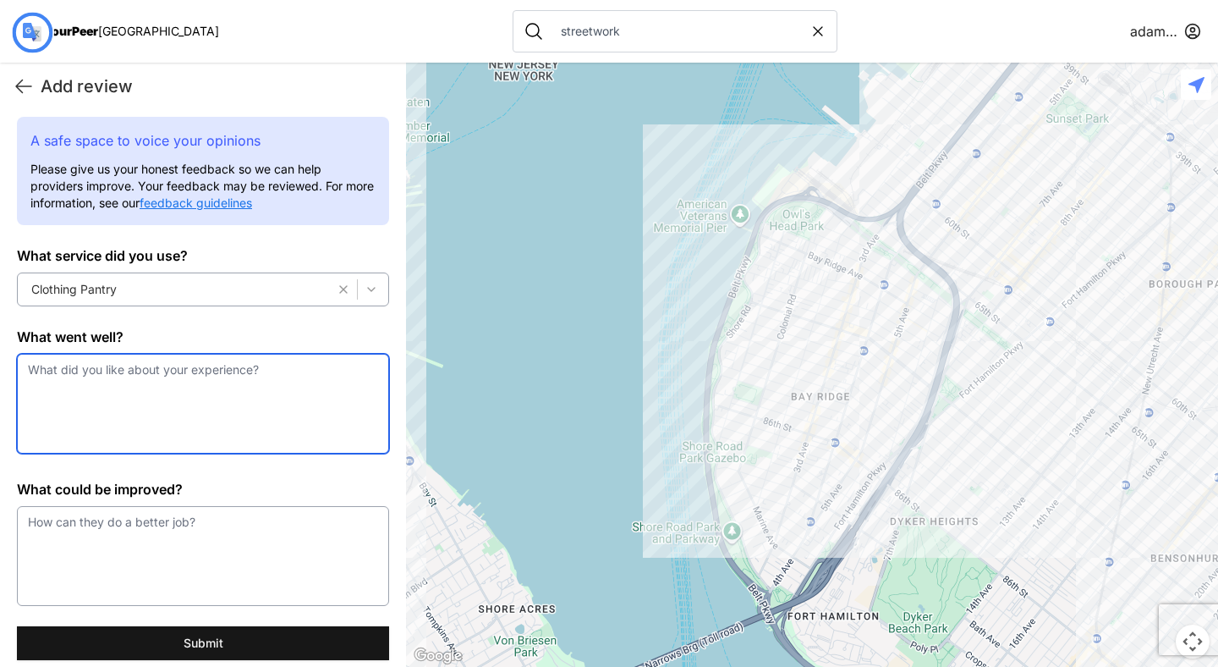
type textarea "n"
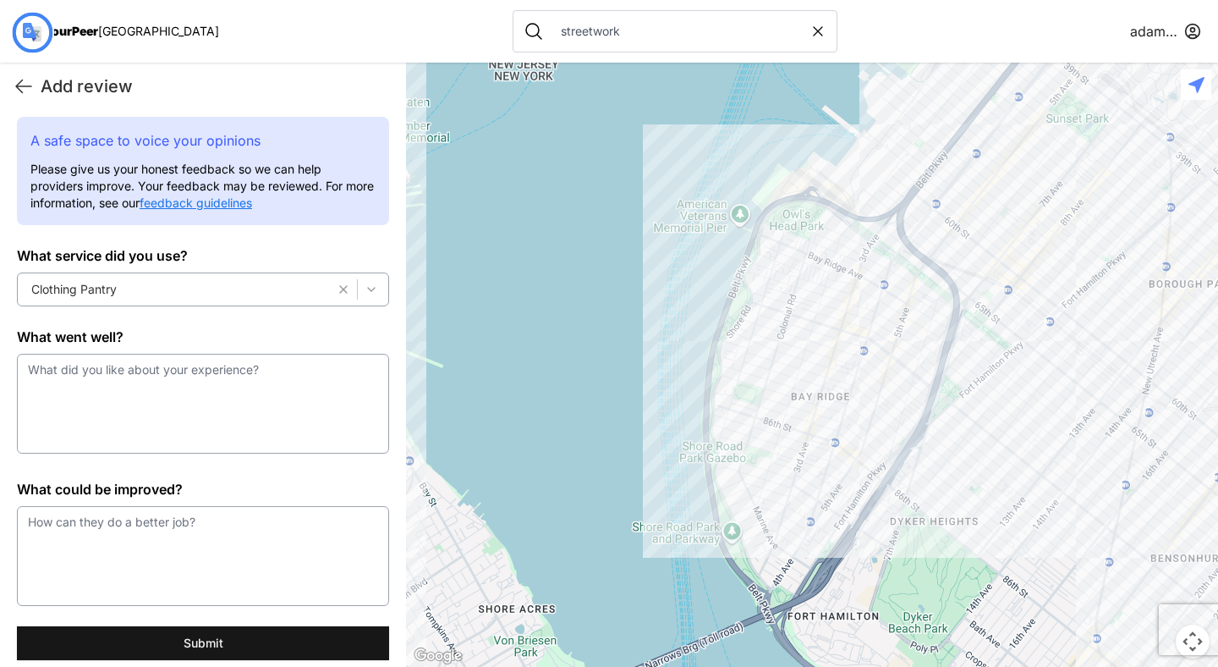
click at [373, 221] on div "A safe space to voice your opinions Please give us your honest feedback so we c…" at bounding box center [203, 171] width 372 height 108
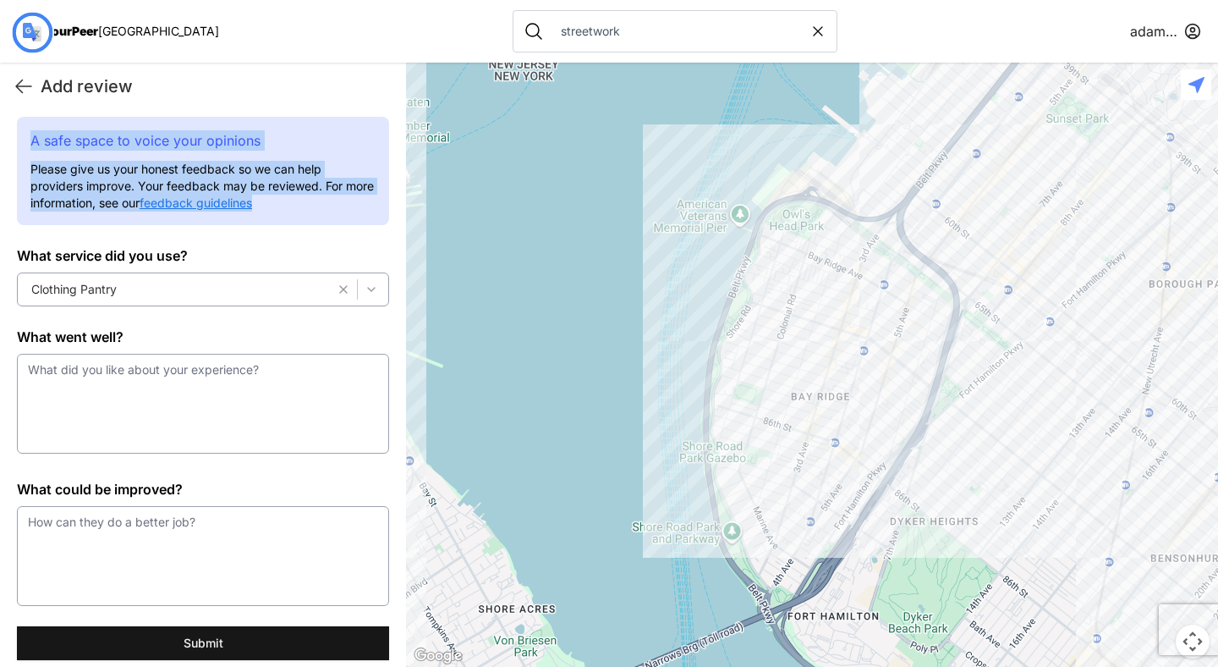
drag, startPoint x: 378, startPoint y: 220, endPoint x: 20, endPoint y: 136, distance: 367.5
click at [20, 136] on div "A safe space to voice your opinions Please give us your honest feedback so we c…" at bounding box center [203, 171] width 372 height 108
click at [24, 148] on div "A safe space to voice your opinions Please give us your honest feedback so we c…" at bounding box center [203, 171] width 372 height 108
drag, startPoint x: 319, startPoint y: 208, endPoint x: 30, endPoint y: 145, distance: 296.1
click at [30, 145] on div "A safe space to voice your opinions Please give us your honest feedback so we c…" at bounding box center [203, 171] width 372 height 108
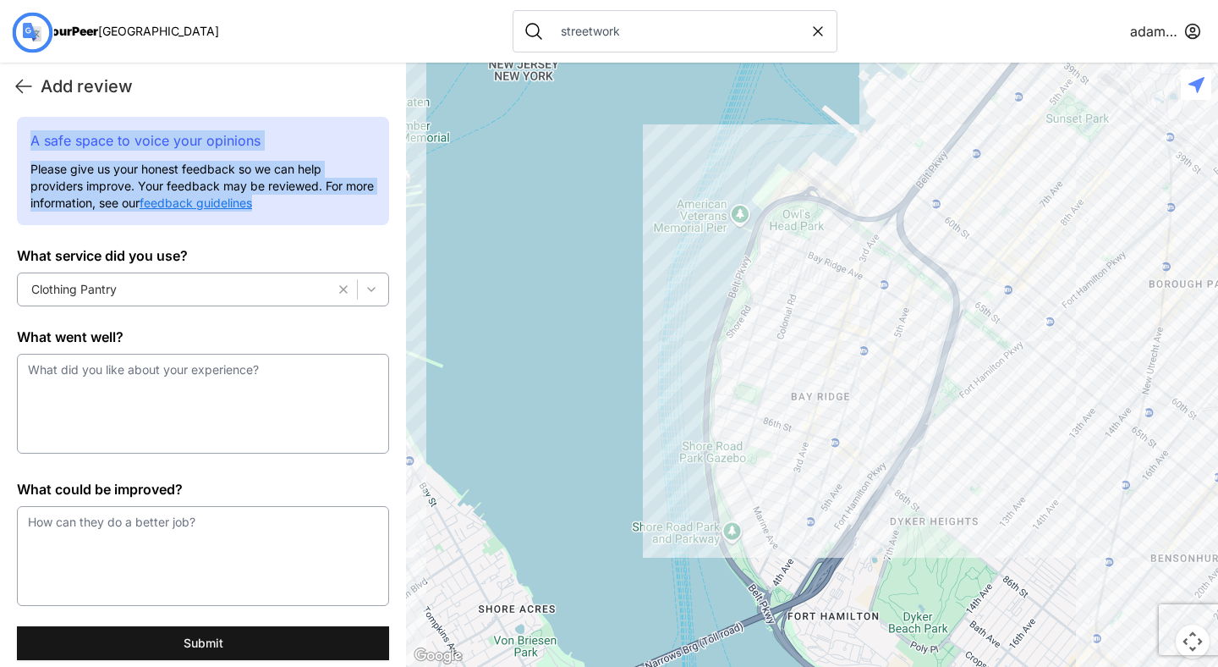
click at [350, 211] on p "Please give us your honest feedback so we can help providers improve. Your feed…" at bounding box center [202, 186] width 345 height 51
drag, startPoint x: 350, startPoint y: 211, endPoint x: 10, endPoint y: 133, distance: 348.8
click at [10, 133] on div "A safe space to voice your opinions Please give us your honest feedback so we c…" at bounding box center [203, 368] width 406 height 502
click at [38, 131] on h3 "A safe space to voice your opinions" at bounding box center [202, 140] width 345 height 20
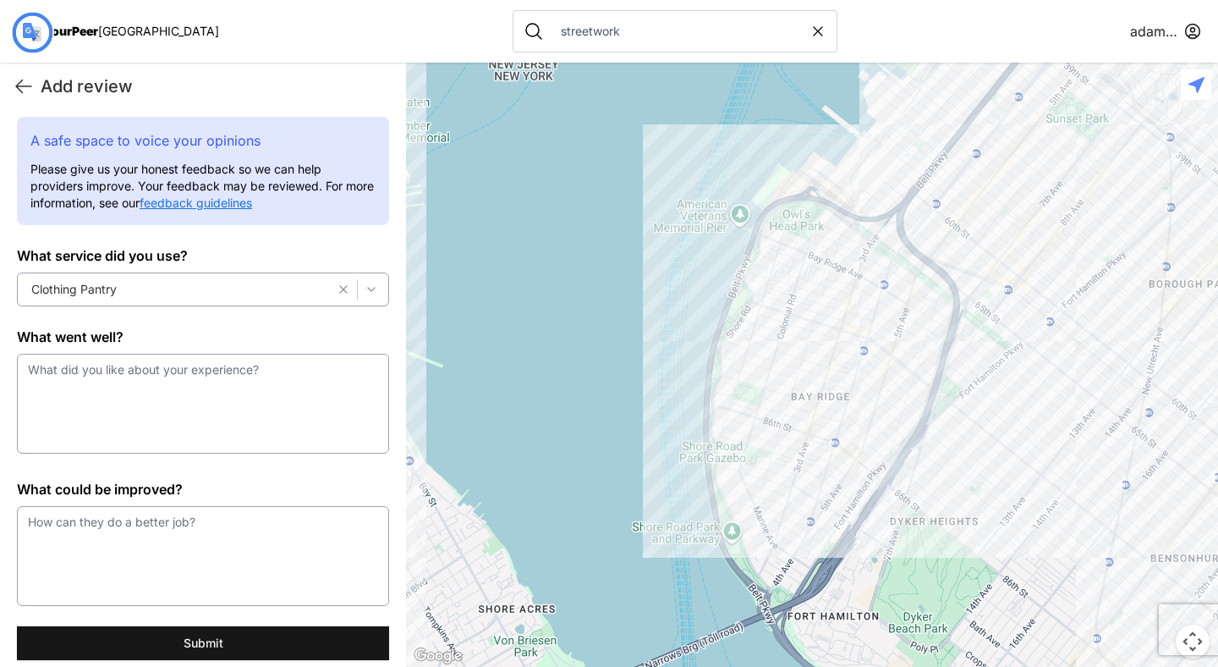
click at [36, 138] on h3 "A safe space to voice your opinions" at bounding box center [202, 140] width 345 height 20
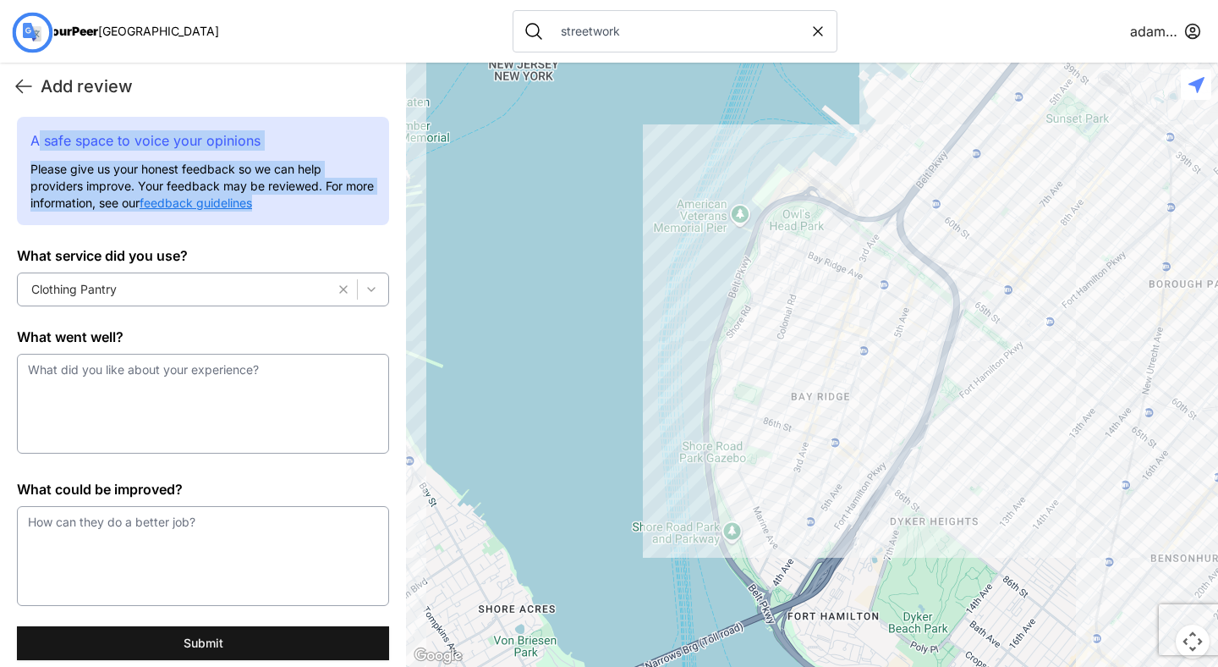
drag, startPoint x: 36, startPoint y: 138, endPoint x: 360, endPoint y: 208, distance: 332.3
click at [360, 208] on div "A safe space to voice your opinions Please give us your honest feedback so we c…" at bounding box center [203, 171] width 372 height 108
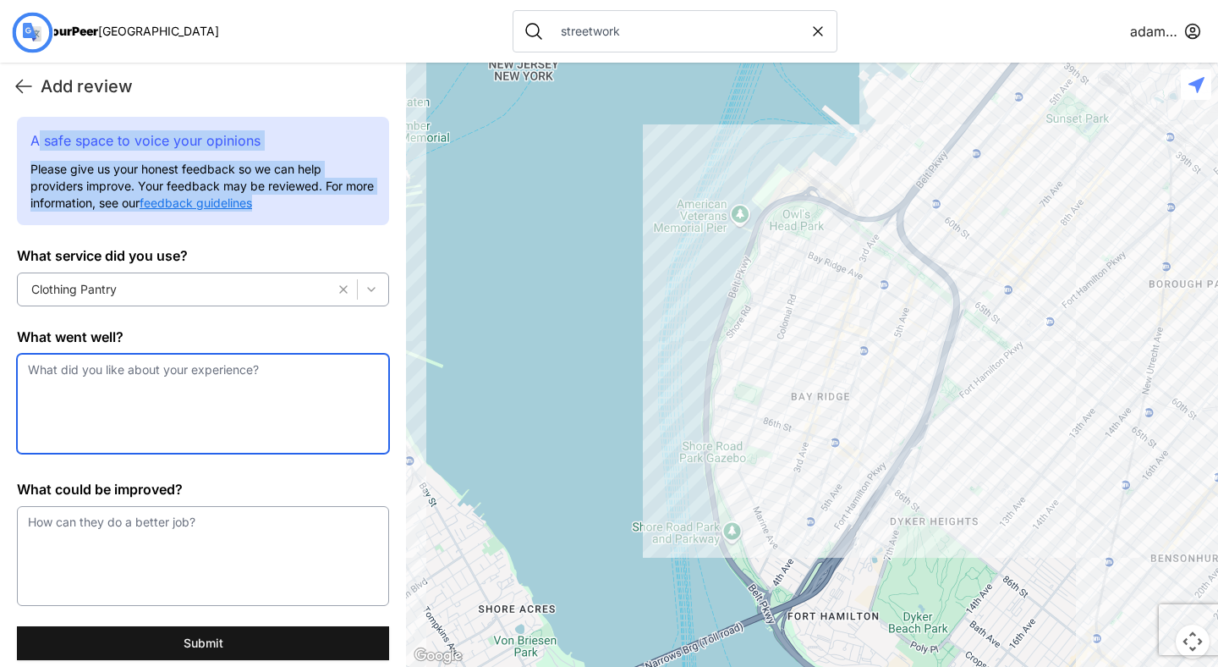
click at [174, 393] on textarea at bounding box center [203, 404] width 372 height 100
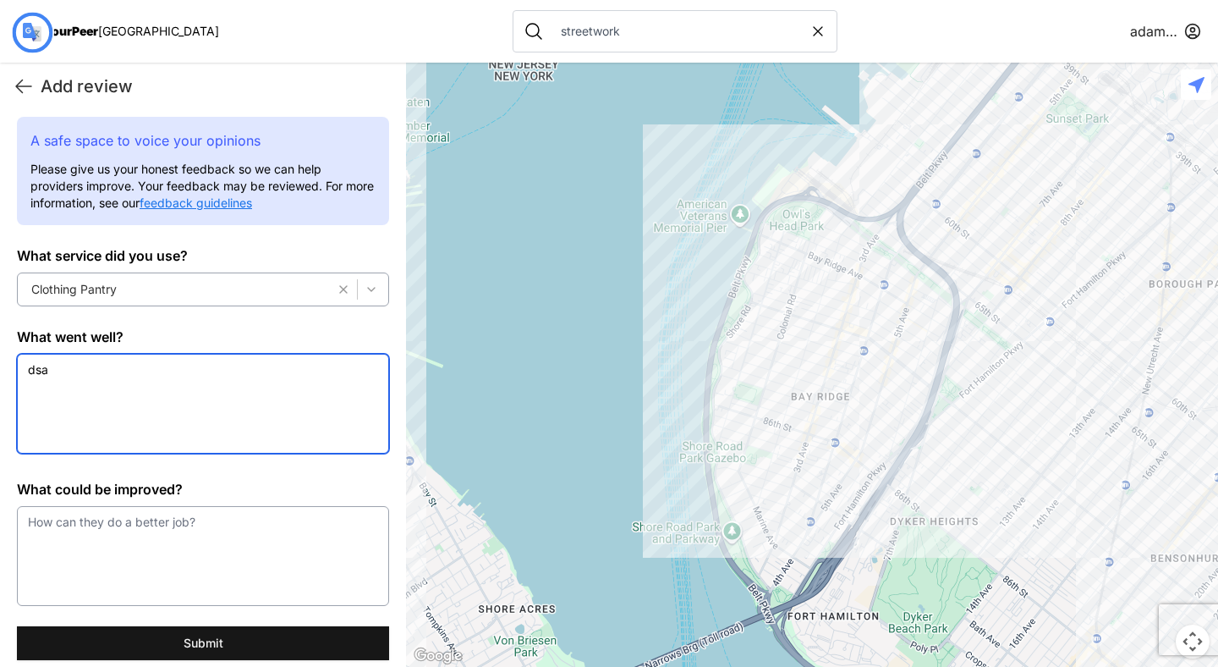
type textarea "dsa"
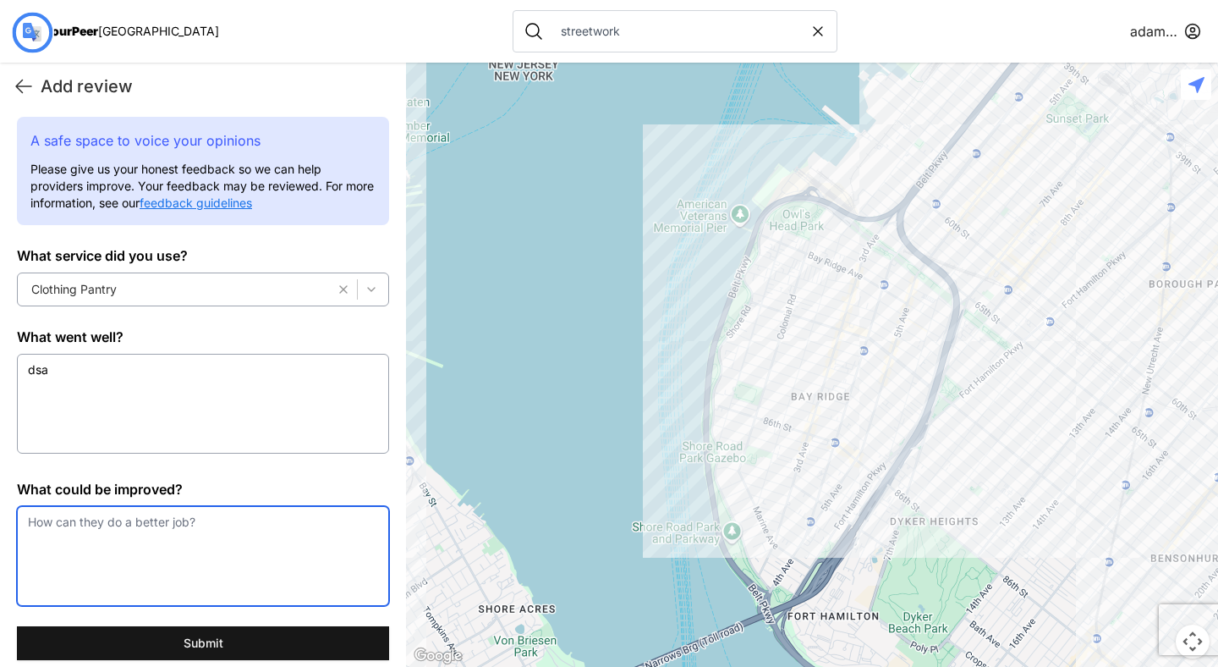
click at [152, 549] on textarea at bounding box center [203, 556] width 372 height 100
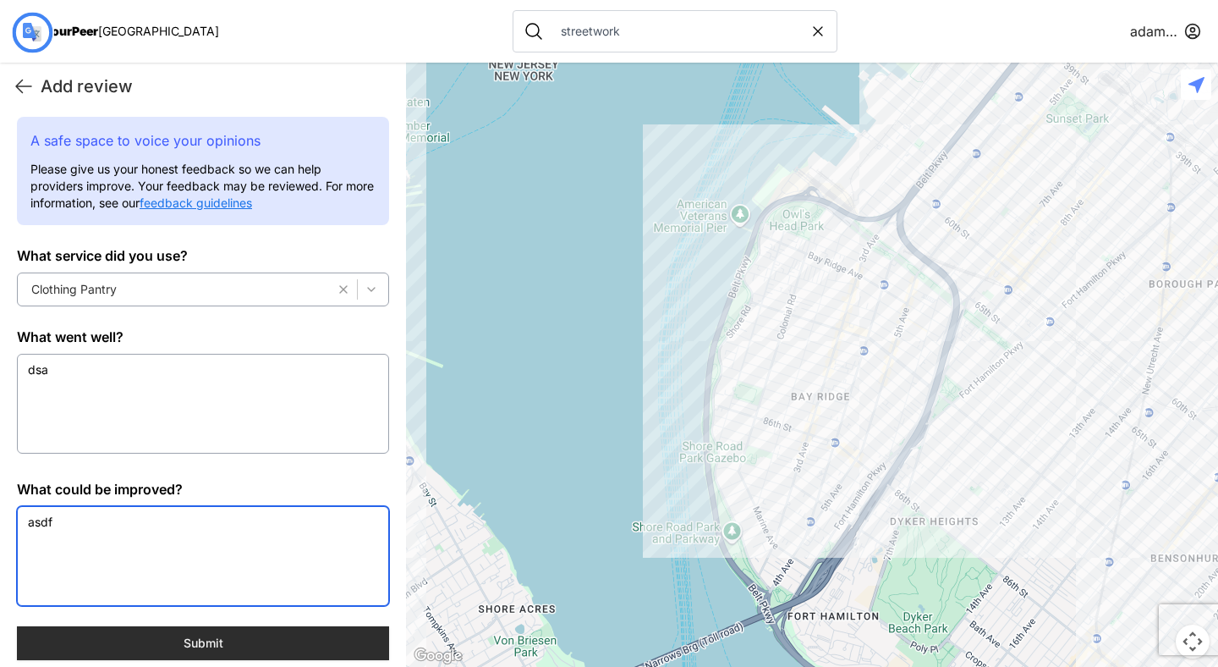
type textarea "asdf"
click at [213, 657] on button "Submit" at bounding box center [203, 643] width 372 height 34
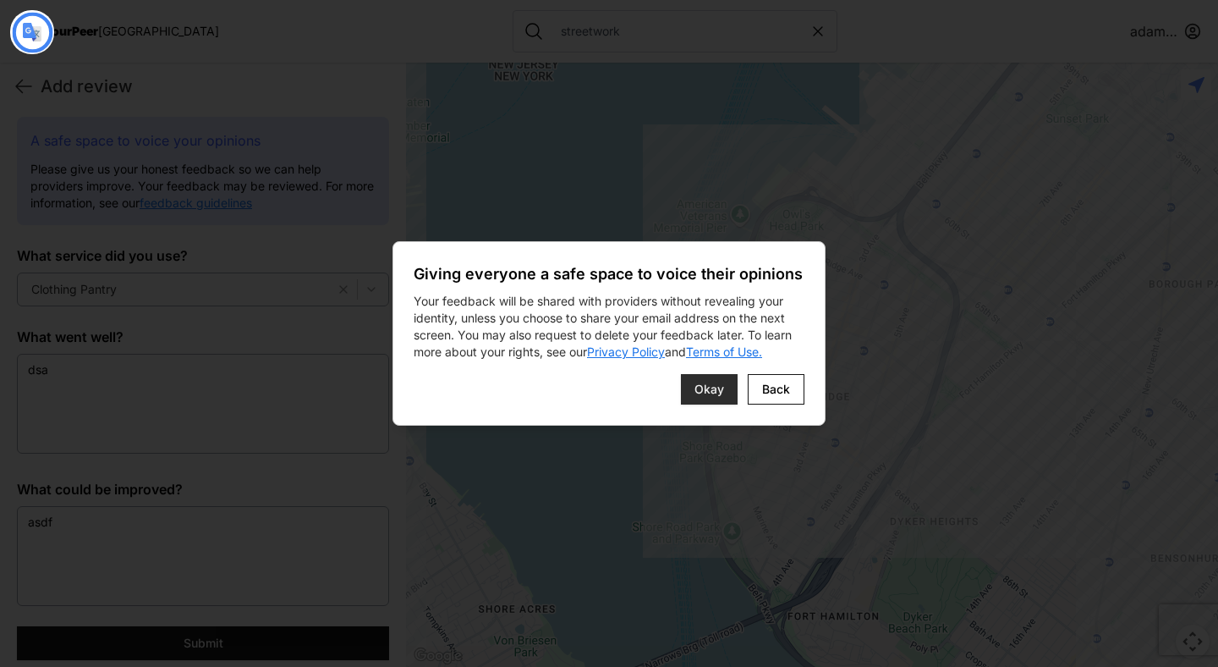
click at [703, 383] on span "Okay" at bounding box center [709, 389] width 30 height 17
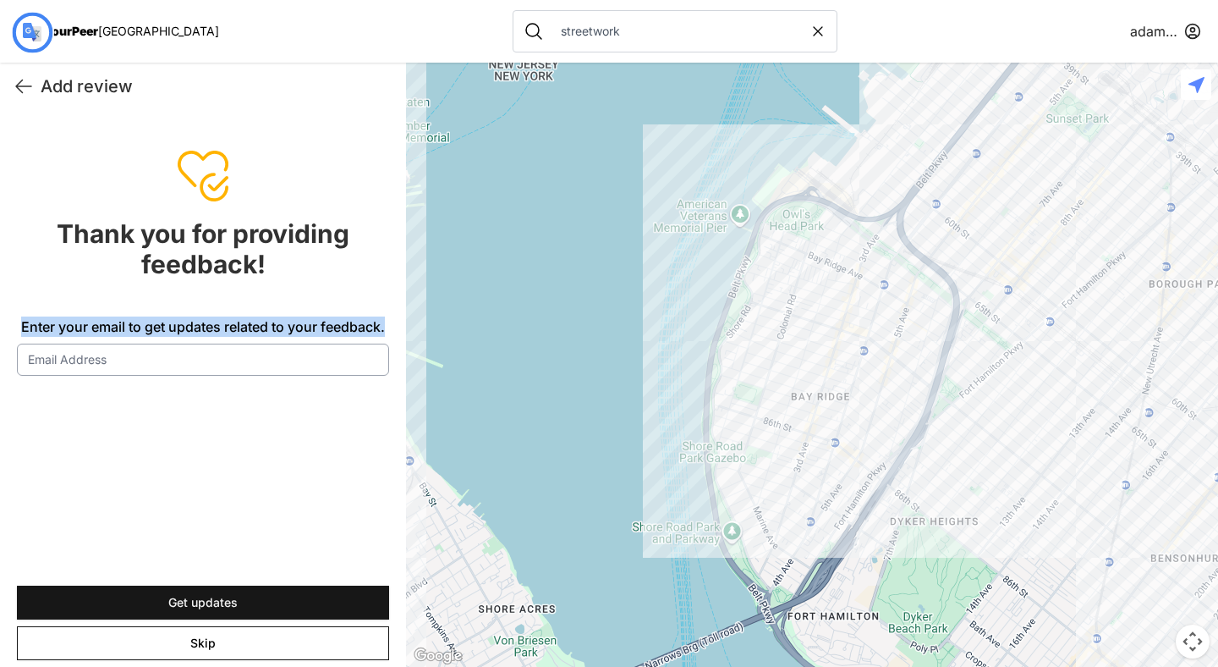
drag, startPoint x: 387, startPoint y: 326, endPoint x: 0, endPoint y: 318, distance: 387.5
click at [0, 318] on form "Thank you for providing feedback! Enter your email to get updates related to yo…" at bounding box center [203, 388] width 406 height 557
click at [26, 88] on icon at bounding box center [24, 86] width 20 height 20
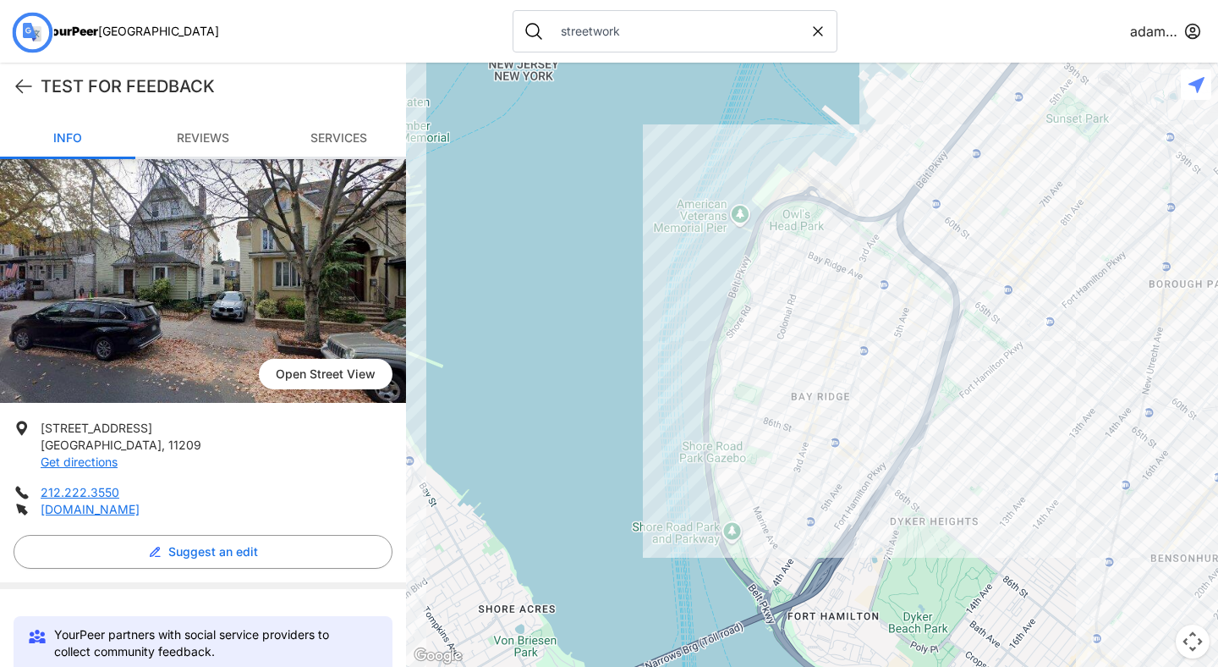
click at [202, 140] on font "Reviews" at bounding box center [203, 137] width 52 height 14
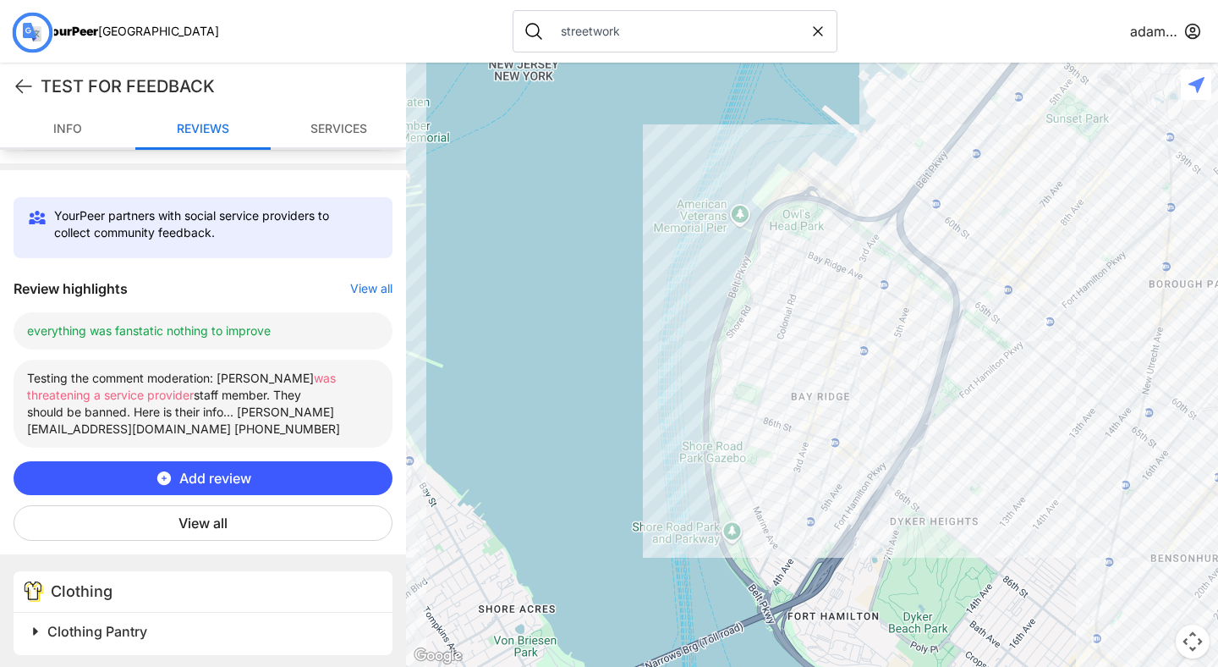
scroll to position [559, 0]
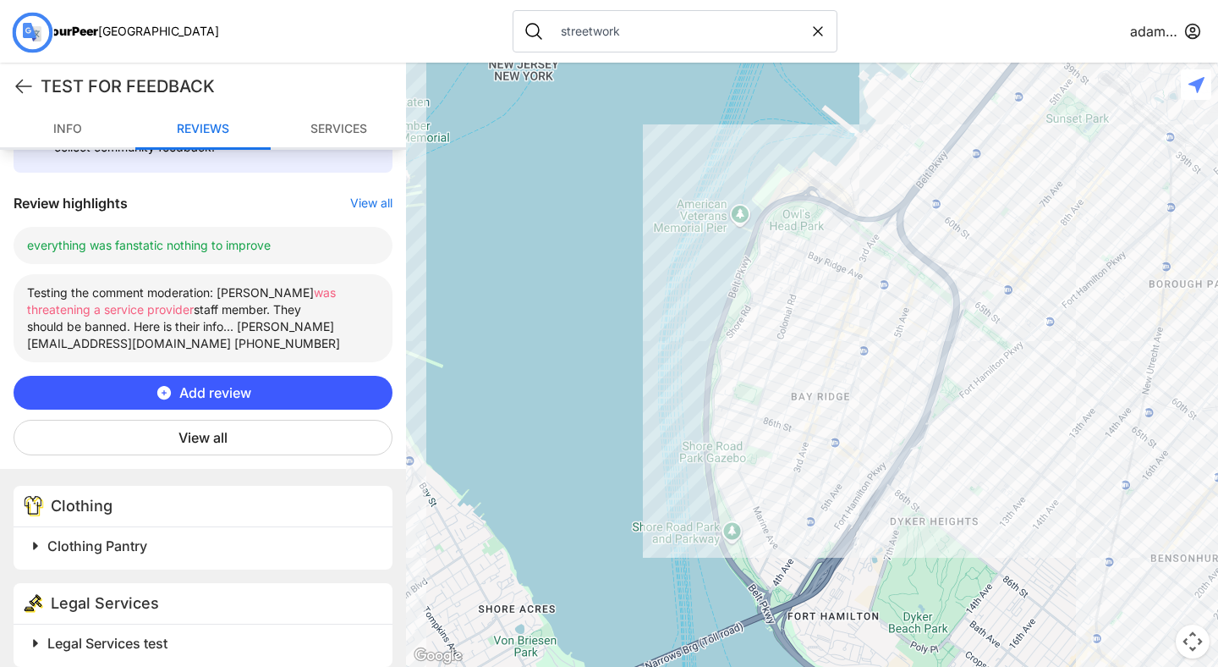
click at [256, 376] on button "Add review" at bounding box center [203, 393] width 379 height 34
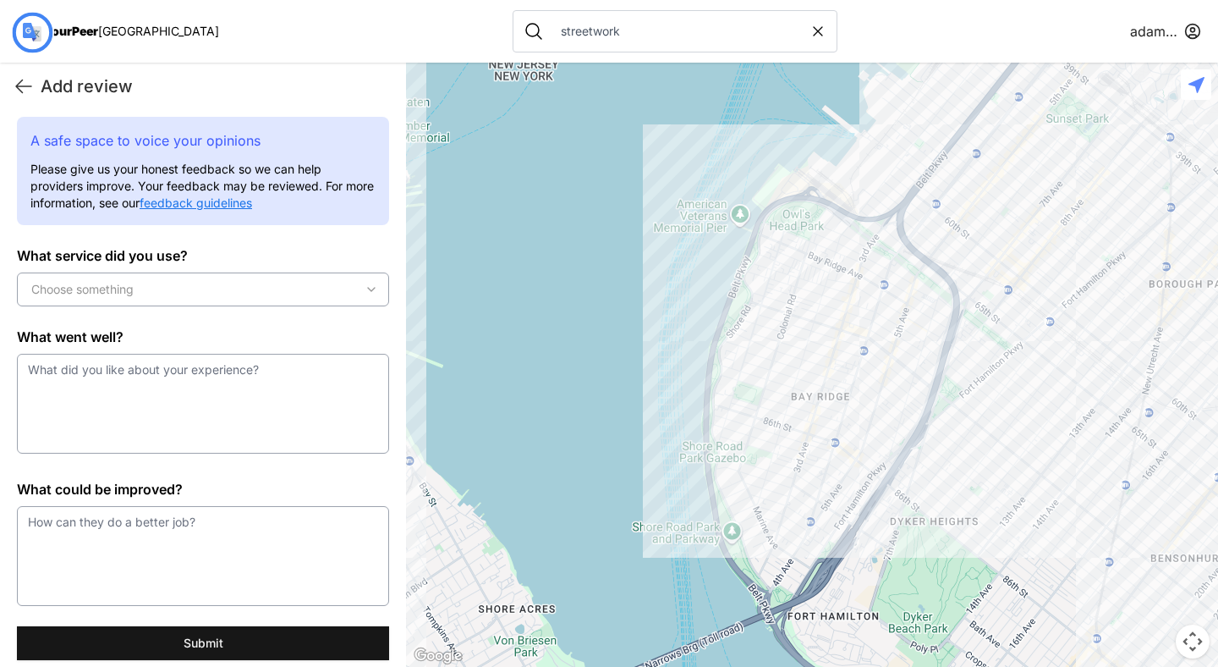
scroll to position [0, 0]
click at [239, 289] on div "Choose something" at bounding box center [203, 289] width 364 height 17
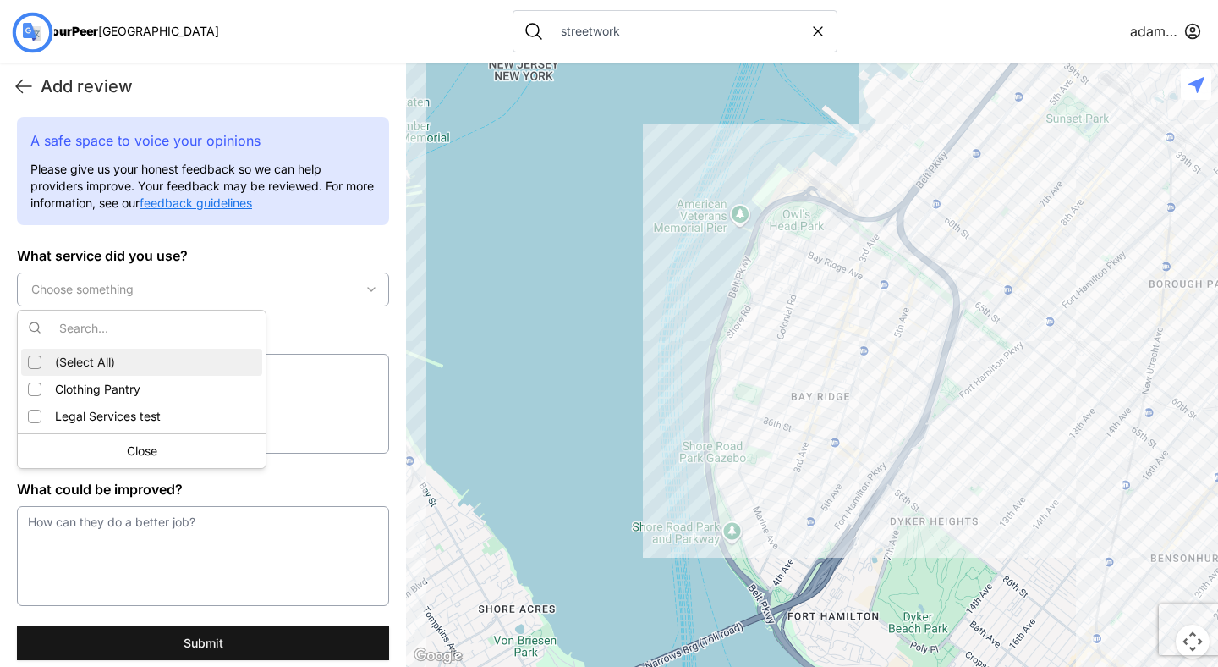
click at [82, 362] on font "(Select All)" at bounding box center [85, 361] width 60 height 14
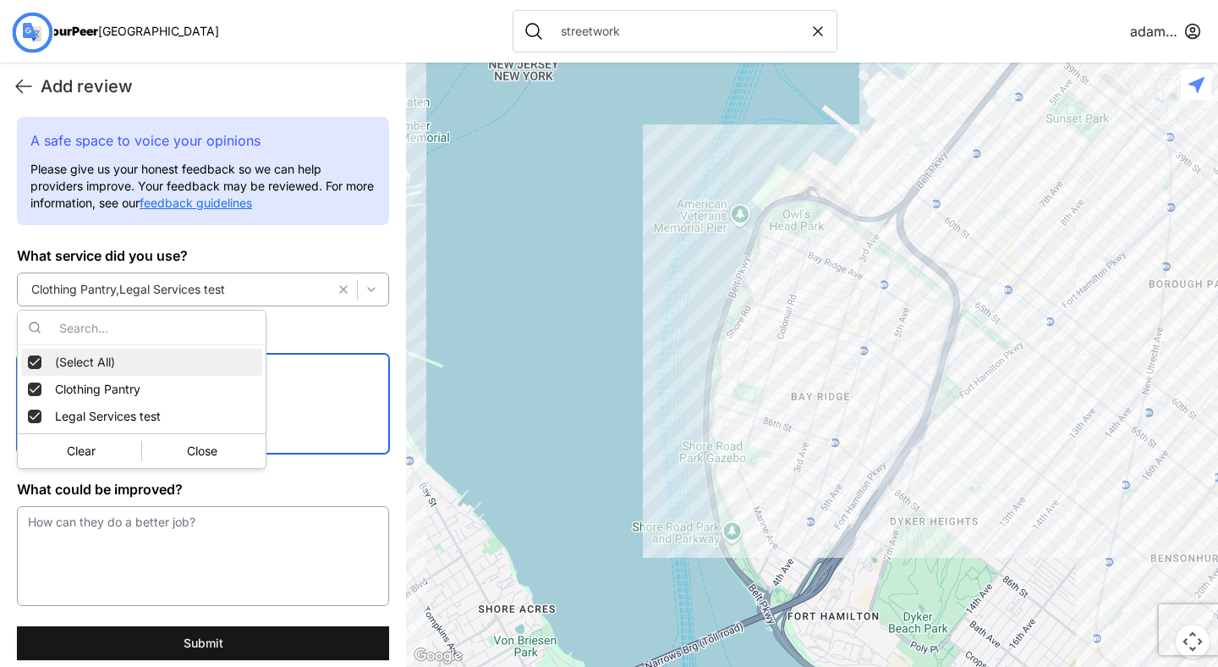
click at [295, 394] on textarea at bounding box center [203, 404] width 372 height 100
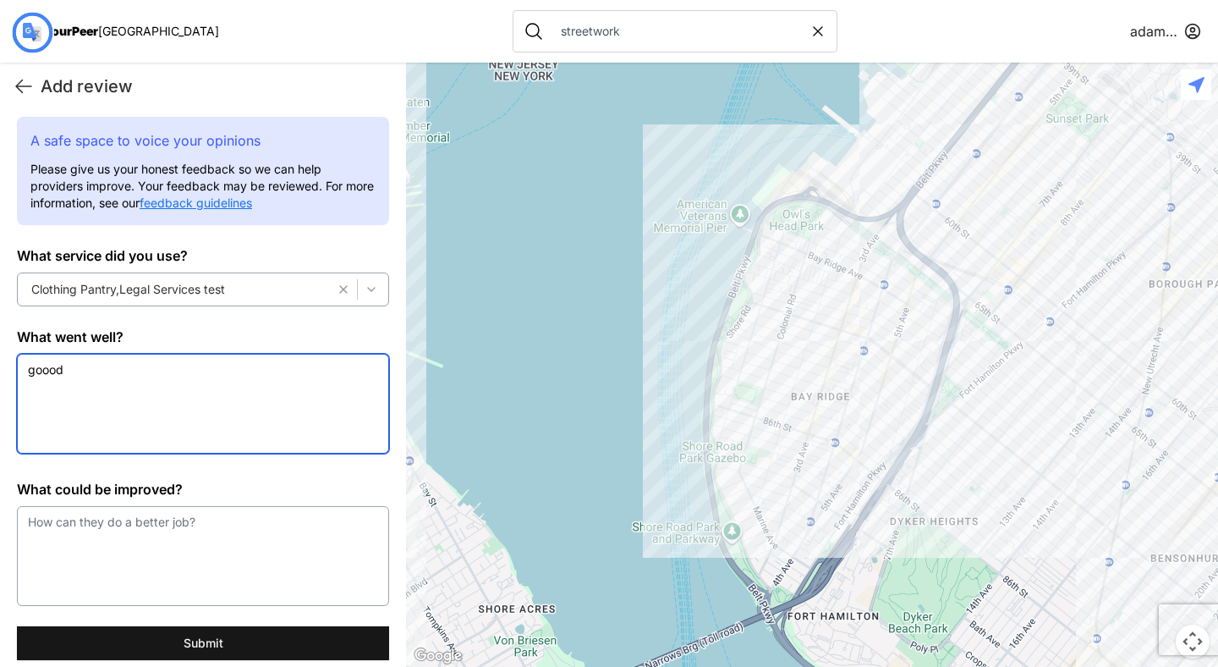
type textarea "goood"
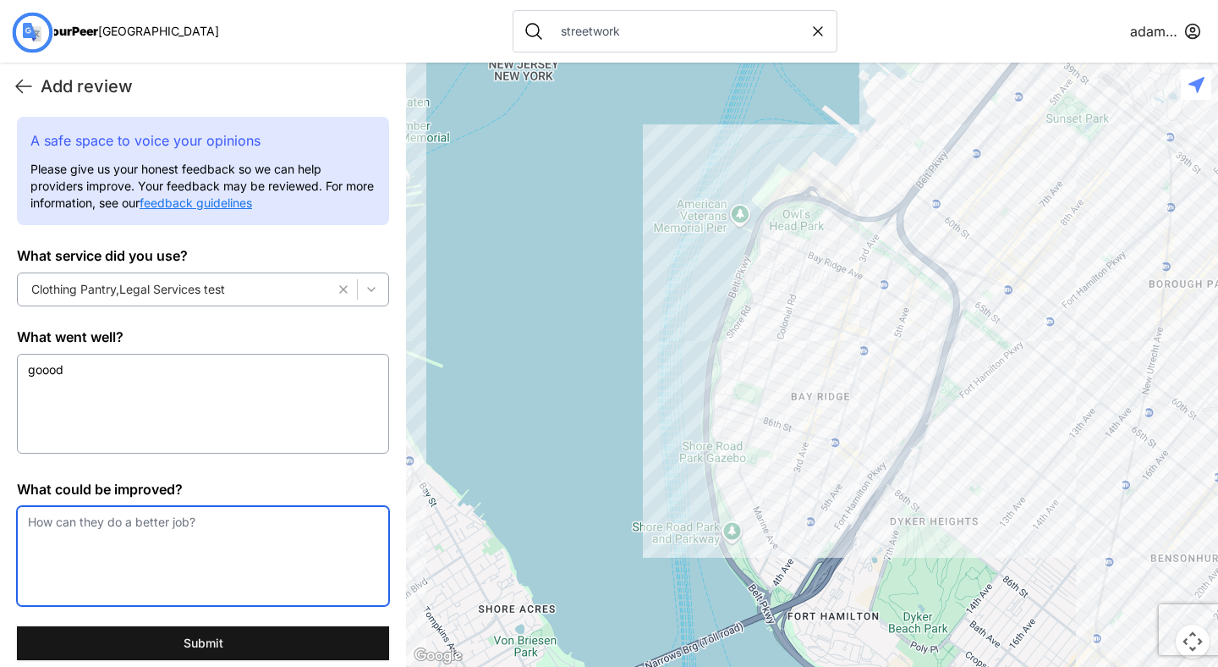
click at [308, 524] on textarea at bounding box center [203, 556] width 372 height 100
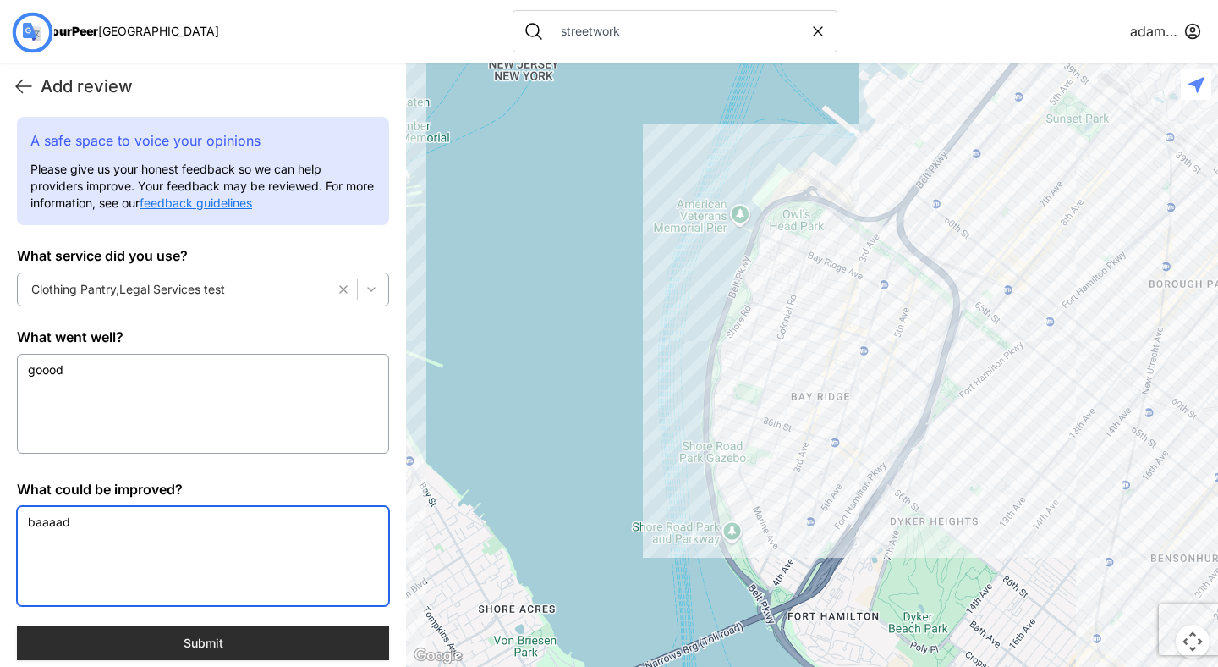
type textarea "baaaad"
click at [257, 650] on button "Submit" at bounding box center [203, 643] width 372 height 34
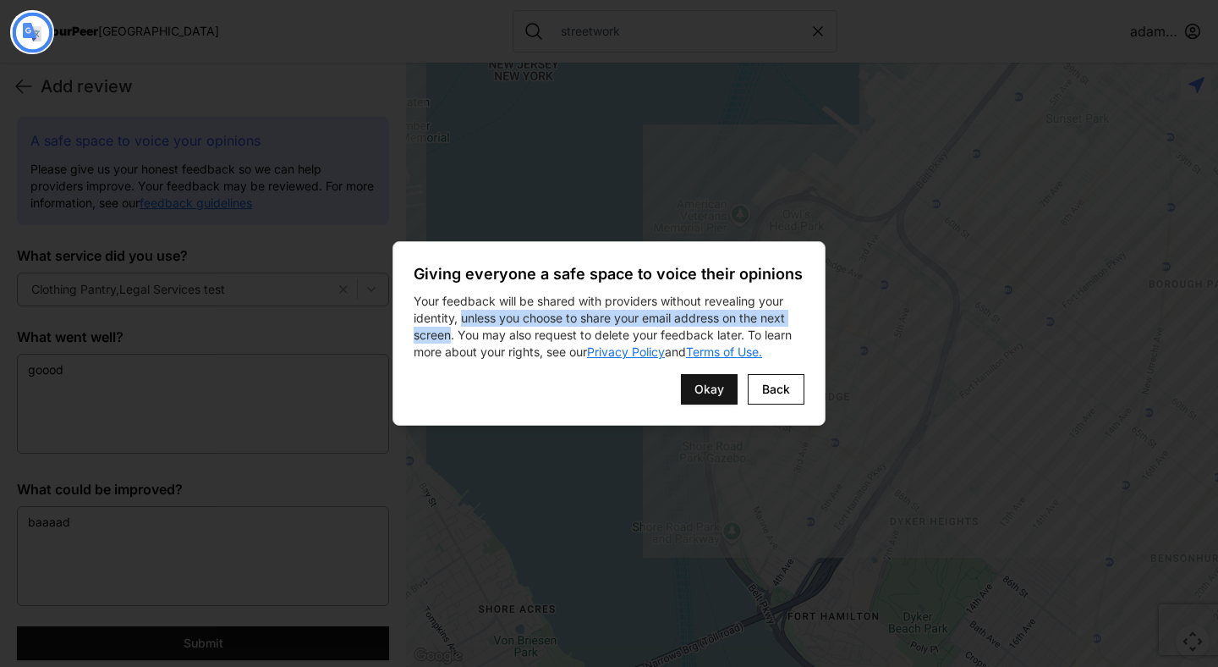
drag, startPoint x: 462, startPoint y: 317, endPoint x: 448, endPoint y: 335, distance: 22.3
click at [448, 335] on font "Your feedback will be shared with providers without revealing your identity, un…" at bounding box center [603, 326] width 378 height 65
click at [527, 324] on font "Your feedback will be shared with providers without revealing your identity, un…" at bounding box center [603, 326] width 378 height 65
drag, startPoint x: 463, startPoint y: 320, endPoint x: 452, endPoint y: 337, distance: 20.2
click at [452, 337] on font "Your feedback will be shared with providers without revealing your identity, un…" at bounding box center [603, 326] width 378 height 65
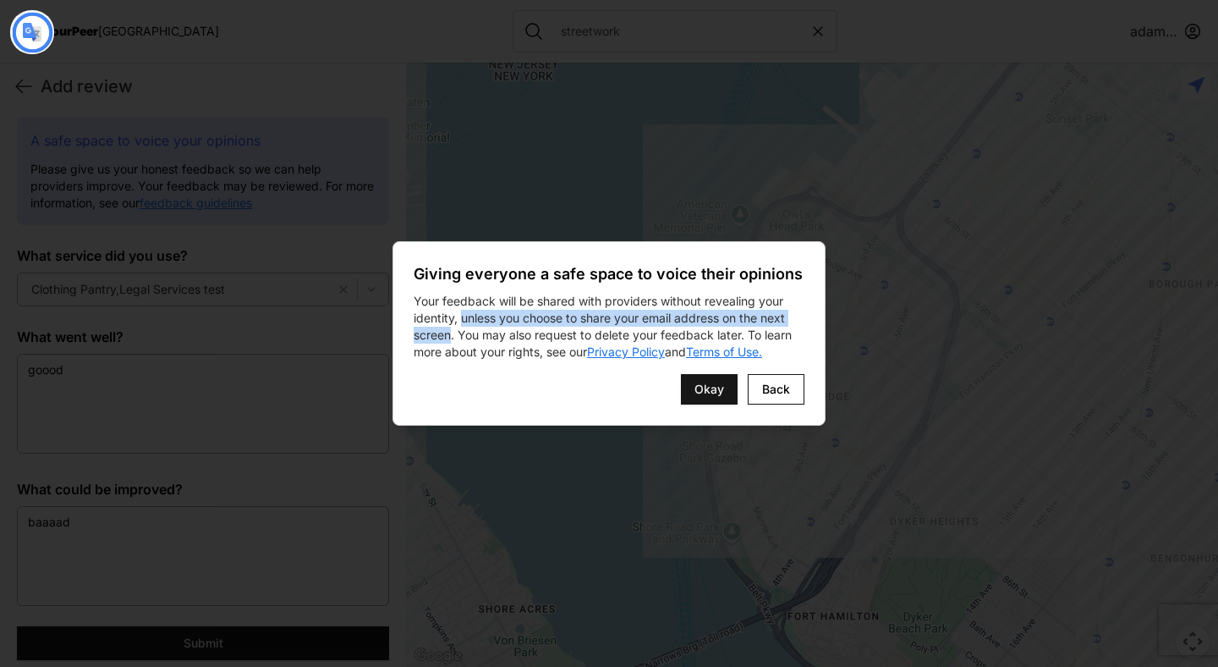
click at [604, 295] on font "Your feedback will be shared with providers without revealing your identity, un…" at bounding box center [603, 326] width 378 height 65
drag, startPoint x: 413, startPoint y: 303, endPoint x: 451, endPoint y: 331, distance: 47.2
click at [451, 331] on div "Giving everyone a safe space to voice their opinions Your feedback will be shar…" at bounding box center [608, 333] width 433 height 184
click at [415, 303] on font "Your feedback will be shared with providers without revealing your identity, un…" at bounding box center [603, 326] width 378 height 65
drag, startPoint x: 415, startPoint y: 303, endPoint x: 441, endPoint y: 332, distance: 39.0
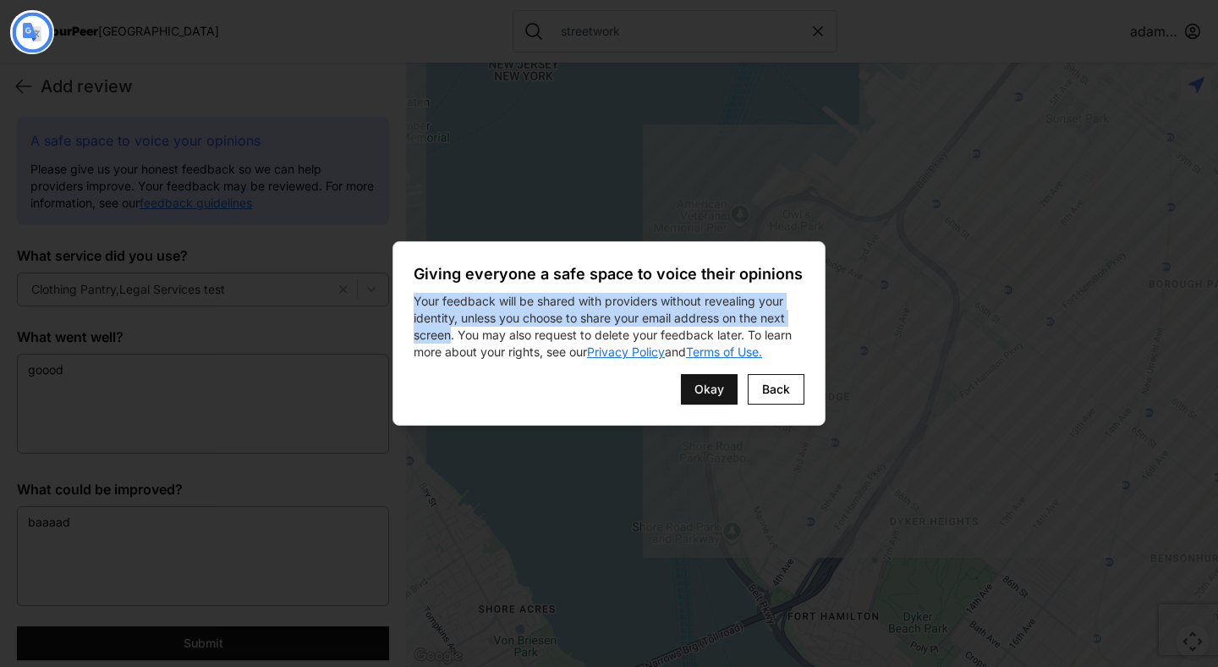
click at [441, 333] on font "Your feedback will be shared with providers without revealing your identity, un…" at bounding box center [603, 326] width 378 height 65
click at [706, 387] on font "Okay" at bounding box center [709, 388] width 30 height 14
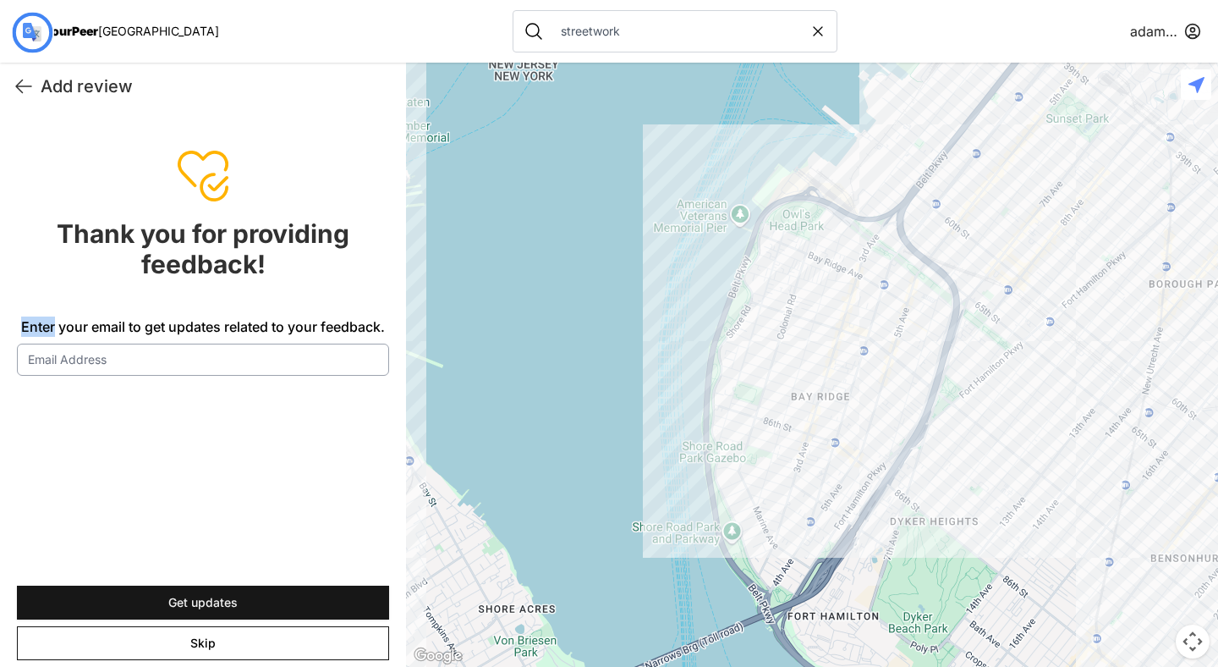
drag, startPoint x: 20, startPoint y: 321, endPoint x: 52, endPoint y: 326, distance: 31.7
click at [52, 326] on font "Enter your email to get updates related to your feedback." at bounding box center [203, 326] width 364 height 17
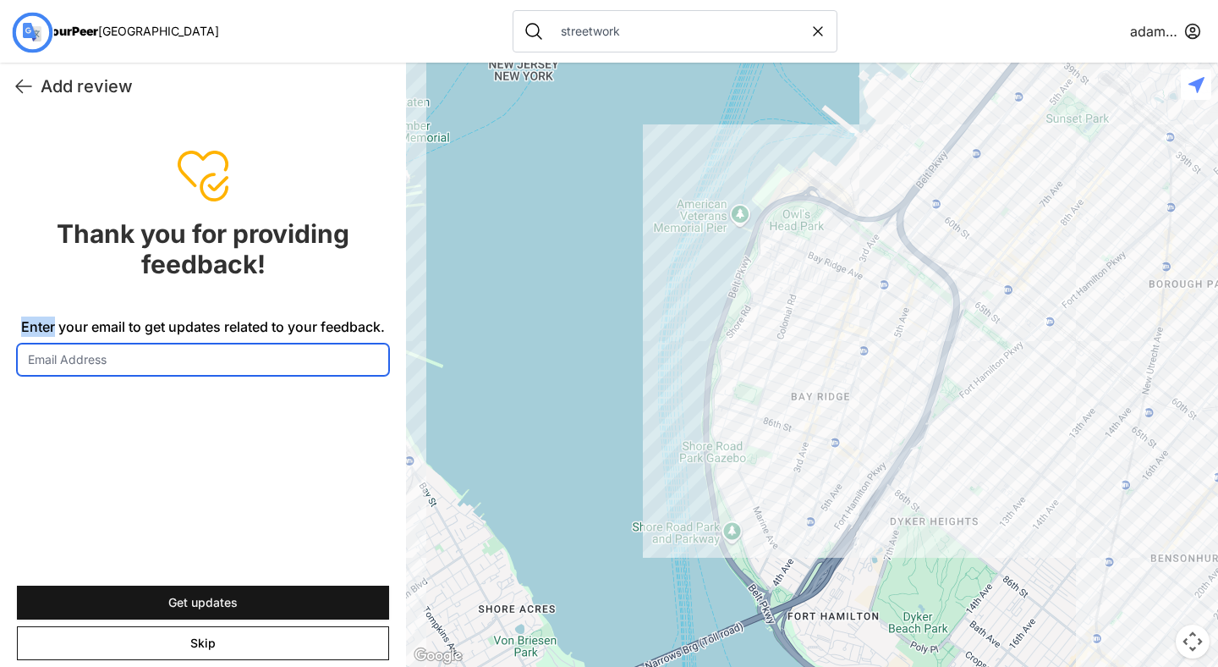
click at [52, 343] on input "Enter your email to get updates related to your feedback." at bounding box center [203, 359] width 372 height 32
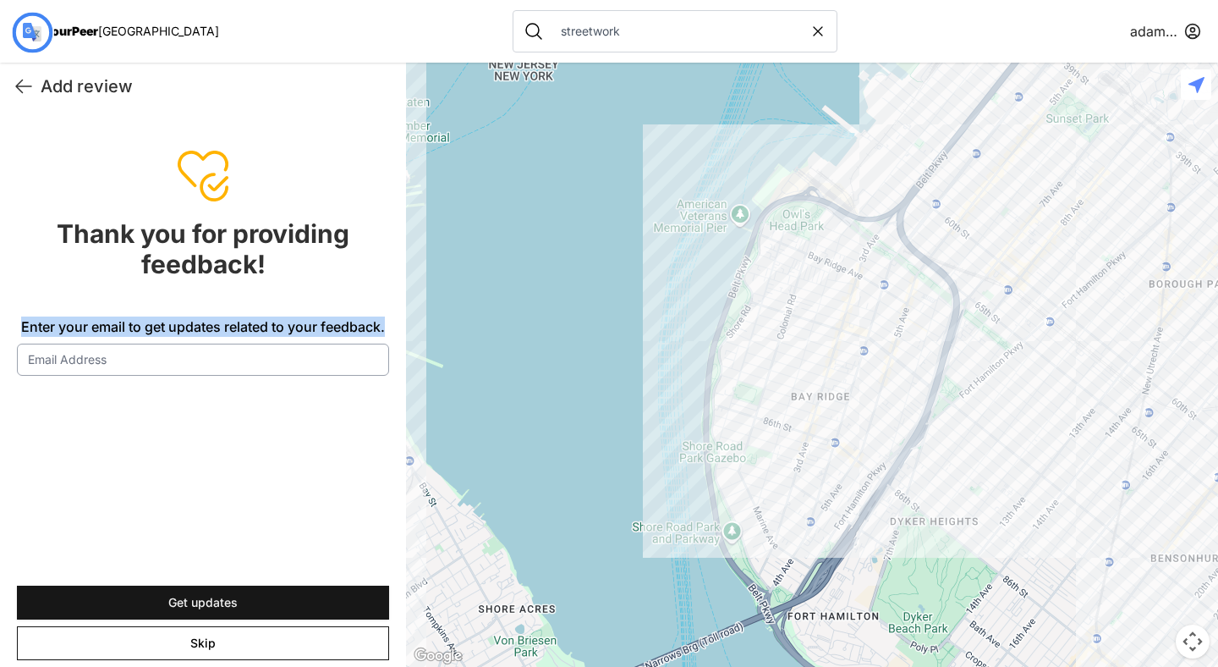
drag, startPoint x: 16, startPoint y: 325, endPoint x: 388, endPoint y: 332, distance: 372.2
click at [388, 332] on form "Thank you for providing feedback! Enter your email to get updates related to yo…" at bounding box center [203, 388] width 406 height 557
copy font "Enter your email to get updates related to your feedback."
click at [277, 440] on form "Thank you for providing feedback! Enter your email to get updates related to yo…" at bounding box center [203, 388] width 406 height 557
click at [330, 69] on div "Add review adamabard" at bounding box center [203, 86] width 406 height 47
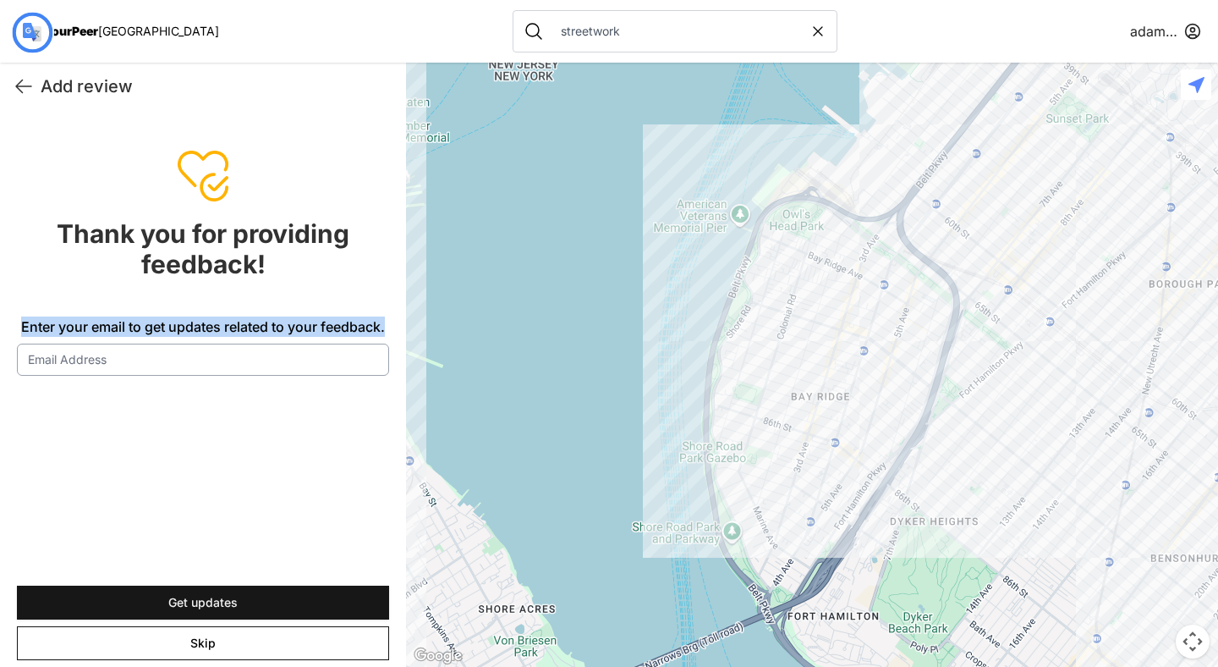
drag, startPoint x: 15, startPoint y: 325, endPoint x: 391, endPoint y: 321, distance: 375.6
click at [391, 321] on form "Thank you for providing feedback! Enter your email to get updates related to yo…" at bounding box center [203, 388] width 406 height 557
copy font "Enter your email to get updates related to your feedback."
click at [376, 323] on font "Enter your email to get updates related to your feedback." at bounding box center [203, 326] width 364 height 17
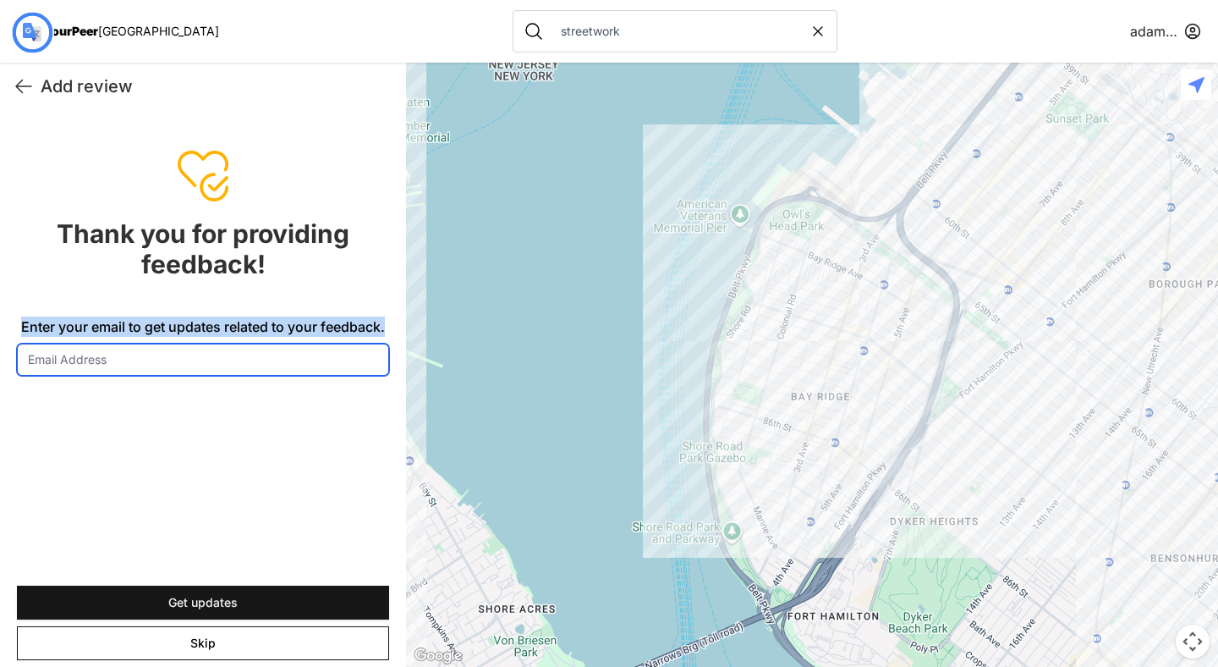
click at [376, 343] on input "Enter your email to get updates related to your feedback." at bounding box center [203, 359] width 372 height 32
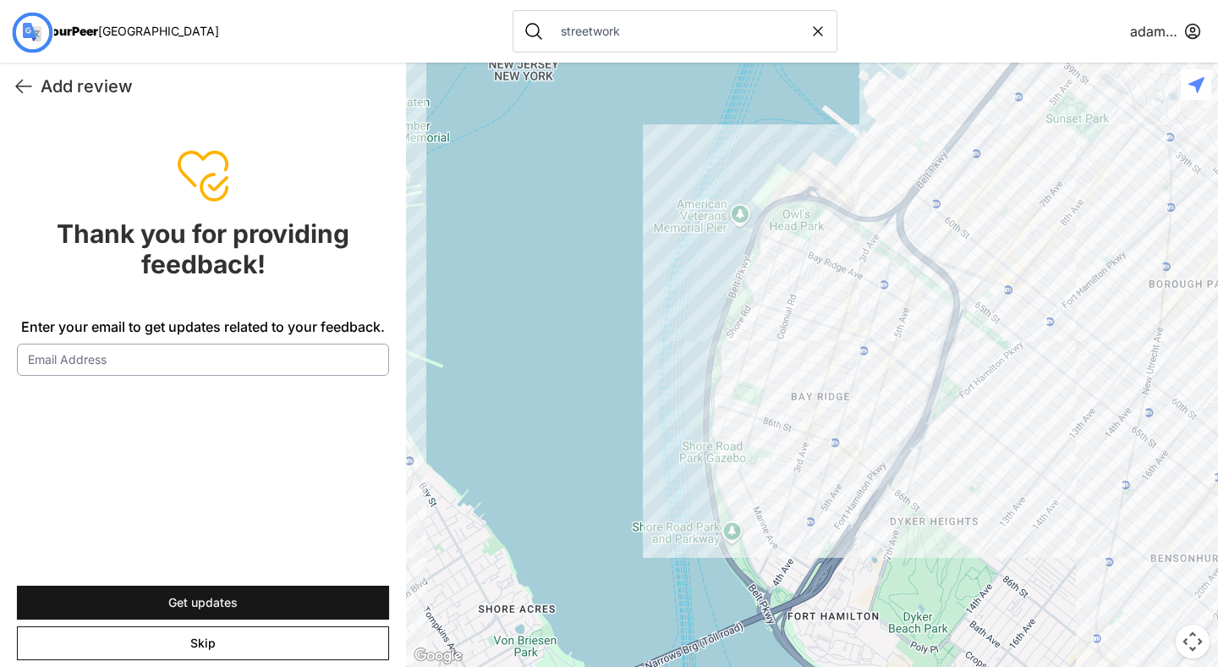
click at [372, 304] on div "Thank you for providing feedback! Enter your email to get updates related to yo…" at bounding box center [203, 296] width 372 height 157
drag, startPoint x: 386, startPoint y: 326, endPoint x: 5, endPoint y: 323, distance: 380.6
click at [5, 323] on form "Thank you for providing feedback! Enter your email to get updates related to yo…" at bounding box center [203, 388] width 406 height 557
click at [339, 330] on font "Enter your email to get updates related to your feedback." at bounding box center [203, 326] width 364 height 17
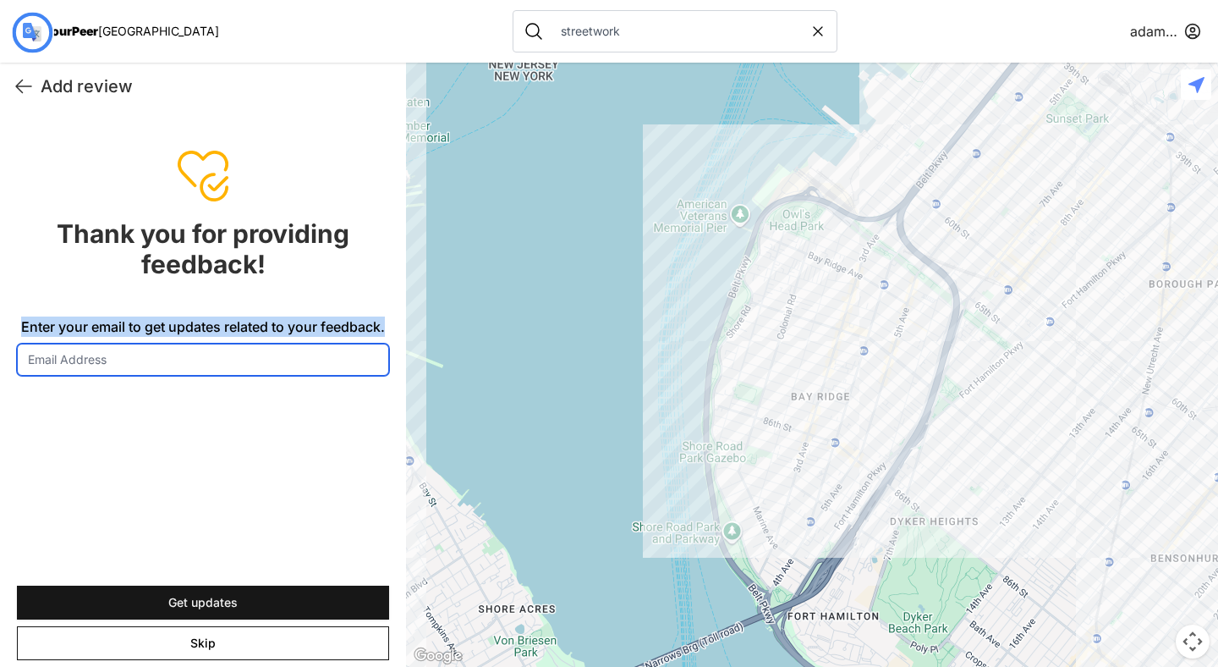
click at [339, 343] on input "Enter your email to get updates related to your feedback." at bounding box center [203, 359] width 372 height 32
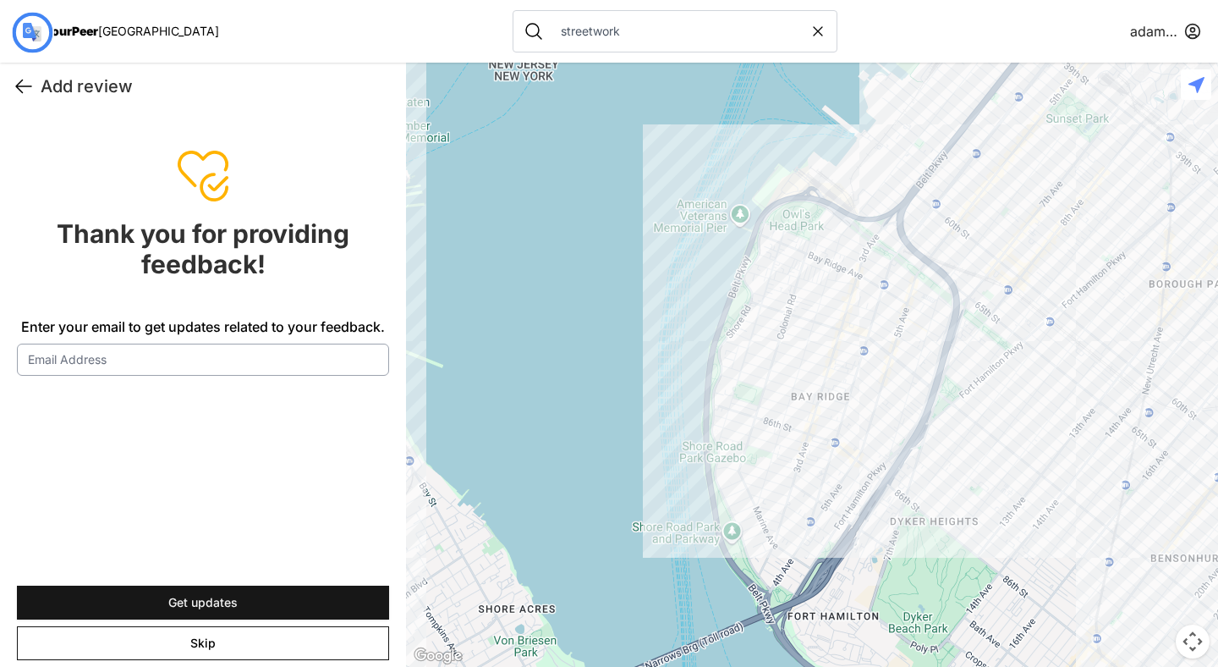
click at [25, 93] on icon at bounding box center [24, 86] width 20 height 20
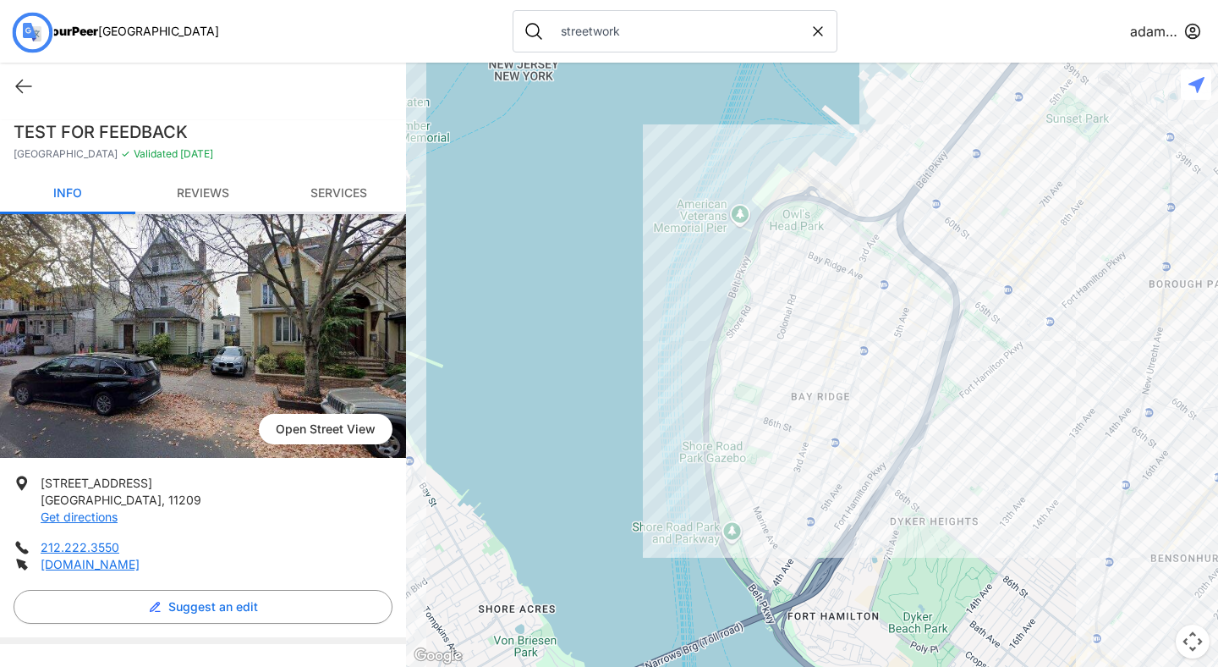
click at [177, 187] on font "Reviews" at bounding box center [203, 192] width 52 height 14
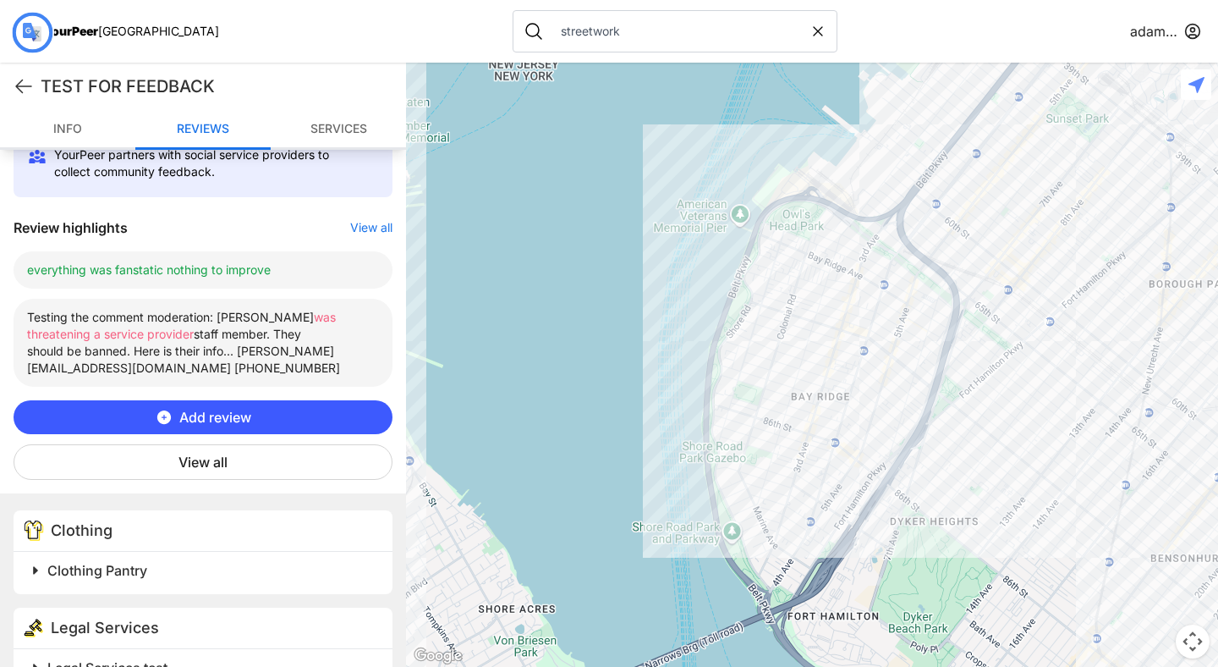
scroll to position [559, 0]
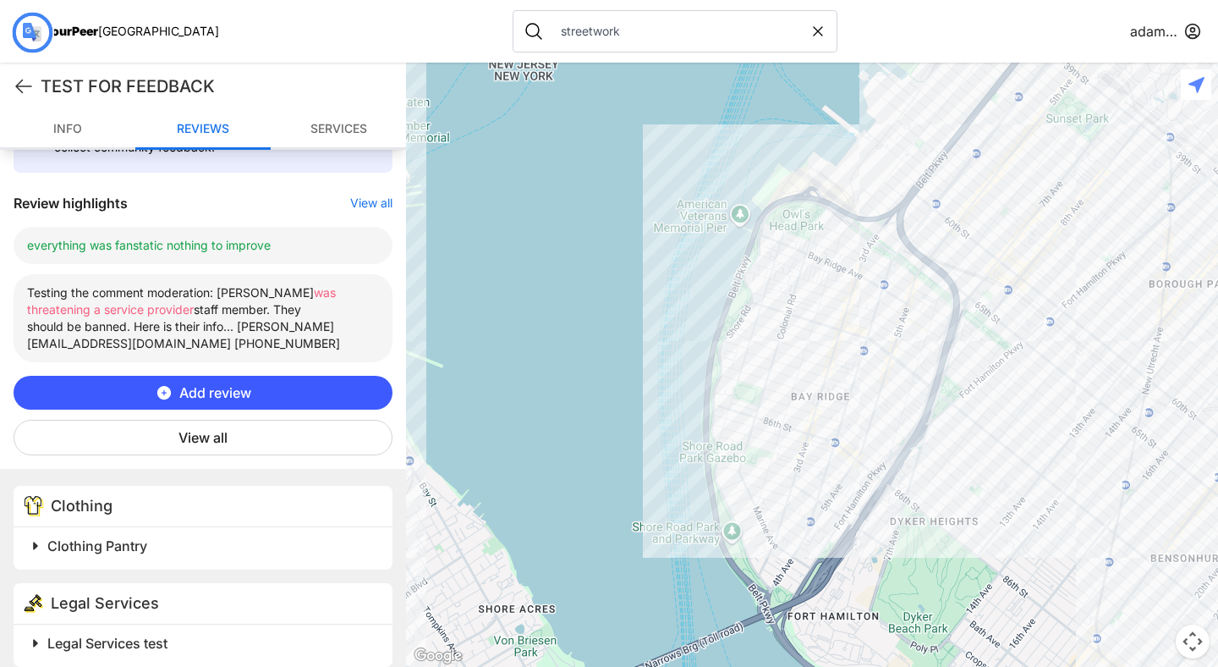
click at [194, 401] on div "Add review View all" at bounding box center [203, 416] width 379 height 80
click at [202, 429] on font "View all" at bounding box center [202, 437] width 49 height 17
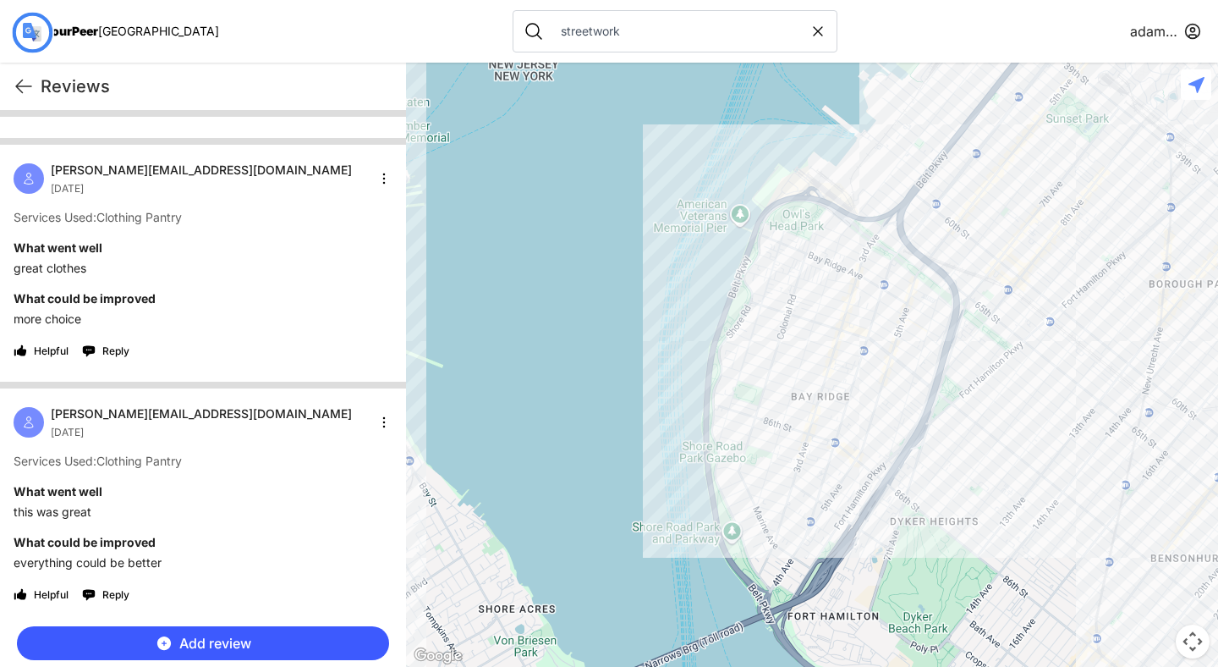
scroll to position [441, 0]
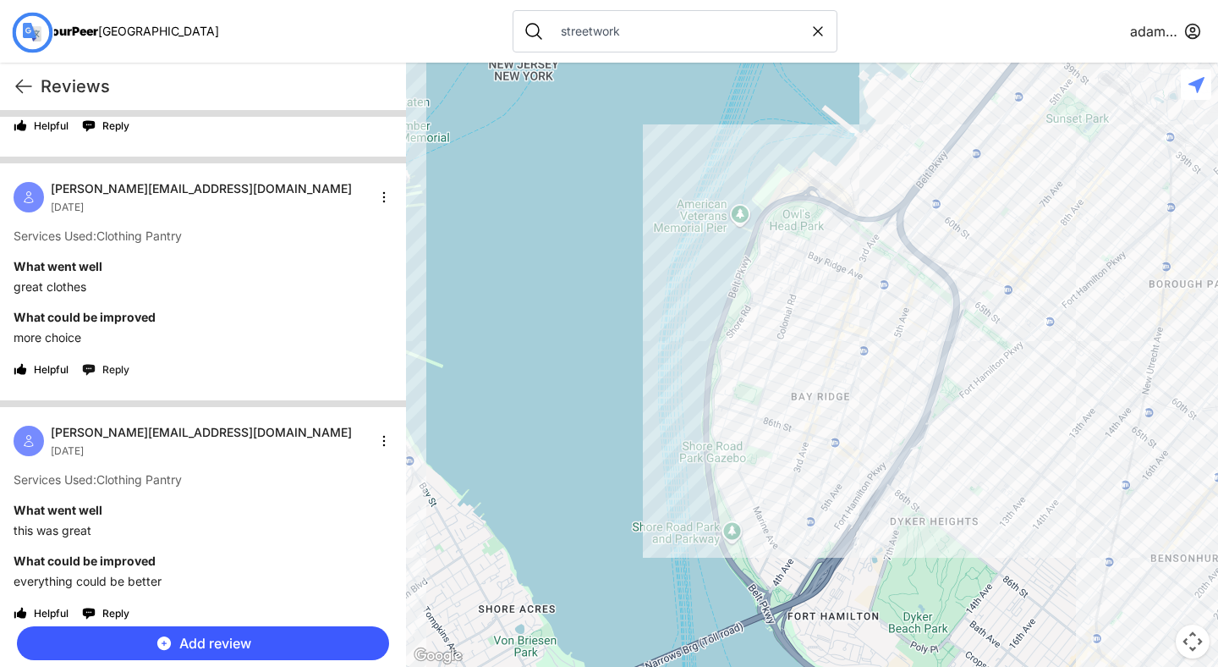
click at [118, 366] on font "Reply" at bounding box center [115, 369] width 27 height 13
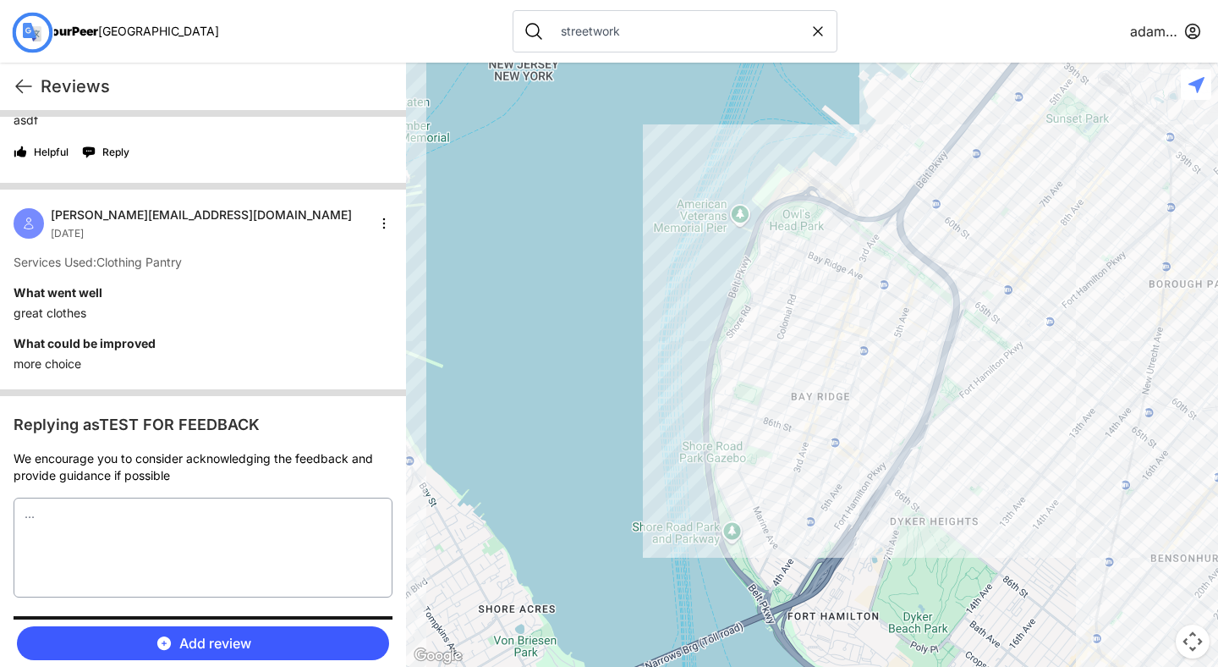
scroll to position [410, 0]
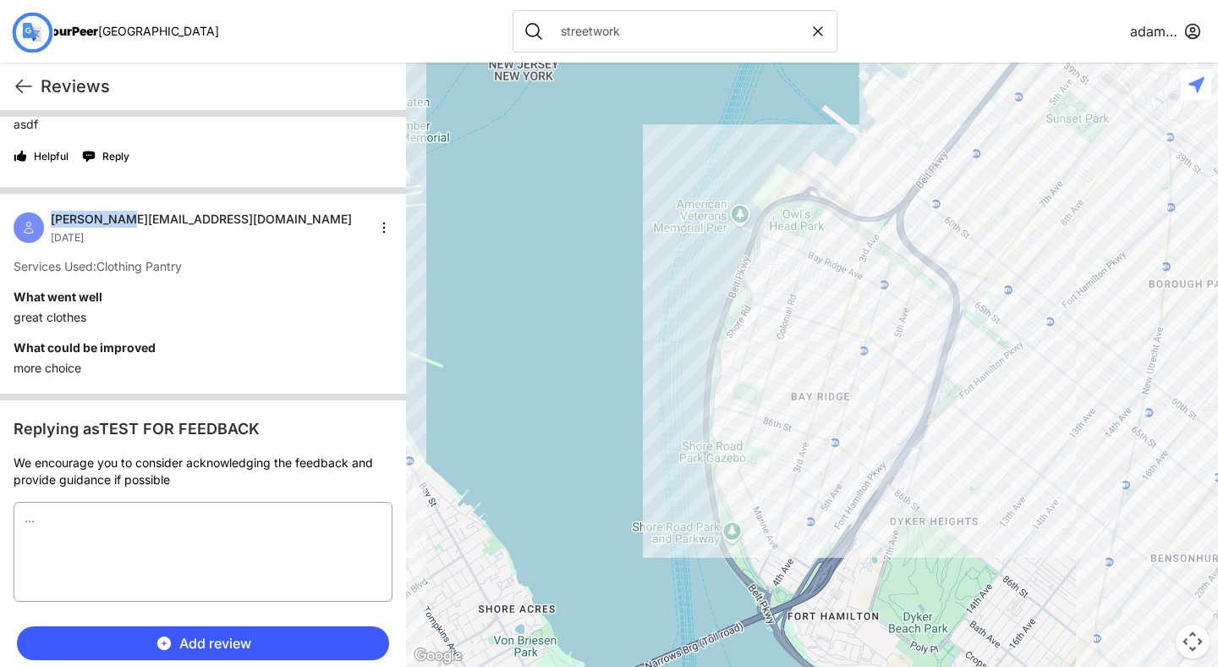
drag, startPoint x: 145, startPoint y: 222, endPoint x: 54, endPoint y: 221, distance: 91.4
click at [54, 221] on div "[PERSON_NAME][EMAIL_ADDRESS][DOMAIN_NAME]" at bounding box center [201, 219] width 301 height 17
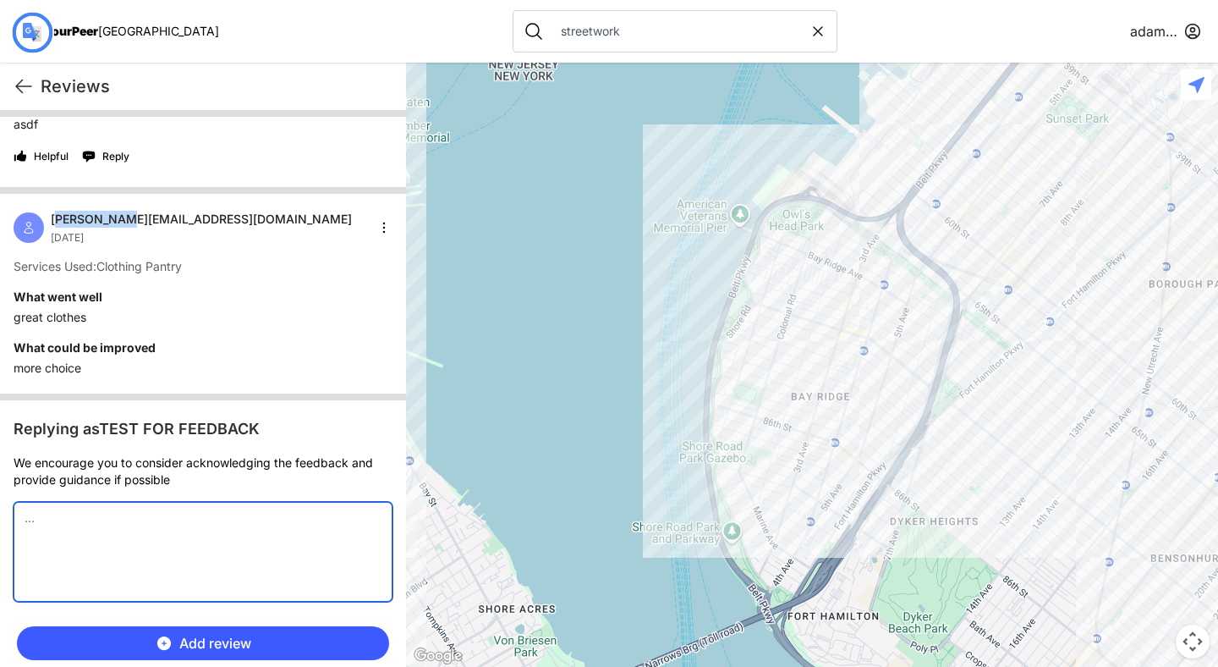
click at [202, 561] on textarea at bounding box center [203, 552] width 379 height 100
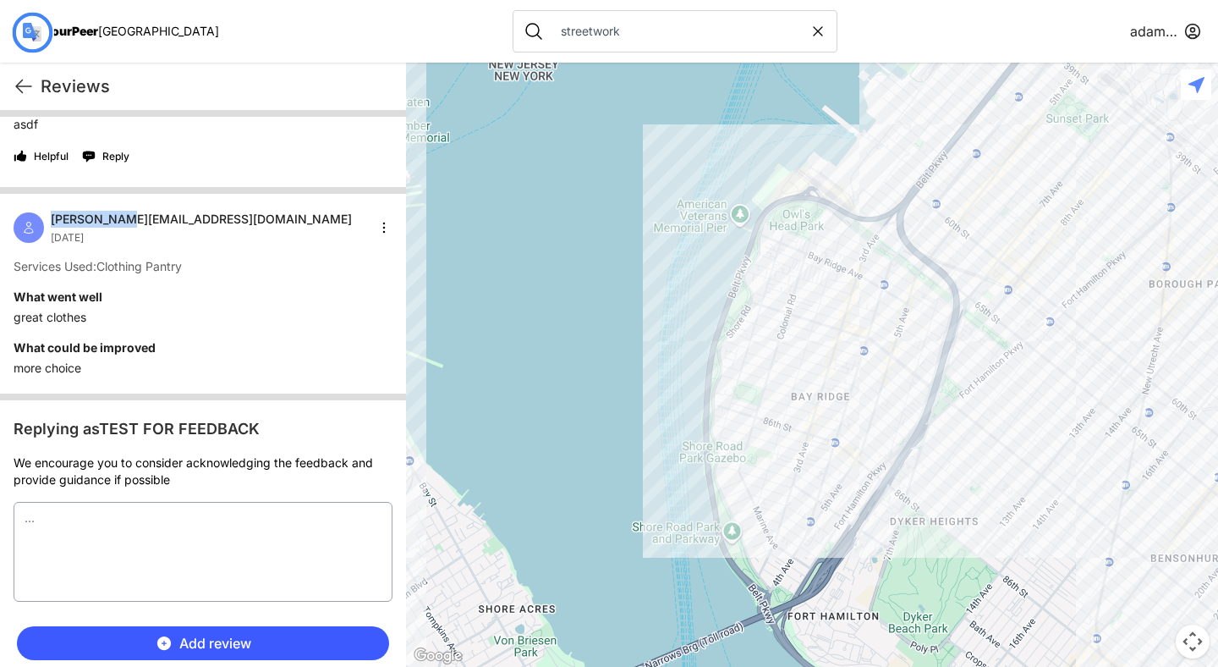
drag, startPoint x: 152, startPoint y: 216, endPoint x: 52, endPoint y: 220, distance: 100.7
click at [52, 220] on div "[PERSON_NAME][EMAIL_ADDRESS][DOMAIN_NAME]" at bounding box center [201, 219] width 301 height 17
click at [145, 218] on div "[PERSON_NAME][EMAIL_ADDRESS][DOMAIN_NAME]" at bounding box center [201, 219] width 301 height 17
drag, startPoint x: 139, startPoint y: 220, endPoint x: 54, endPoint y: 223, distance: 84.6
click at [52, 223] on div "[PERSON_NAME][EMAIL_ADDRESS][DOMAIN_NAME]" at bounding box center [201, 219] width 301 height 17
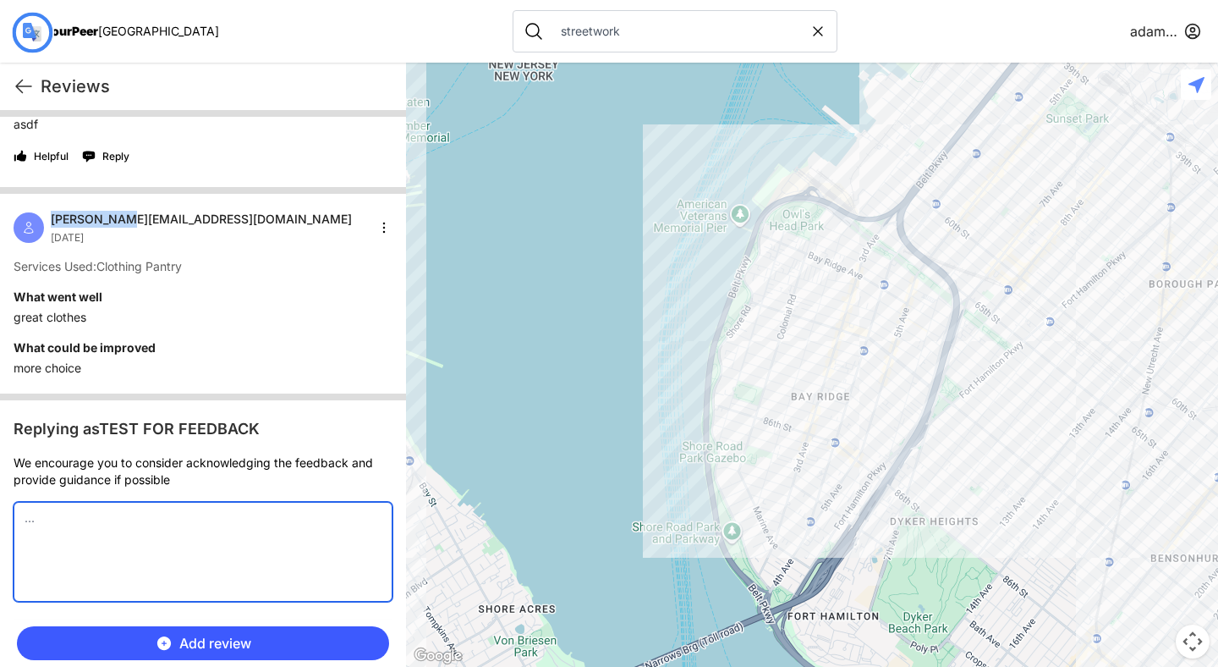
click at [136, 502] on textarea at bounding box center [203, 552] width 379 height 100
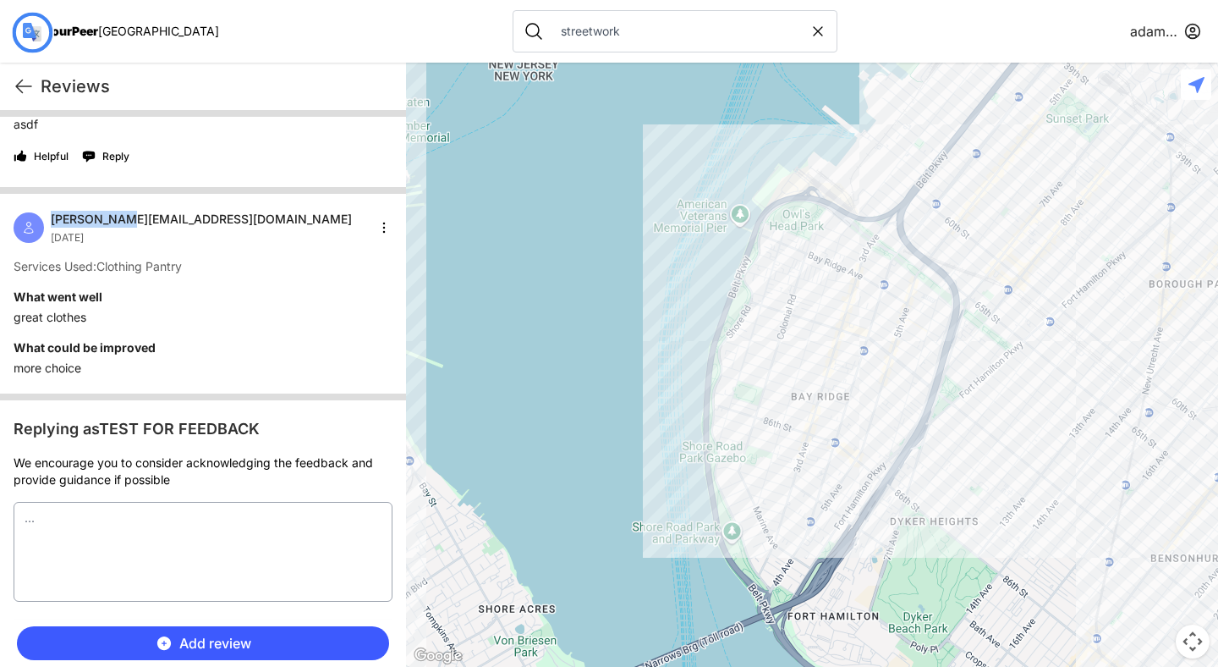
drag, startPoint x: 140, startPoint y: 217, endPoint x: 52, endPoint y: 220, distance: 87.2
click at [52, 220] on div "[PERSON_NAME][EMAIL_ADDRESS][DOMAIN_NAME]" at bounding box center [201, 219] width 301 height 17
click at [189, 217] on div "[PERSON_NAME][EMAIL_ADDRESS][DOMAIN_NAME] [DATE]" at bounding box center [203, 228] width 379 height 34
drag, startPoint x: 138, startPoint y: 218, endPoint x: 52, endPoint y: 219, distance: 85.4
click at [52, 219] on span "[PERSON_NAME][EMAIL_ADDRESS][DOMAIN_NAME]" at bounding box center [201, 219] width 301 height 17
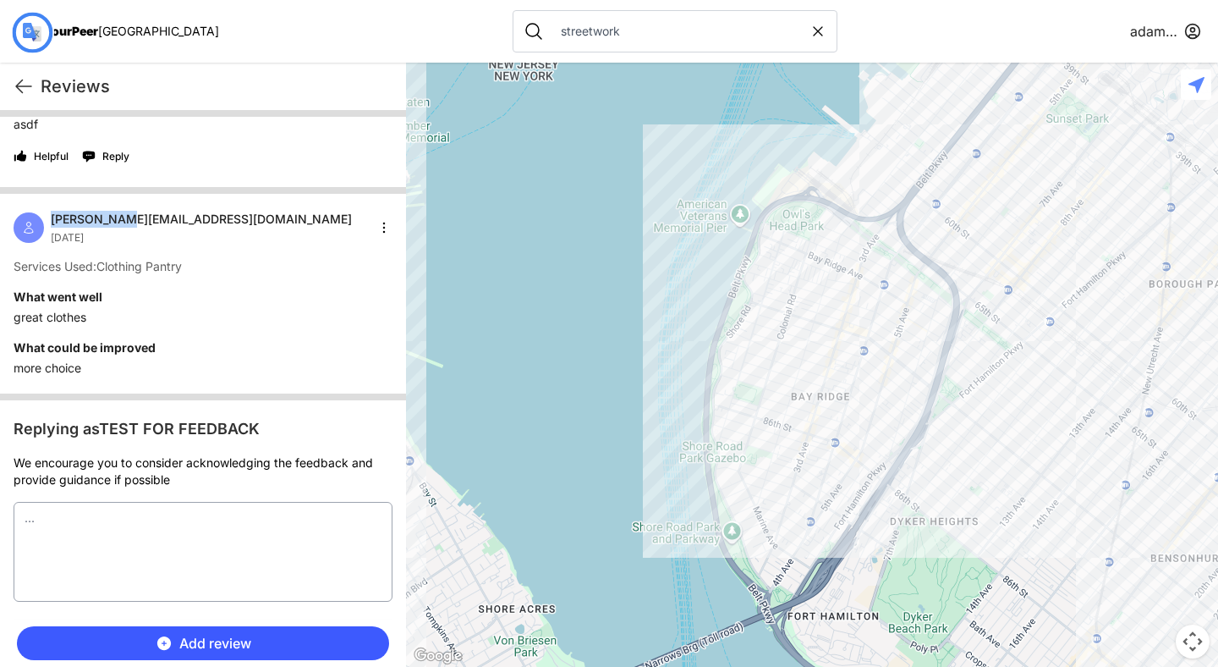
click at [125, 212] on span "[PERSON_NAME][EMAIL_ADDRESS][DOMAIN_NAME]" at bounding box center [201, 219] width 301 height 17
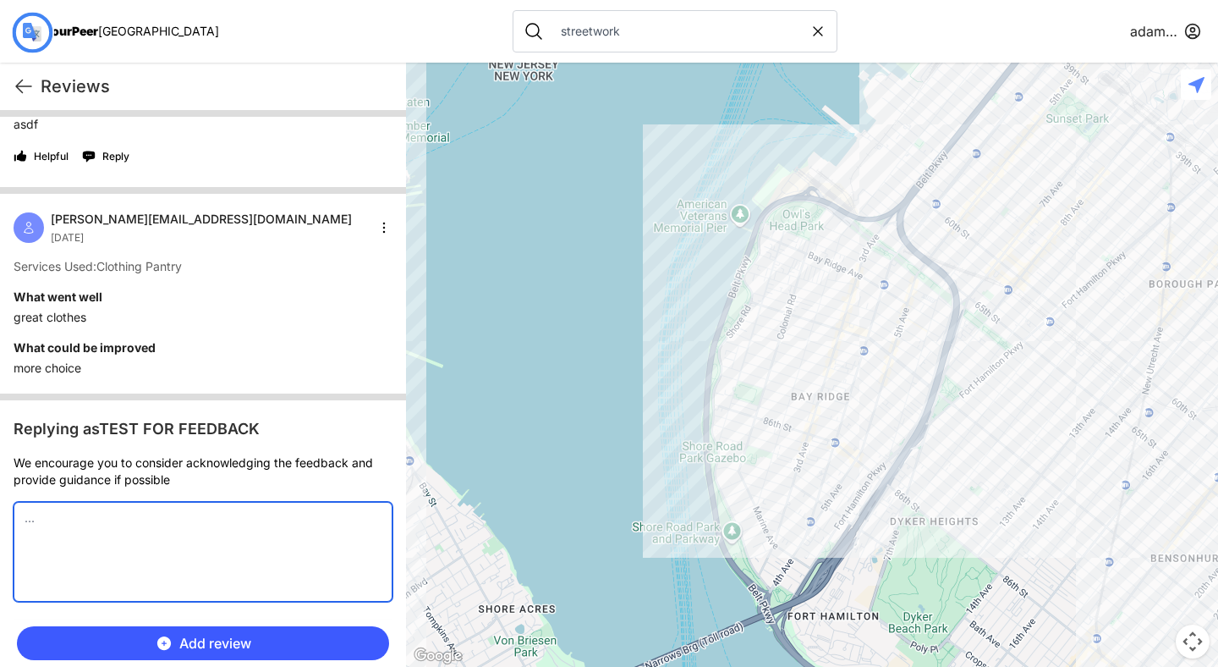
click at [169, 535] on textarea at bounding box center [203, 552] width 379 height 100
drag, startPoint x: 25, startPoint y: 522, endPoint x: 71, endPoint y: 519, distance: 46.6
click at [71, 519] on textarea at bounding box center [203, 552] width 379 height 100
click at [25, 518] on textarea at bounding box center [203, 552] width 379 height 100
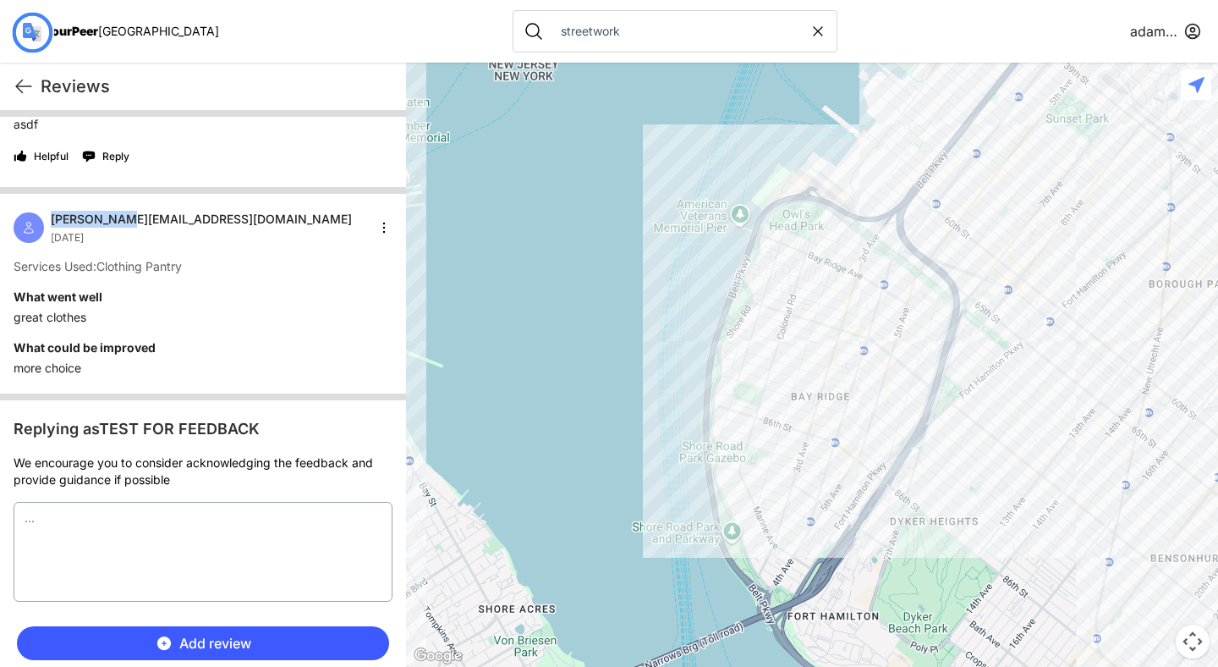
drag, startPoint x: 143, startPoint y: 220, endPoint x: 48, endPoint y: 217, distance: 94.8
click at [48, 217] on div "[PERSON_NAME][EMAIL_ADDRESS][DOMAIN_NAME] [DATE]" at bounding box center [183, 228] width 338 height 34
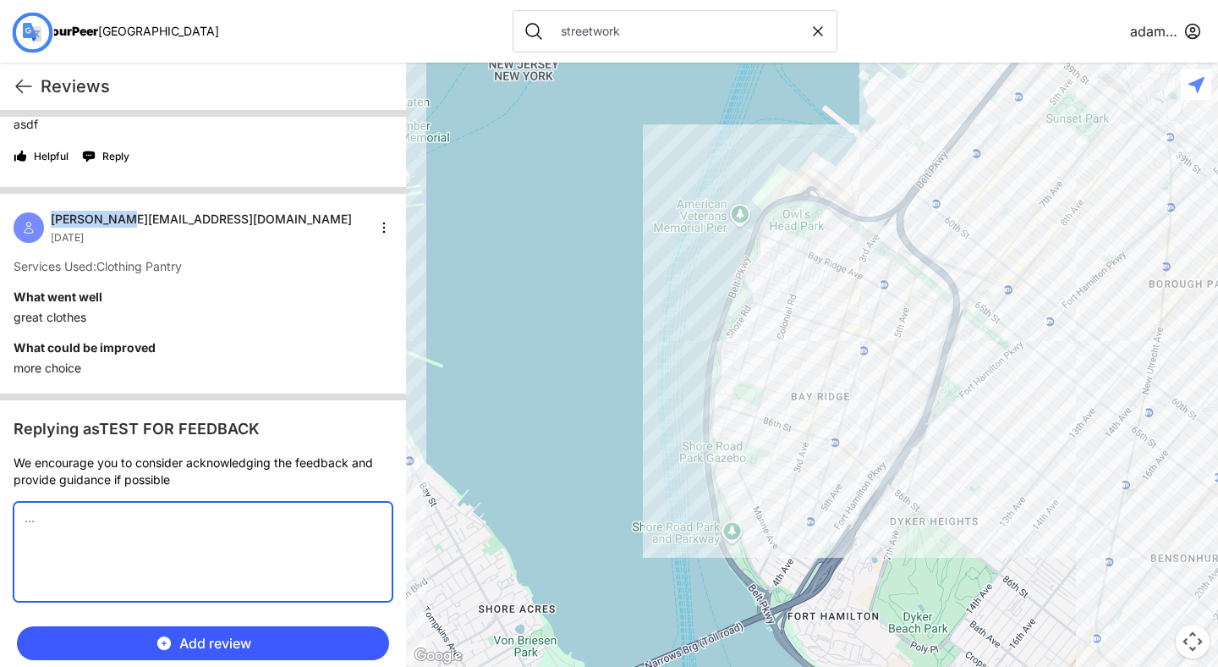
click at [101, 512] on textarea at bounding box center [203, 552] width 379 height 100
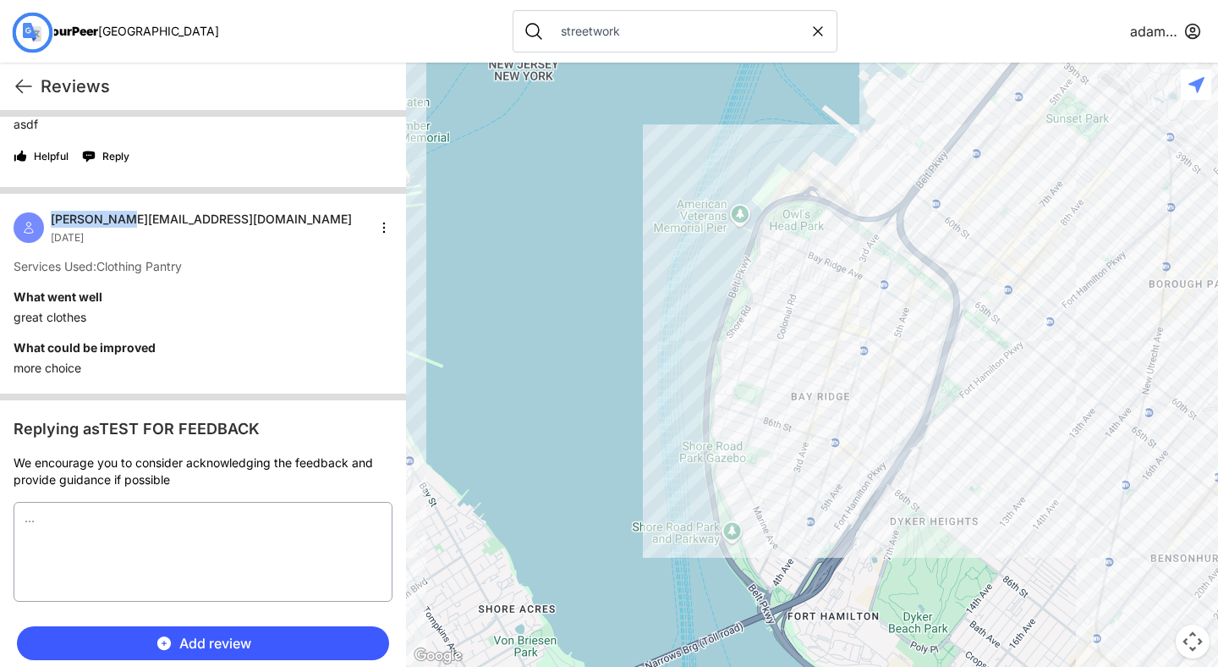
drag, startPoint x: 145, startPoint y: 221, endPoint x: 52, endPoint y: 220, distance: 93.0
click at [52, 220] on div "[PERSON_NAME][EMAIL_ADDRESS][DOMAIN_NAME]" at bounding box center [201, 219] width 301 height 17
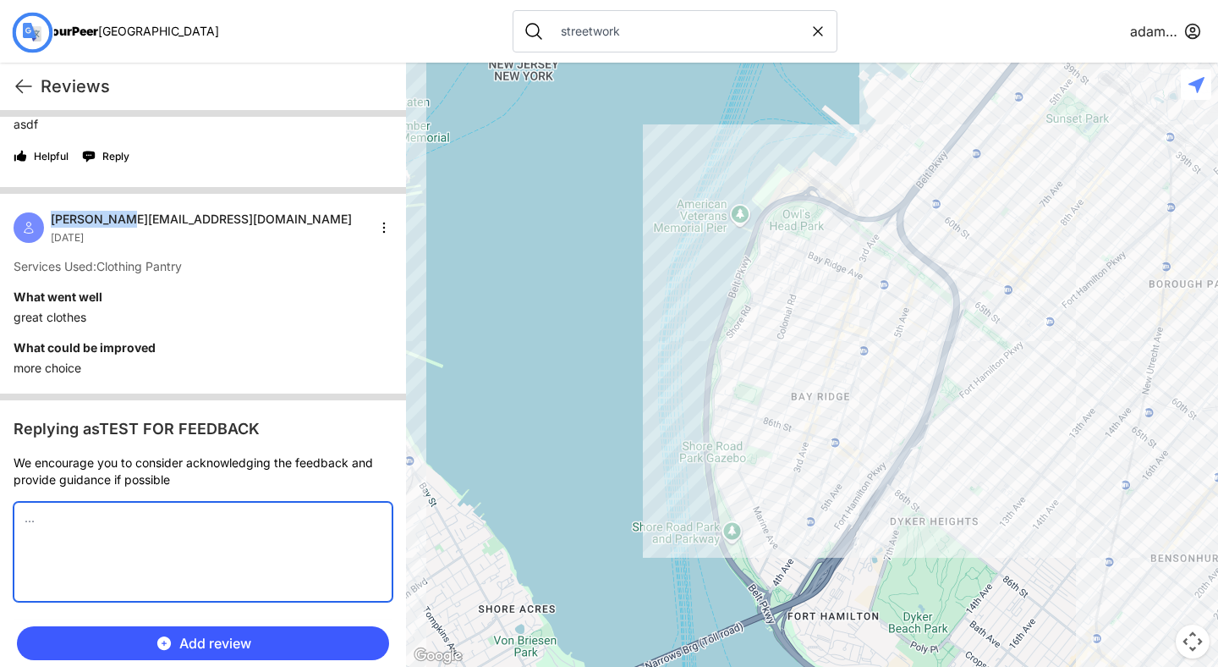
click at [26, 529] on textarea at bounding box center [203, 552] width 379 height 100
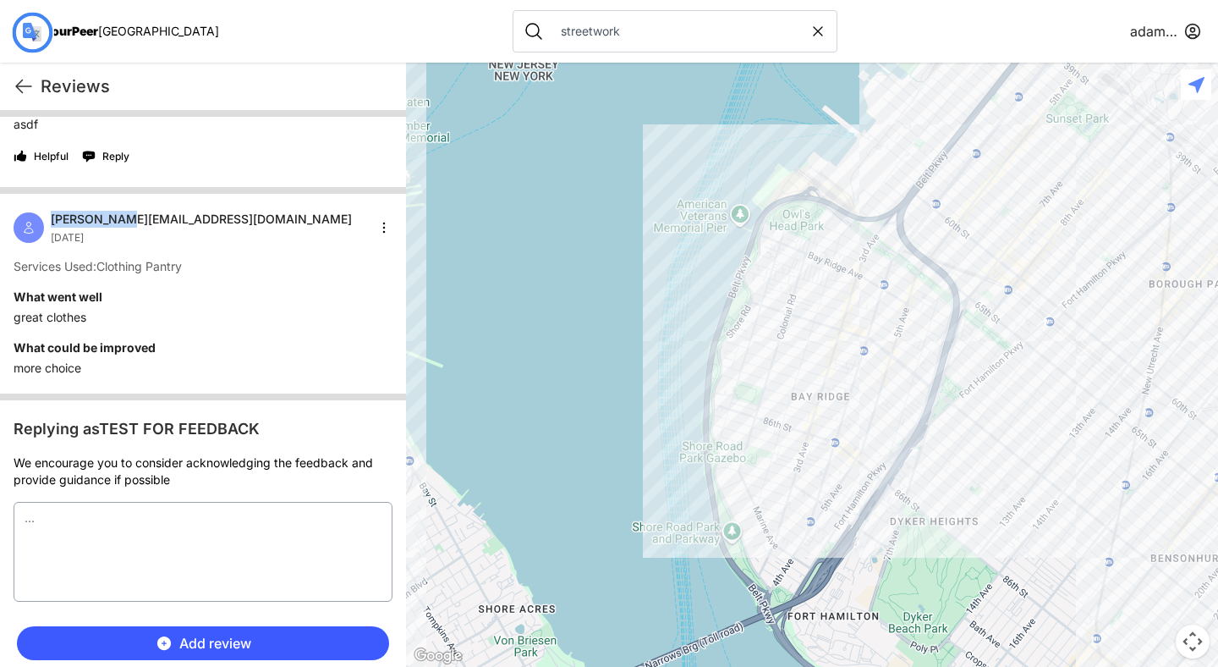
drag, startPoint x: 138, startPoint y: 221, endPoint x: 47, endPoint y: 223, distance: 90.5
click at [47, 223] on div "[PERSON_NAME][EMAIL_ADDRESS][DOMAIN_NAME] [DATE]" at bounding box center [183, 228] width 338 height 34
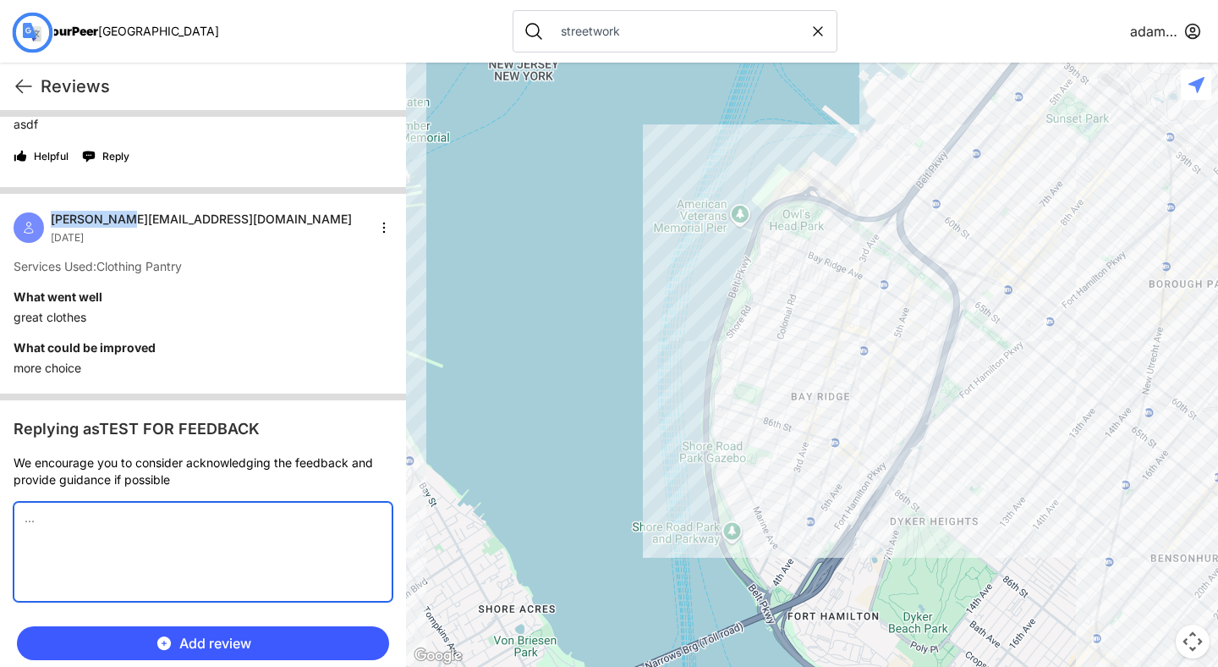
click at [109, 535] on textarea at bounding box center [203, 552] width 379 height 100
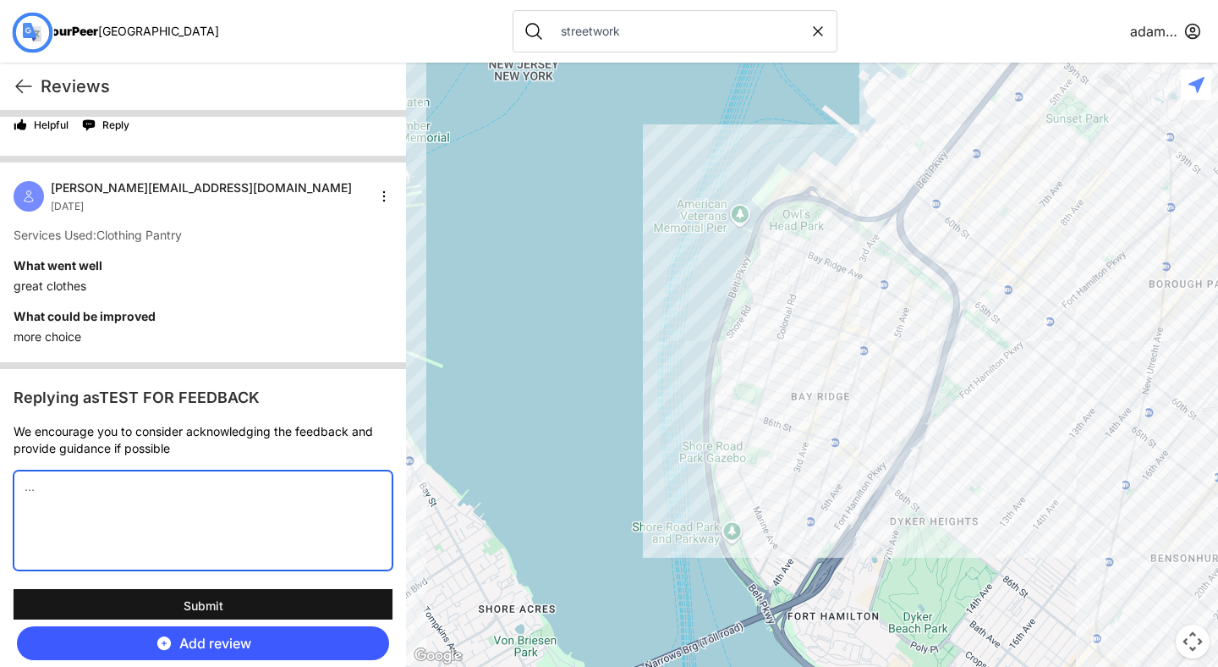
scroll to position [447, 0]
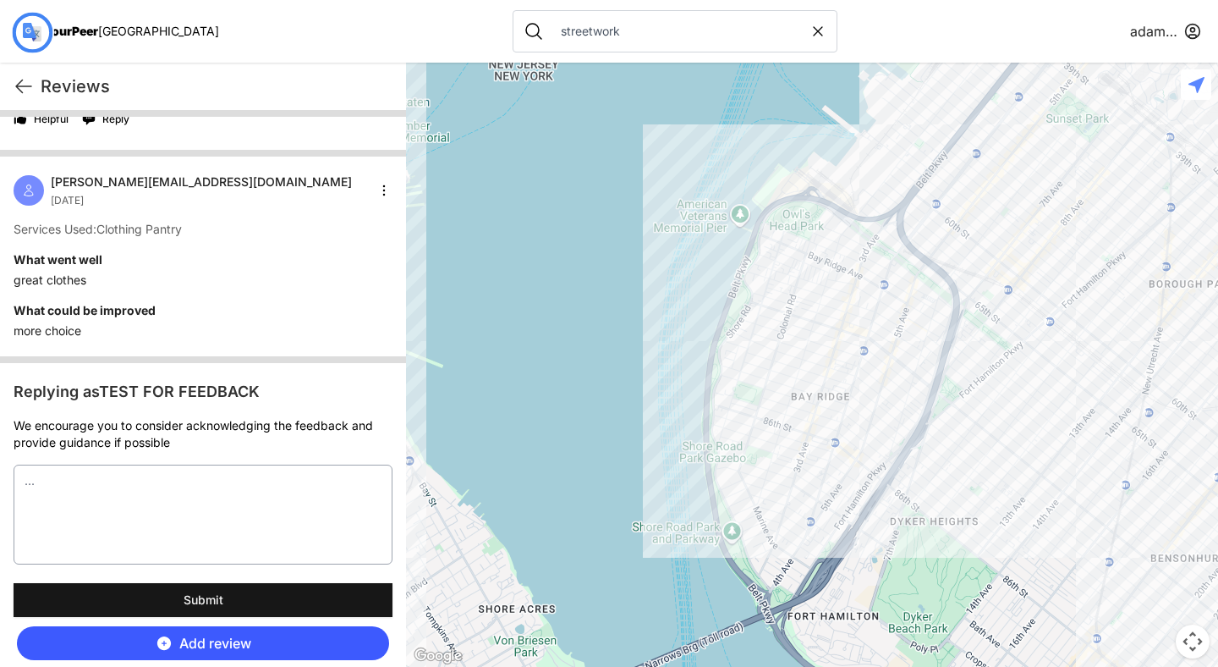
click at [185, 639] on font "Add review" at bounding box center [215, 642] width 72 height 17
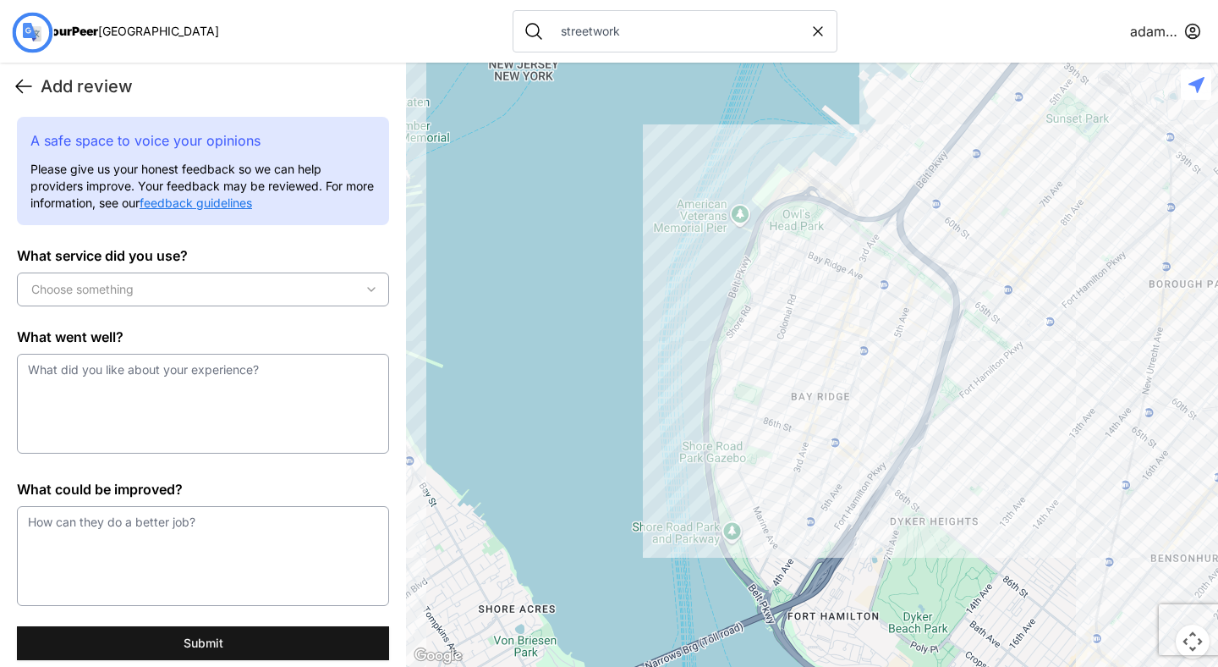
click at [16, 91] on icon at bounding box center [24, 86] width 20 height 20
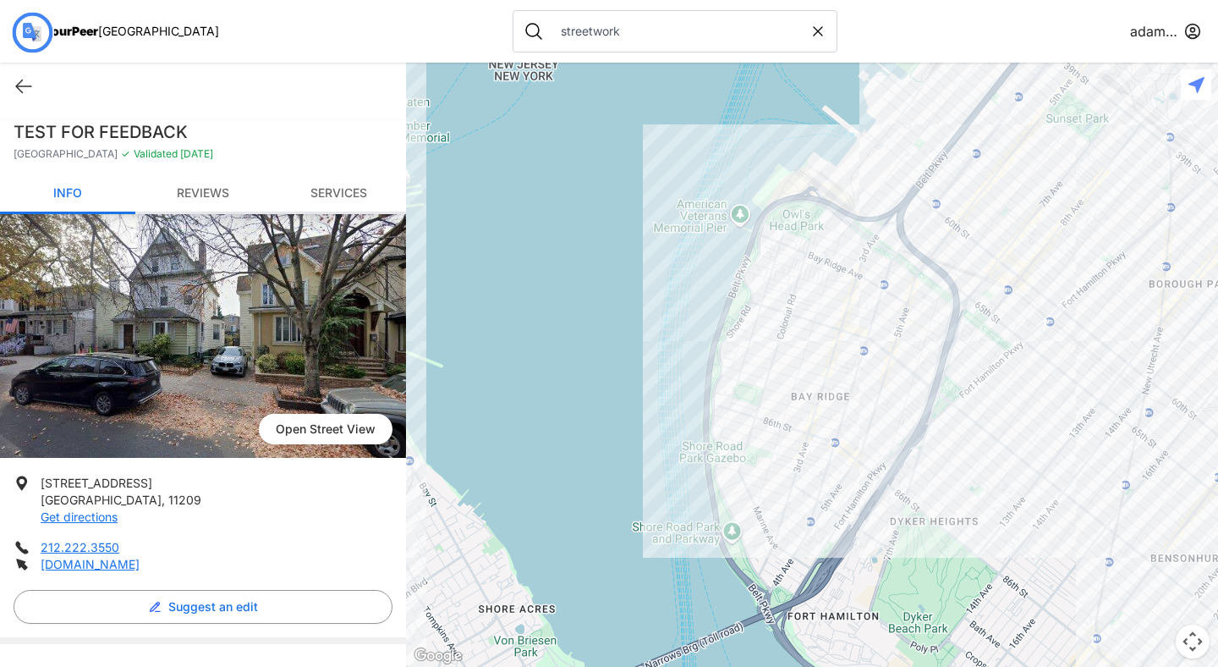
click at [199, 197] on font "Reviews" at bounding box center [203, 192] width 52 height 14
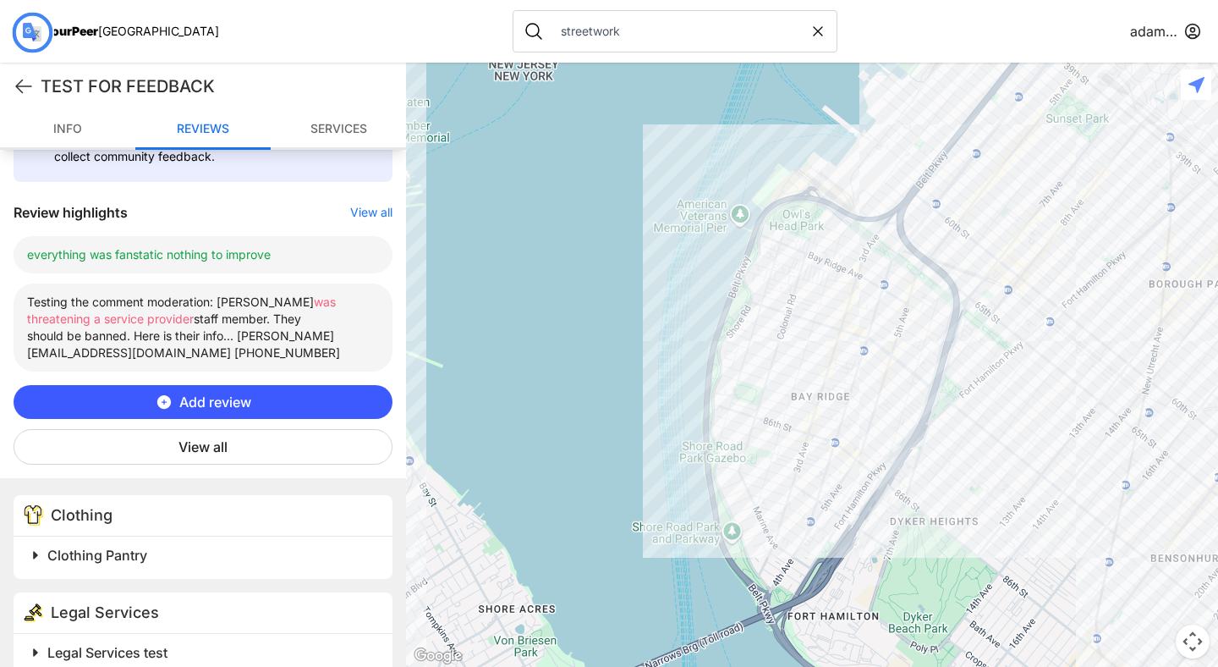
scroll to position [559, 0]
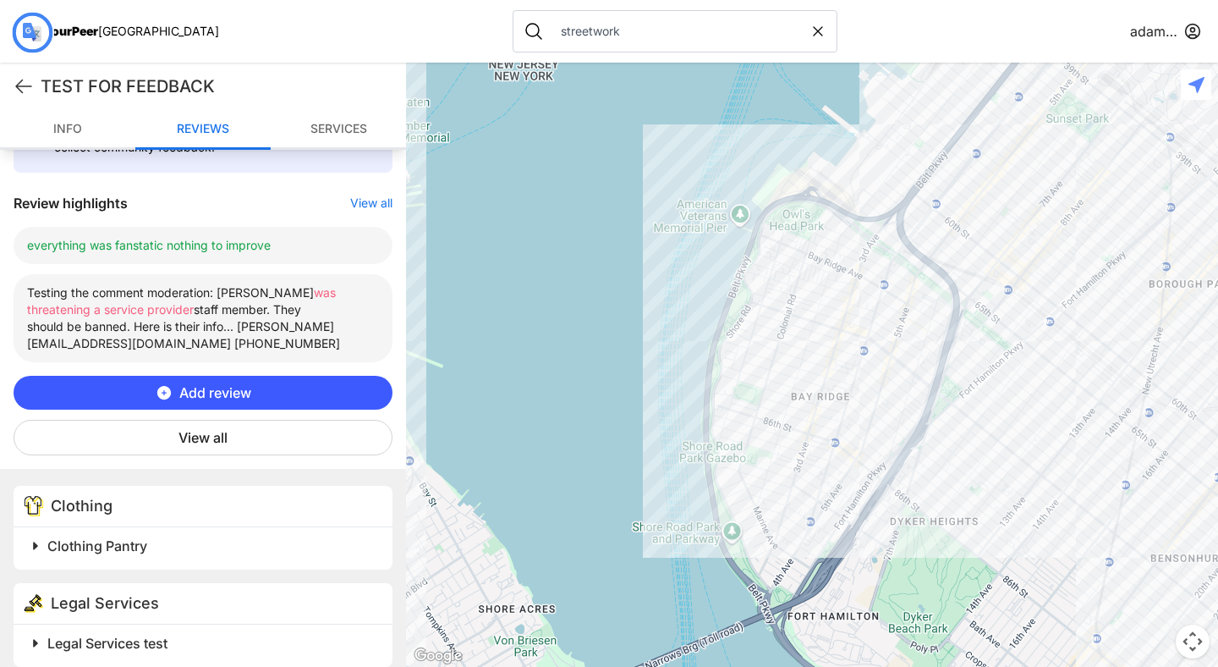
click at [222, 429] on font "View all" at bounding box center [202, 437] width 49 height 17
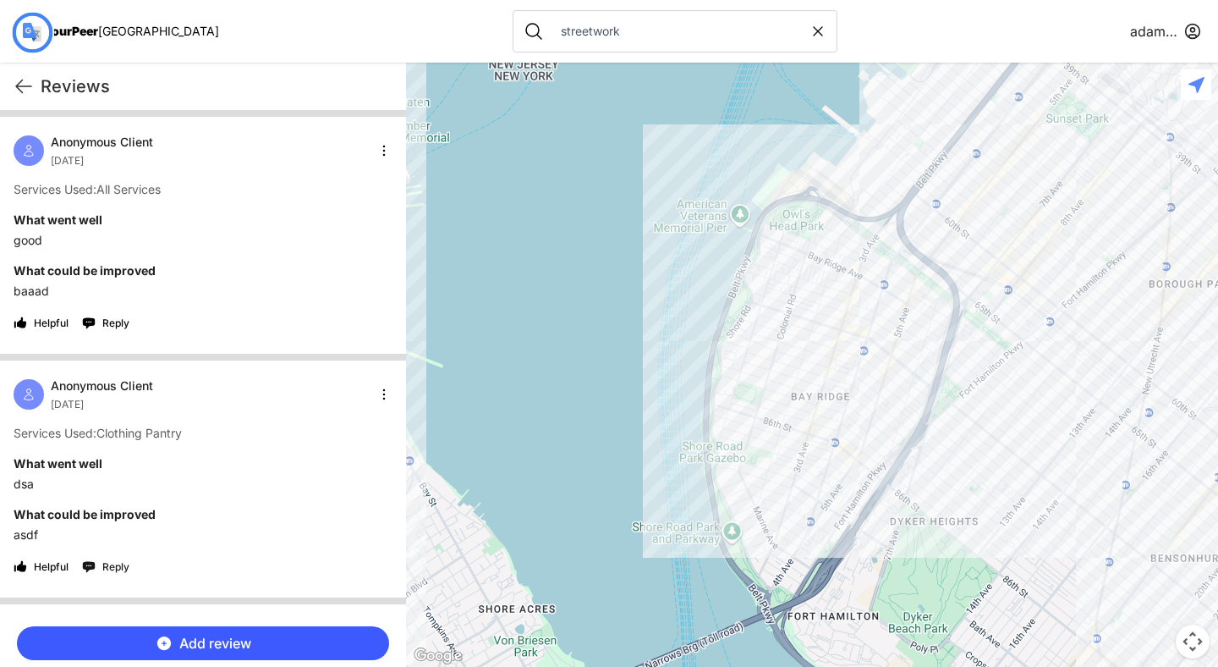
click at [117, 572] on font "Reply" at bounding box center [115, 566] width 27 height 13
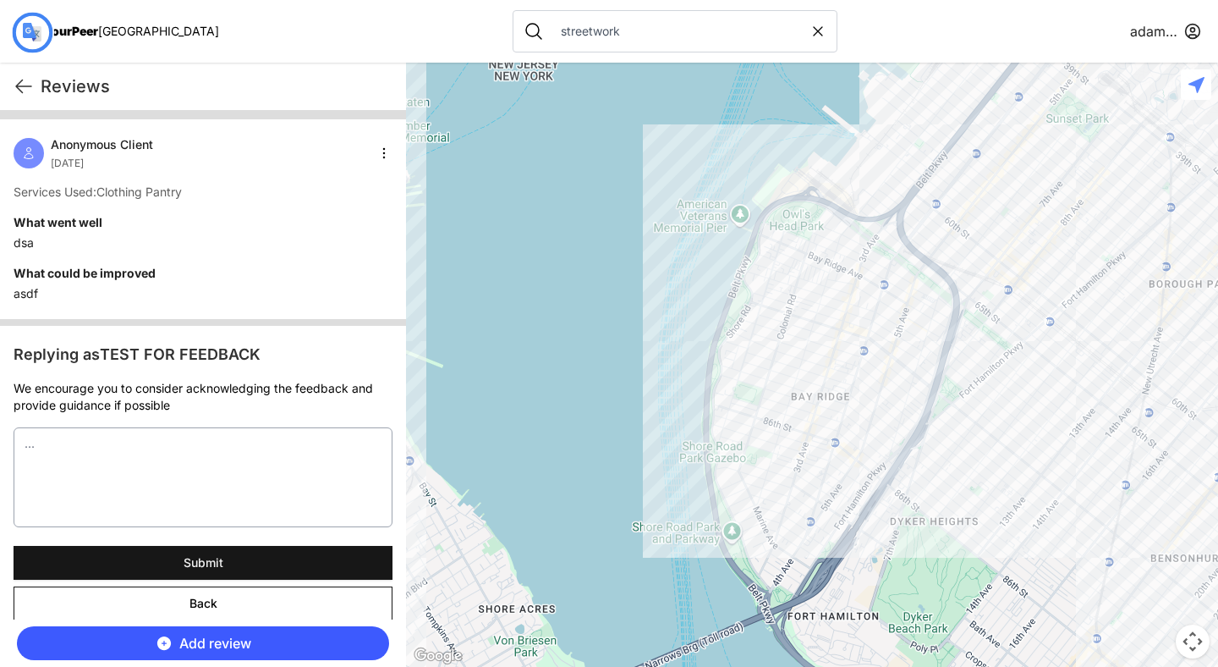
scroll to position [256, 0]
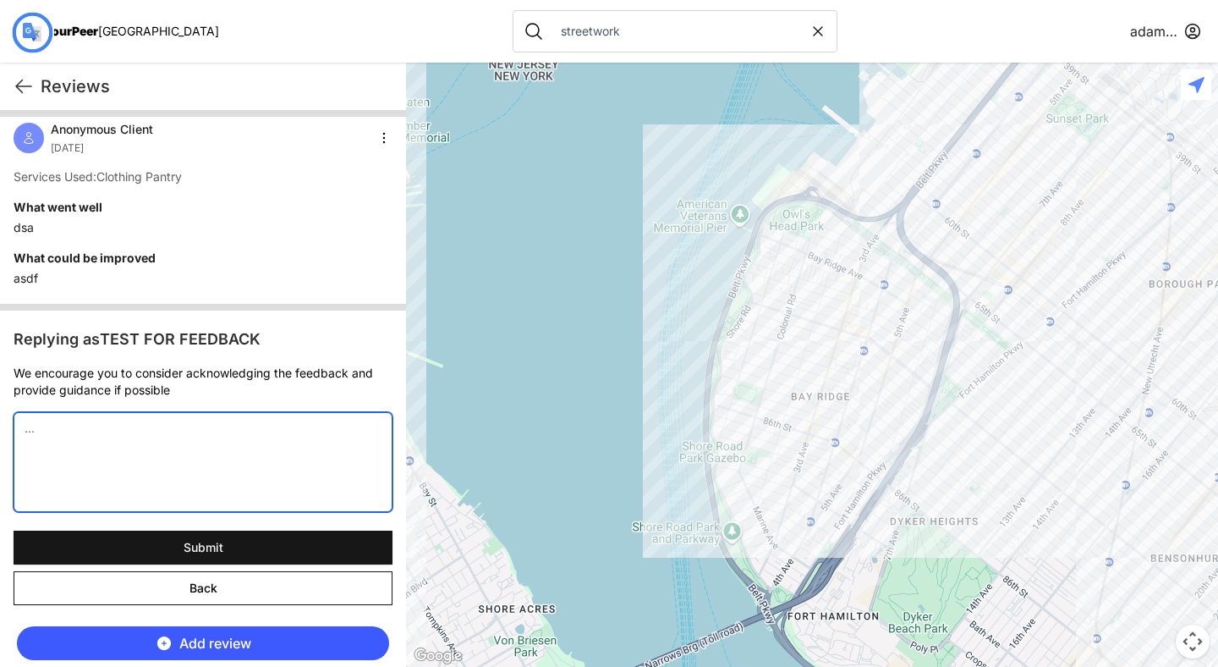
click at [288, 414] on textarea at bounding box center [203, 462] width 379 height 100
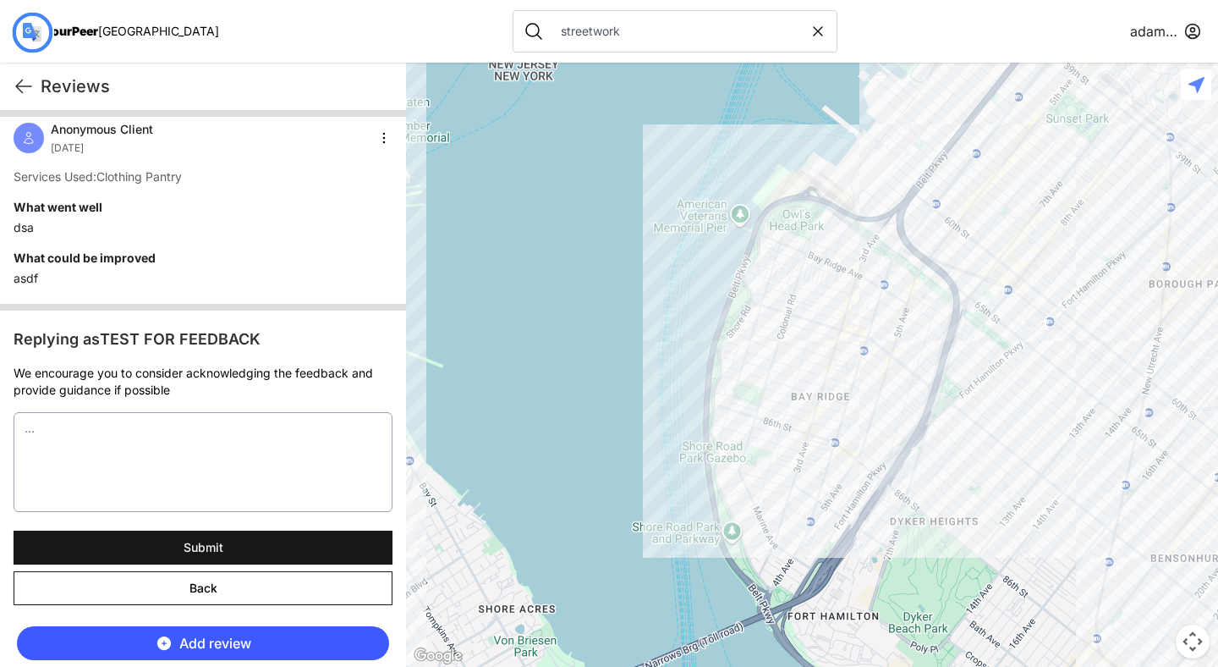
click at [348, 335] on h3 "Replying as TEST FOR FEEDBACK" at bounding box center [203, 339] width 379 height 24
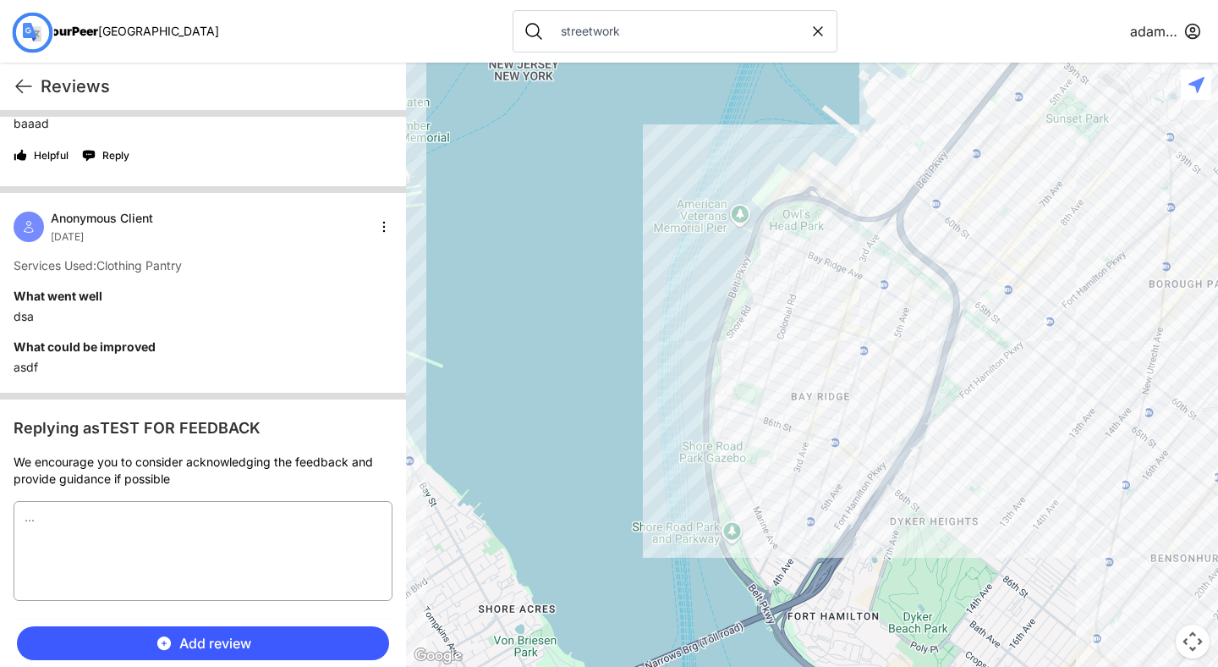
scroll to position [158, 0]
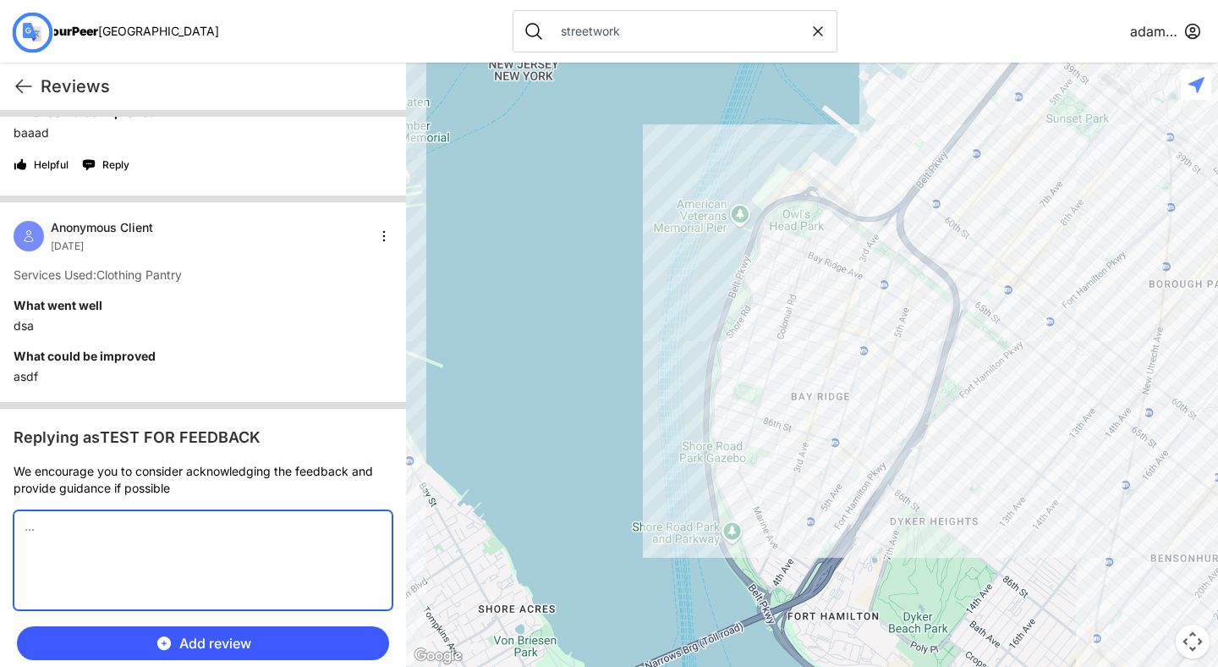
click at [202, 557] on textarea at bounding box center [203, 560] width 379 height 100
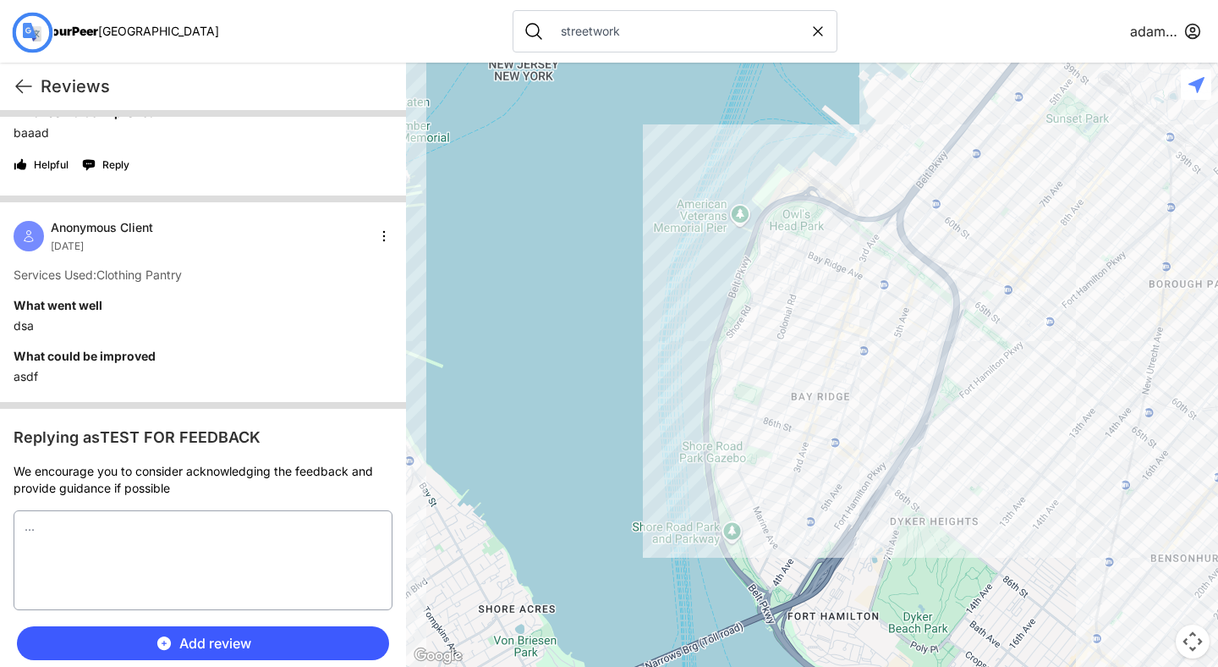
click at [273, 344] on div "Anonymous Client [DATE] Services Used: Clothing Pantry What went well dsa What …" at bounding box center [203, 302] width 406 height 200
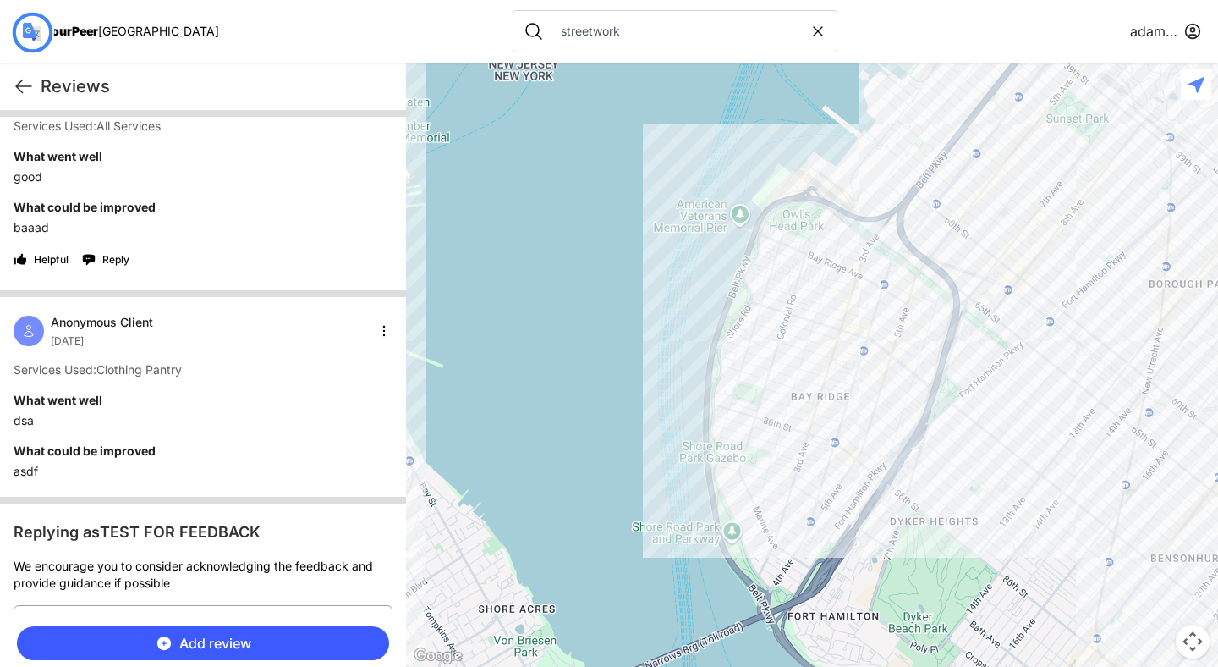
scroll to position [58, 0]
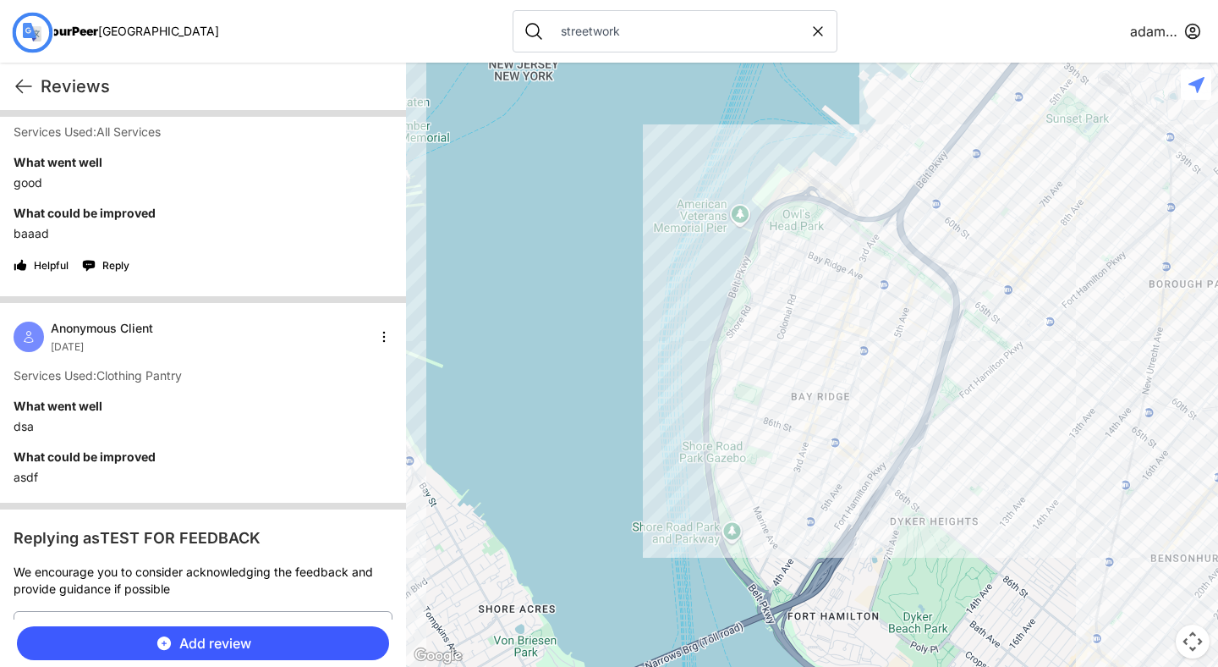
click at [230, 651] on span "Add review" at bounding box center [215, 643] width 72 height 20
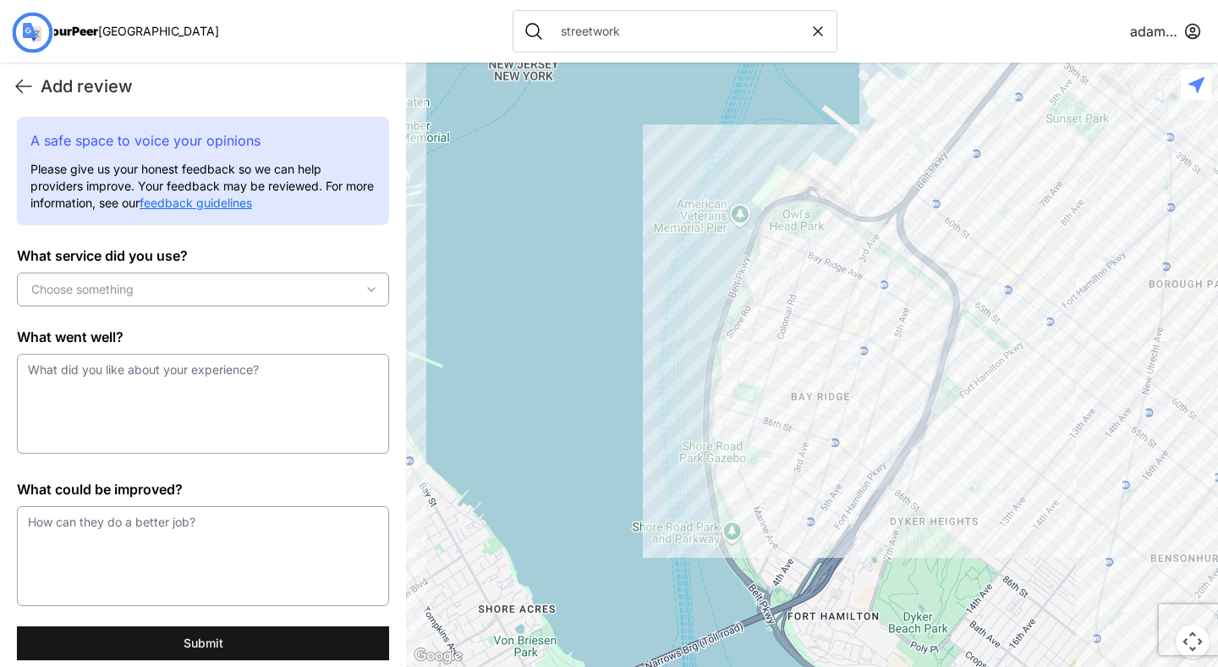
click at [261, 303] on button "Choose something" at bounding box center [203, 289] width 372 height 34
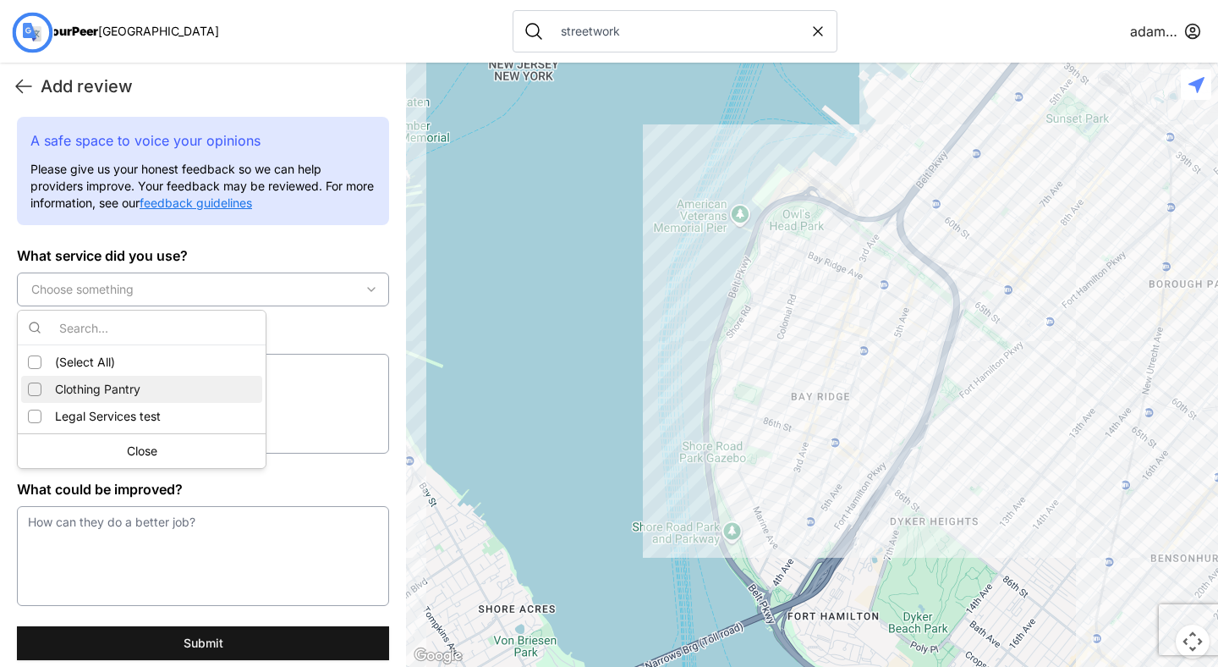
click at [159, 396] on div "Clothing Pantry" at bounding box center [141, 389] width 241 height 27
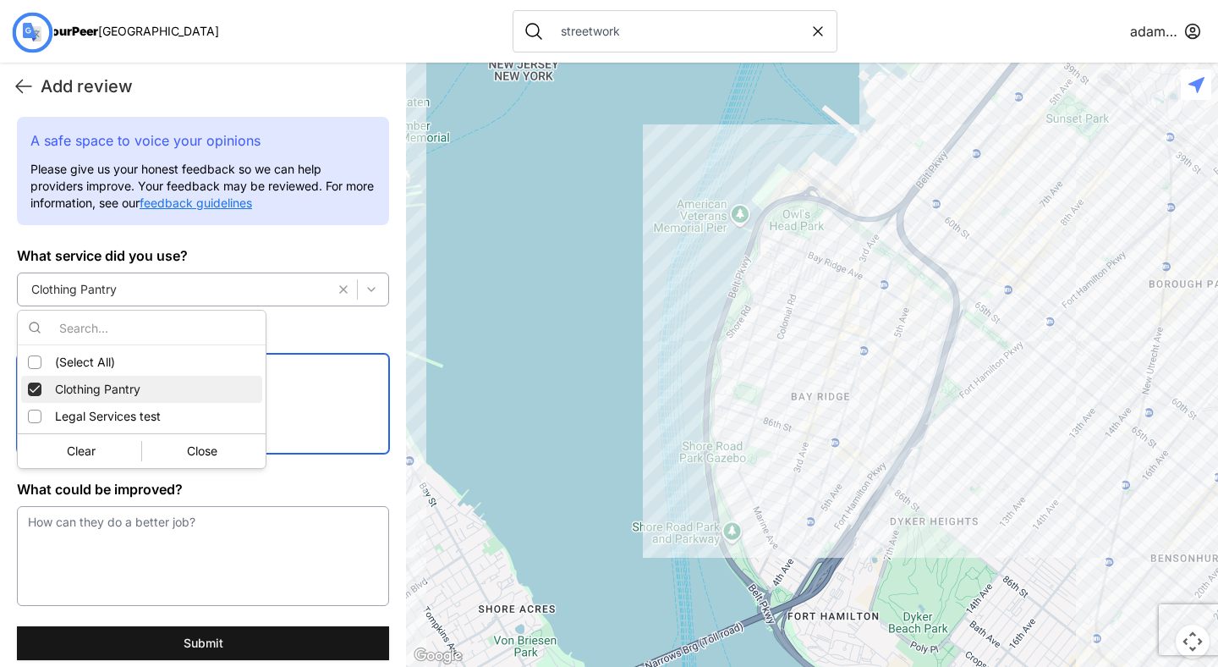
click at [288, 384] on textarea at bounding box center [203, 404] width 372 height 100
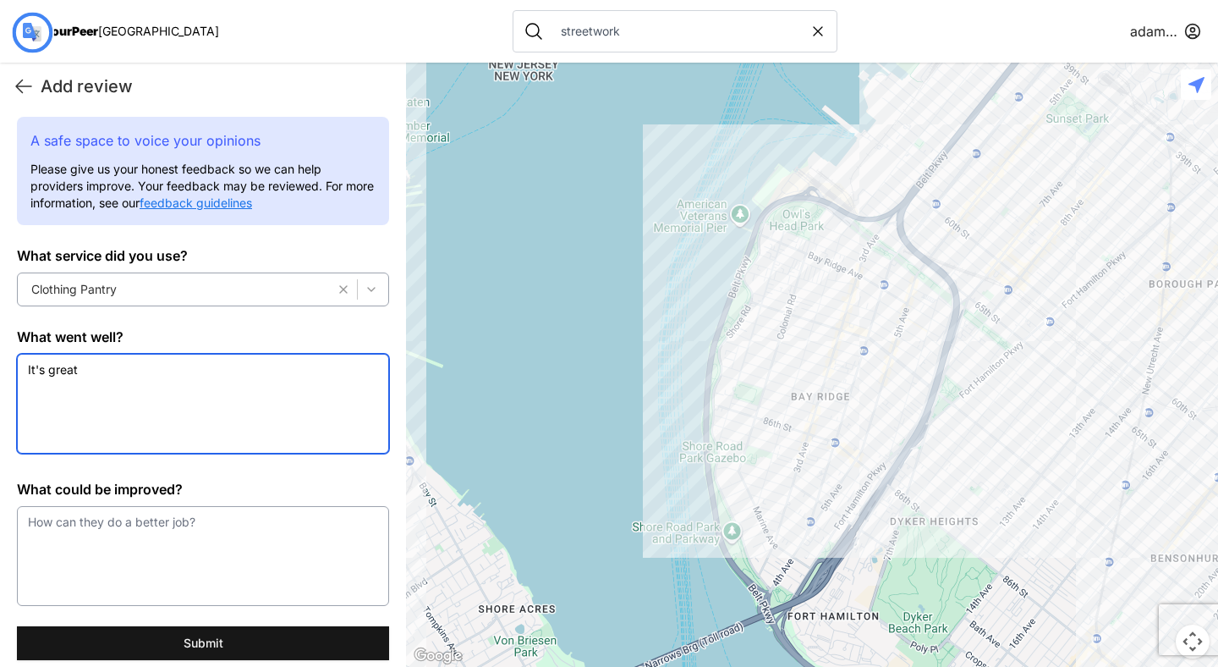
type textarea "It's great"
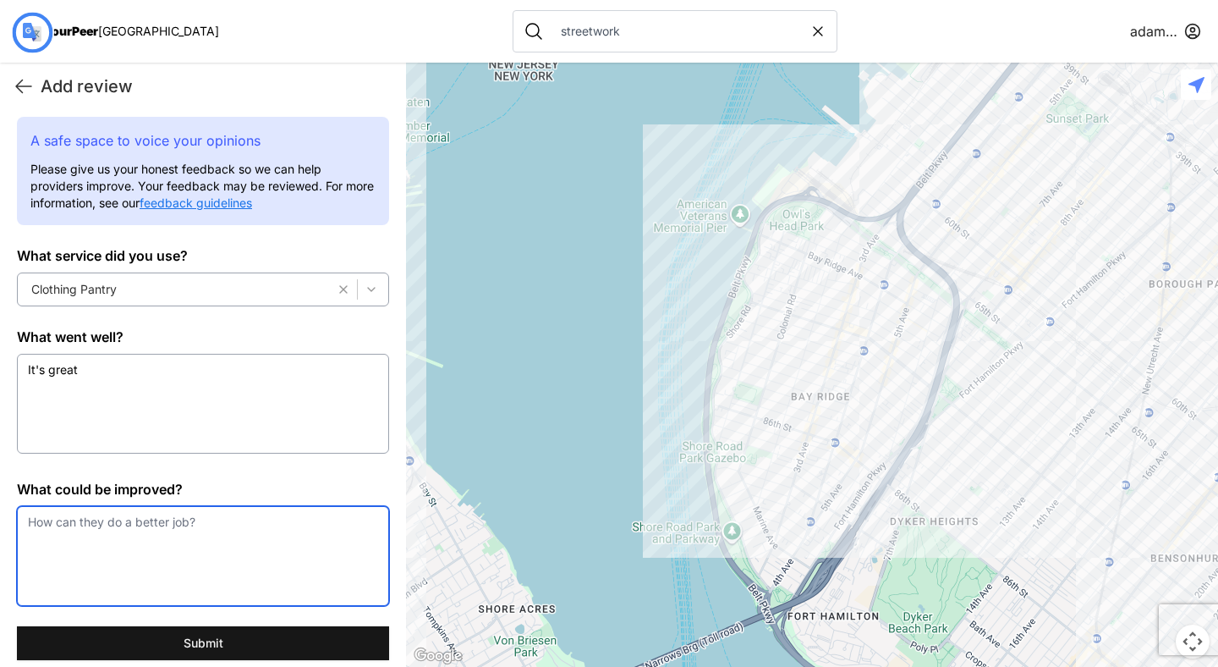
click at [241, 523] on textarea at bounding box center [203, 556] width 372 height 100
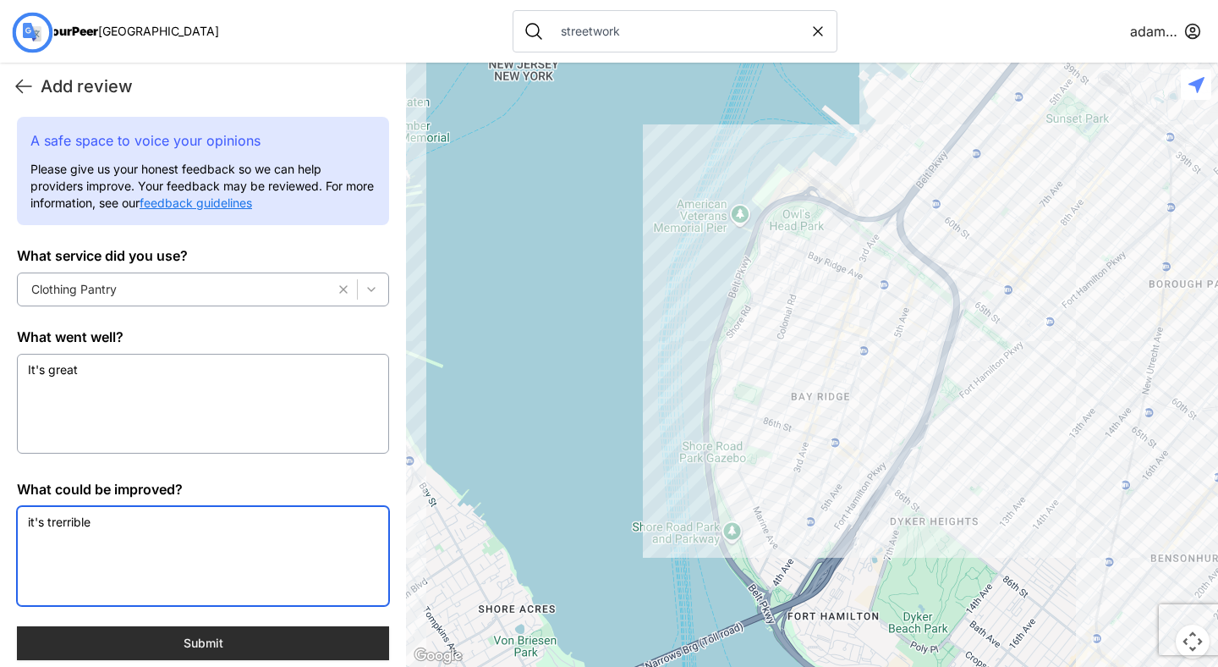
type textarea "it's trerrible"
click at [214, 649] on font "Submit" at bounding box center [204, 642] width 40 height 14
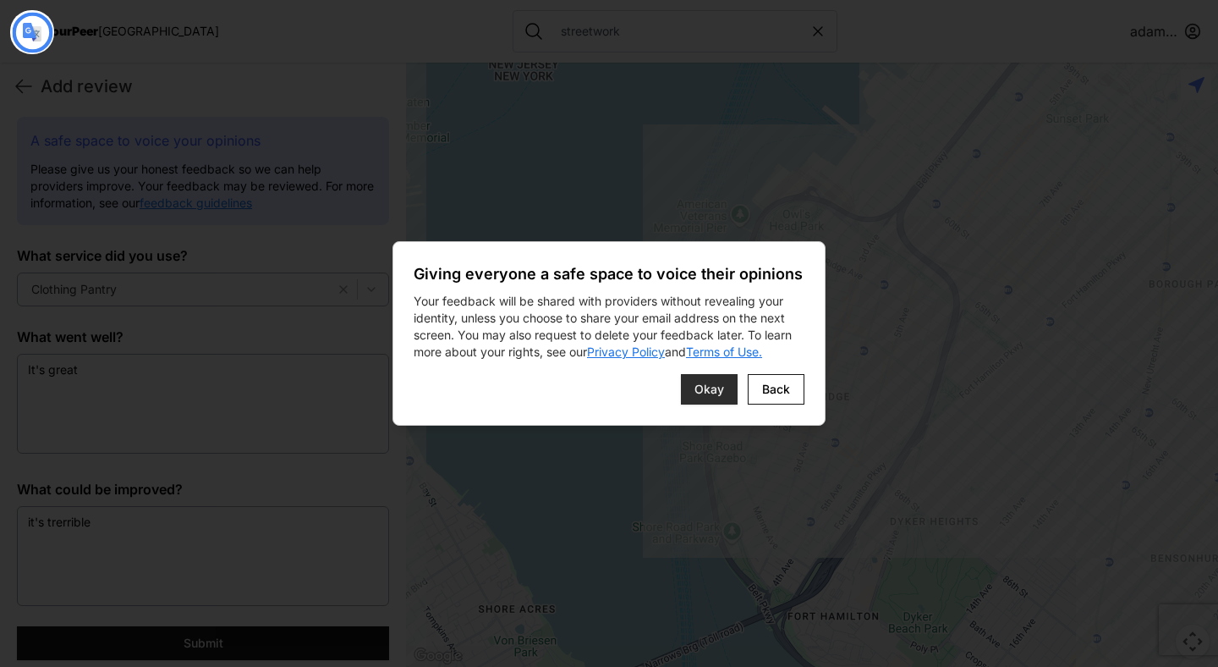
click at [723, 385] on span "Okay" at bounding box center [709, 389] width 30 height 17
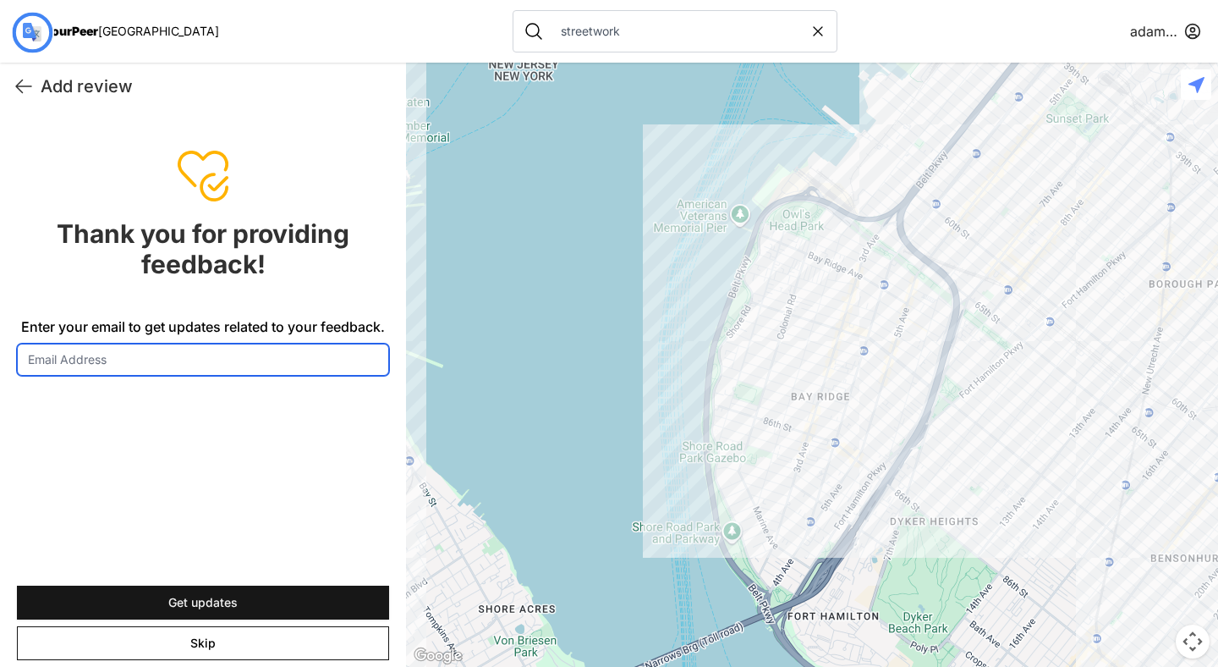
click at [134, 363] on input "Enter your email to get updates related to your feedback." at bounding box center [203, 359] width 372 height 32
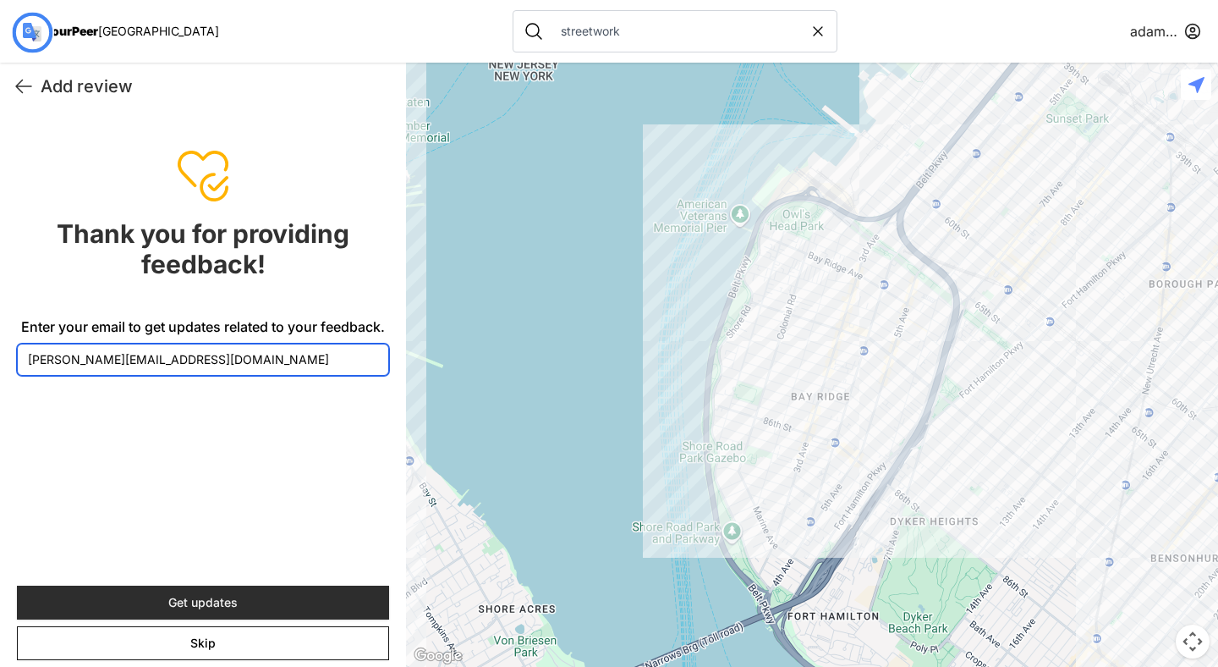
type input "[PERSON_NAME][EMAIL_ADDRESS][DOMAIN_NAME]"
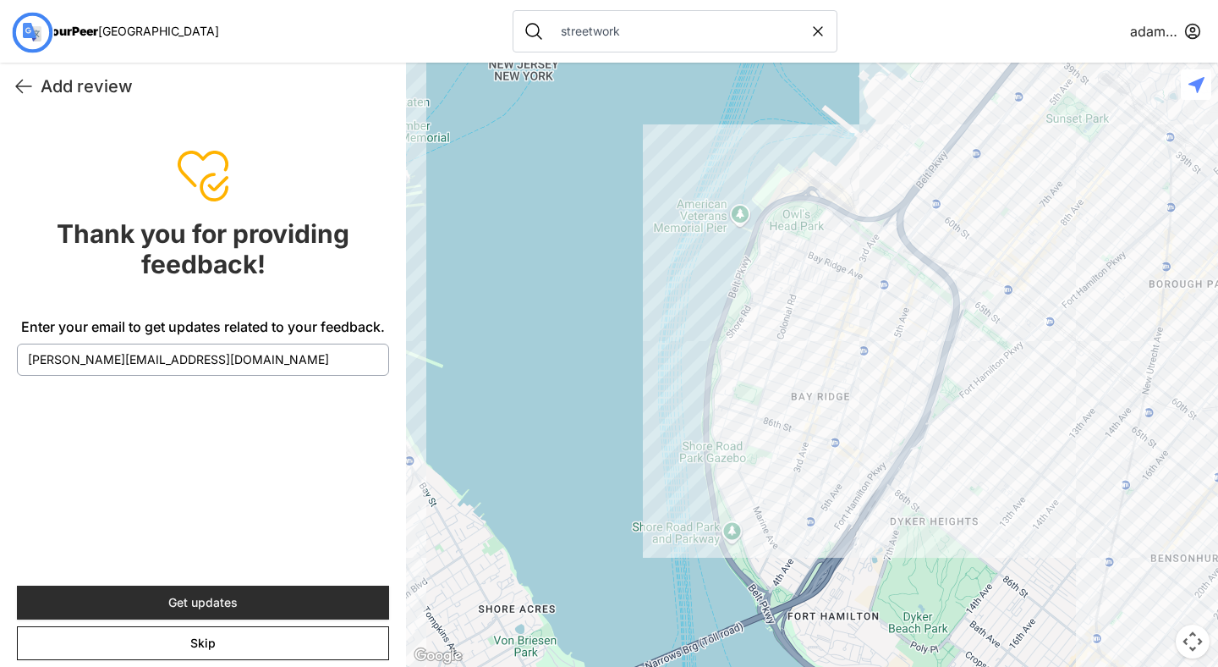
click at [197, 595] on font "Get updates" at bounding box center [202, 602] width 69 height 14
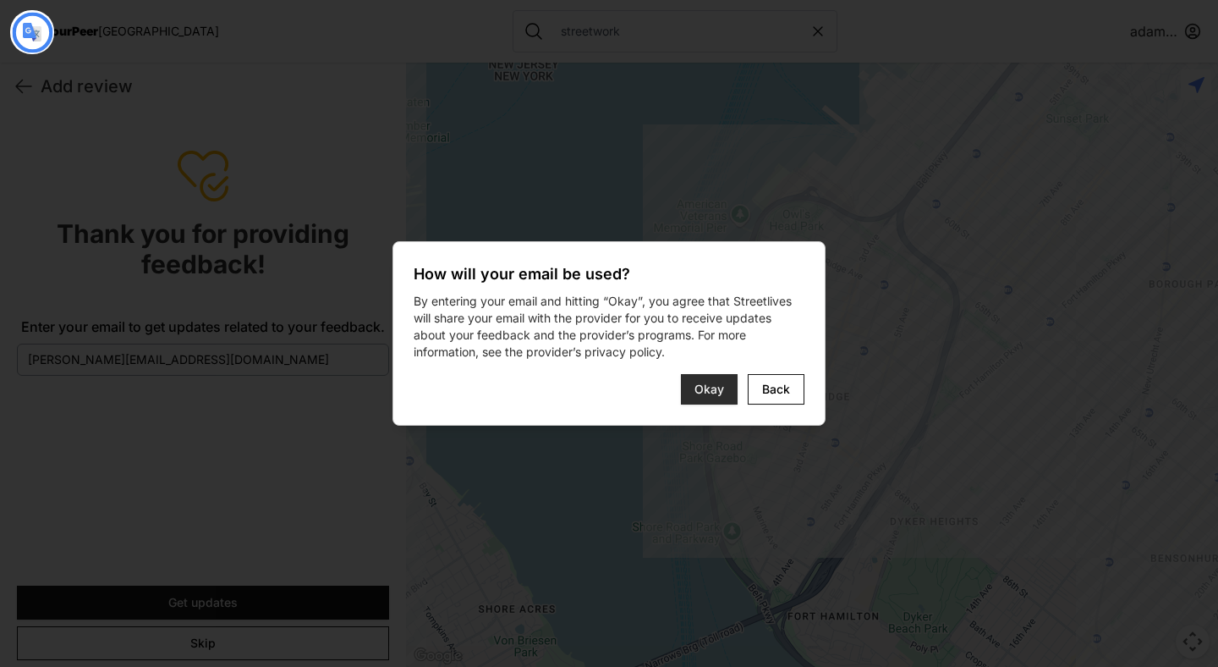
click at [718, 391] on font "Okay" at bounding box center [709, 388] width 30 height 14
